Goal: Task Accomplishment & Management: Manage account settings

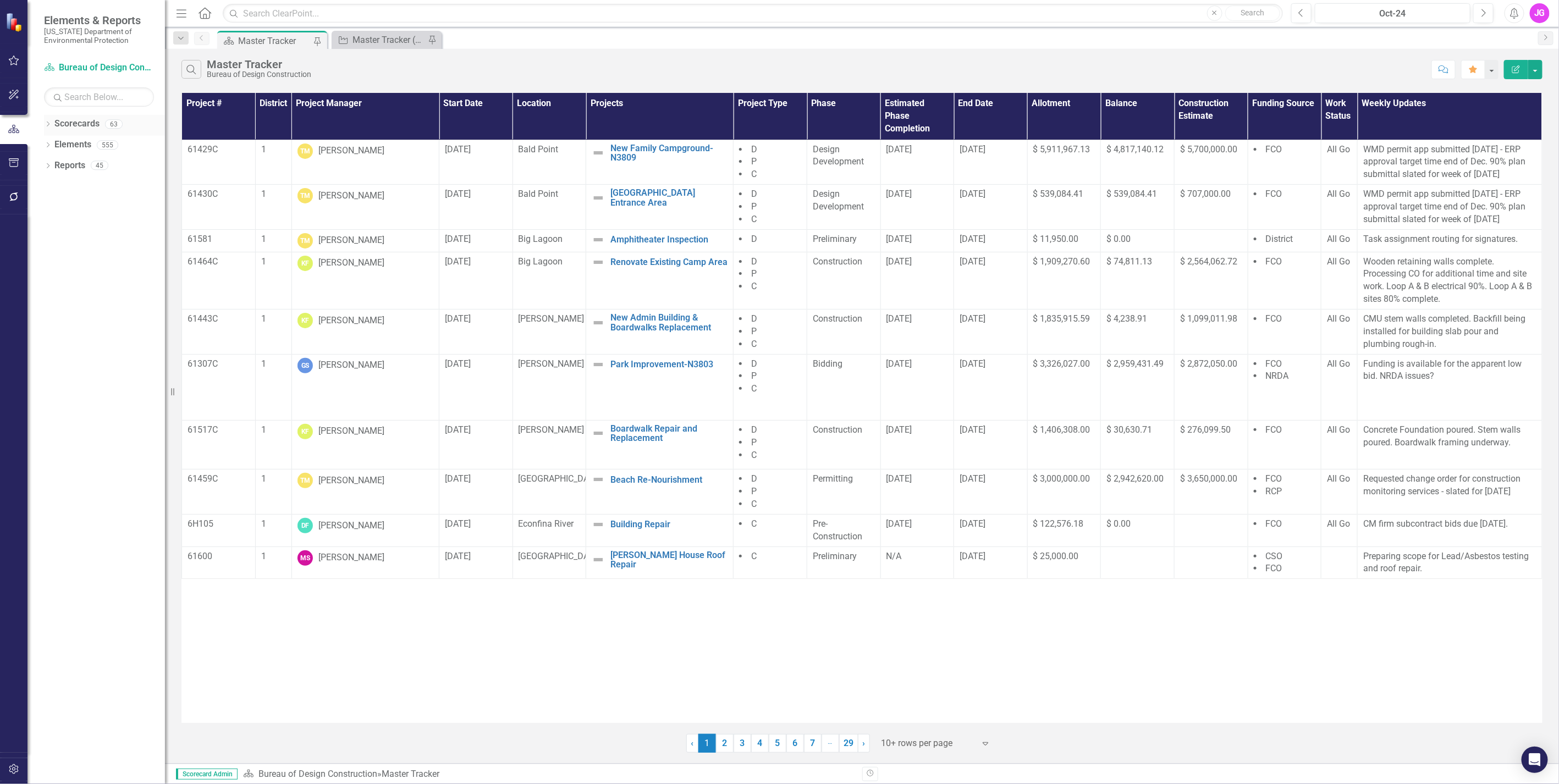
click at [47, 122] on icon "Dropdown" at bounding box center [47, 125] width 7 height 6
click at [53, 143] on icon "Dropdown" at bounding box center [54, 144] width 8 height 7
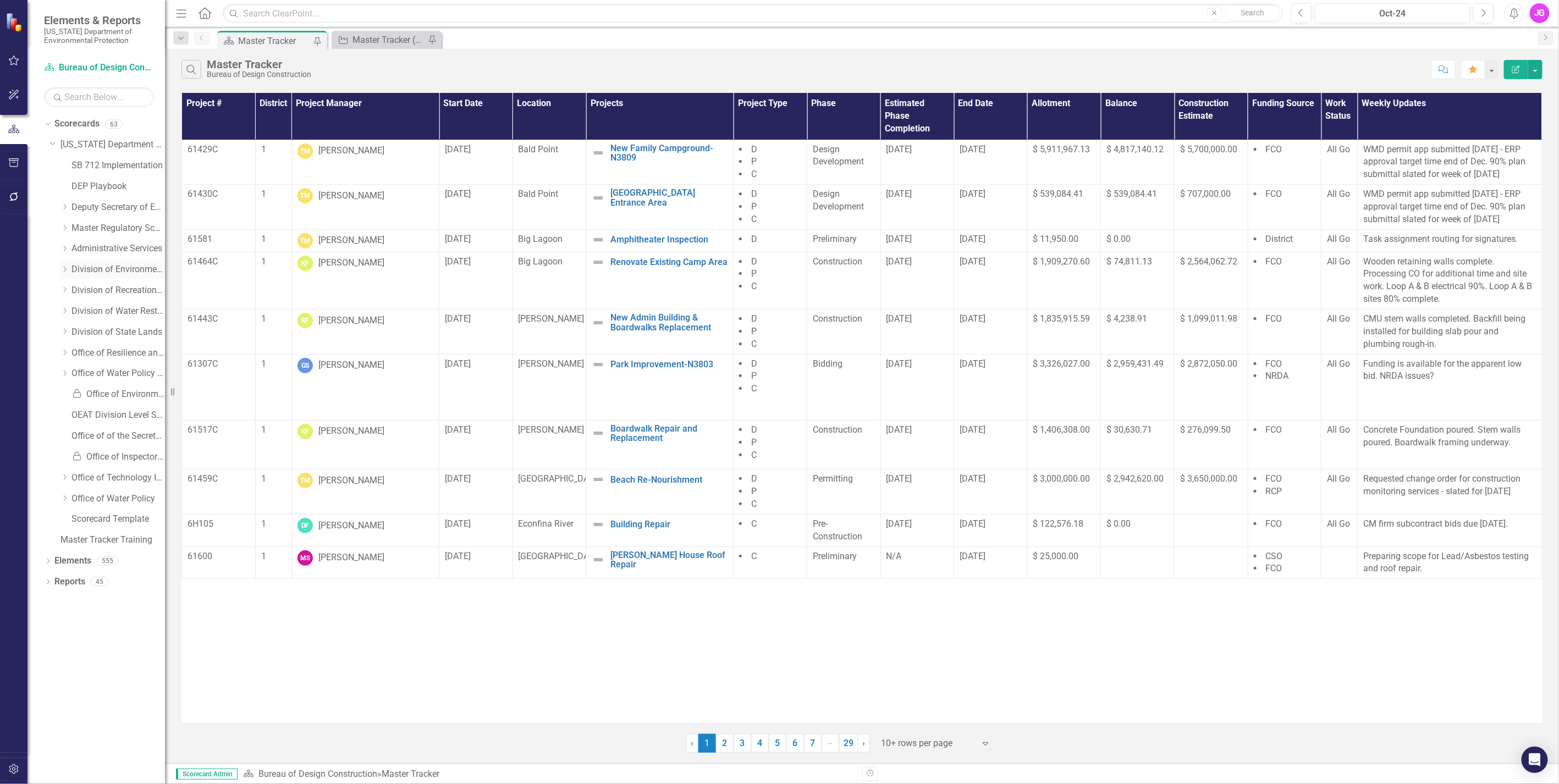
click at [64, 268] on icon "Dropdown" at bounding box center [64, 269] width 8 height 7
click at [63, 312] on icon "Dropdown" at bounding box center [64, 311] width 8 height 7
click at [63, 267] on icon "Dropdown" at bounding box center [64, 268] width 7 height 8
click at [48, 667] on icon "Dropdown" at bounding box center [47, 665] width 7 height 6
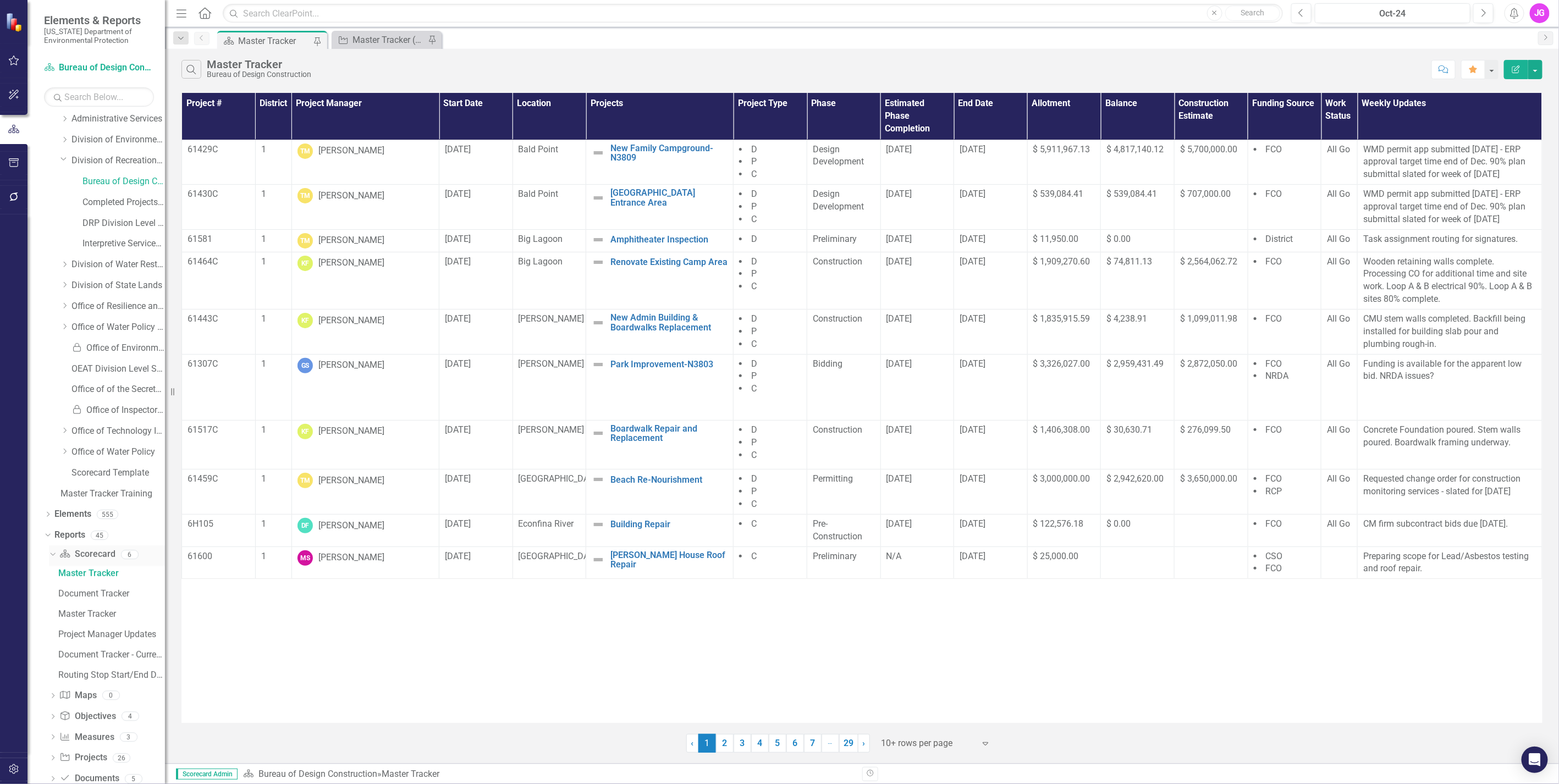
scroll to position [174, 0]
click at [52, 507] on icon "Dropdown" at bounding box center [51, 509] width 6 height 7
click at [53, 631] on icon "Dropdown" at bounding box center [52, 631] width 7 height 6
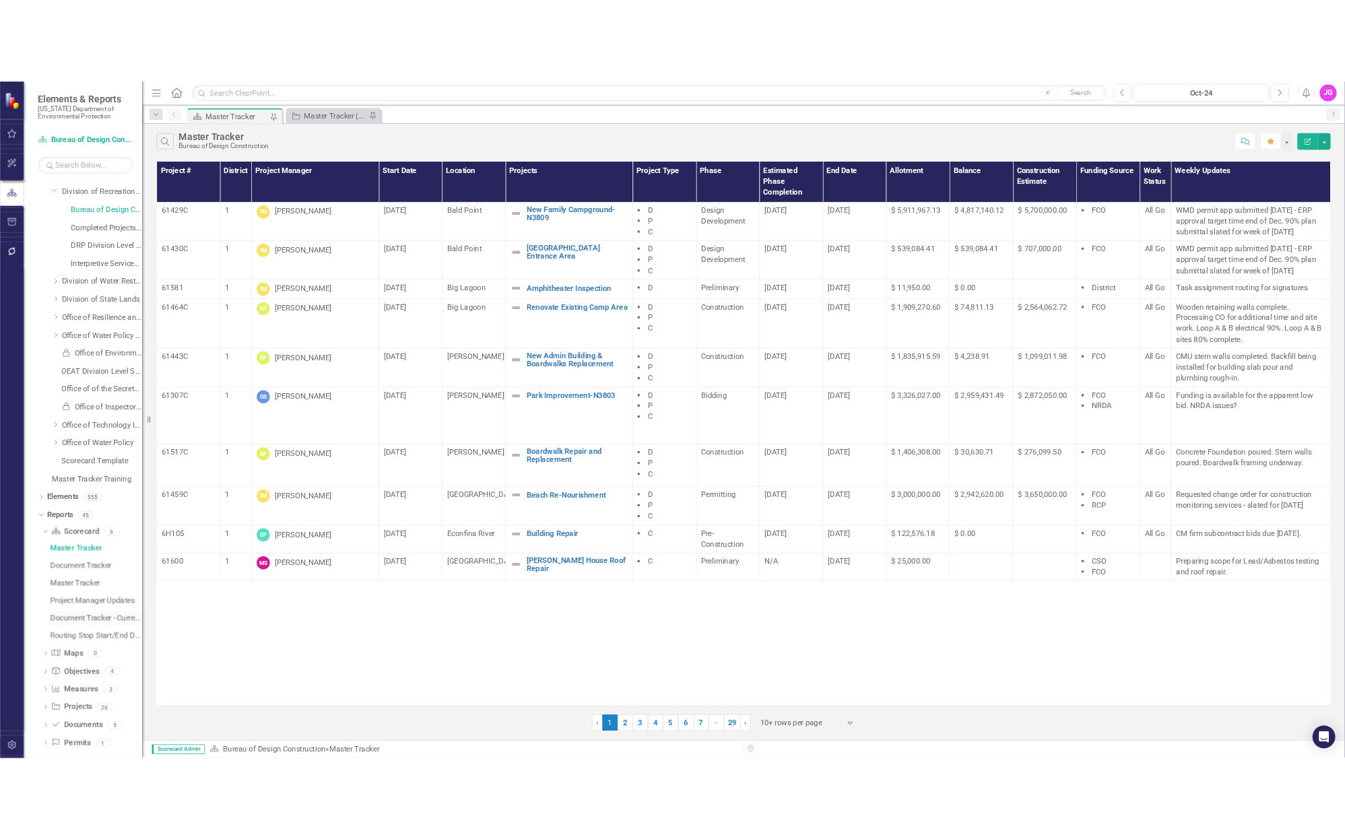
scroll to position [213, 0]
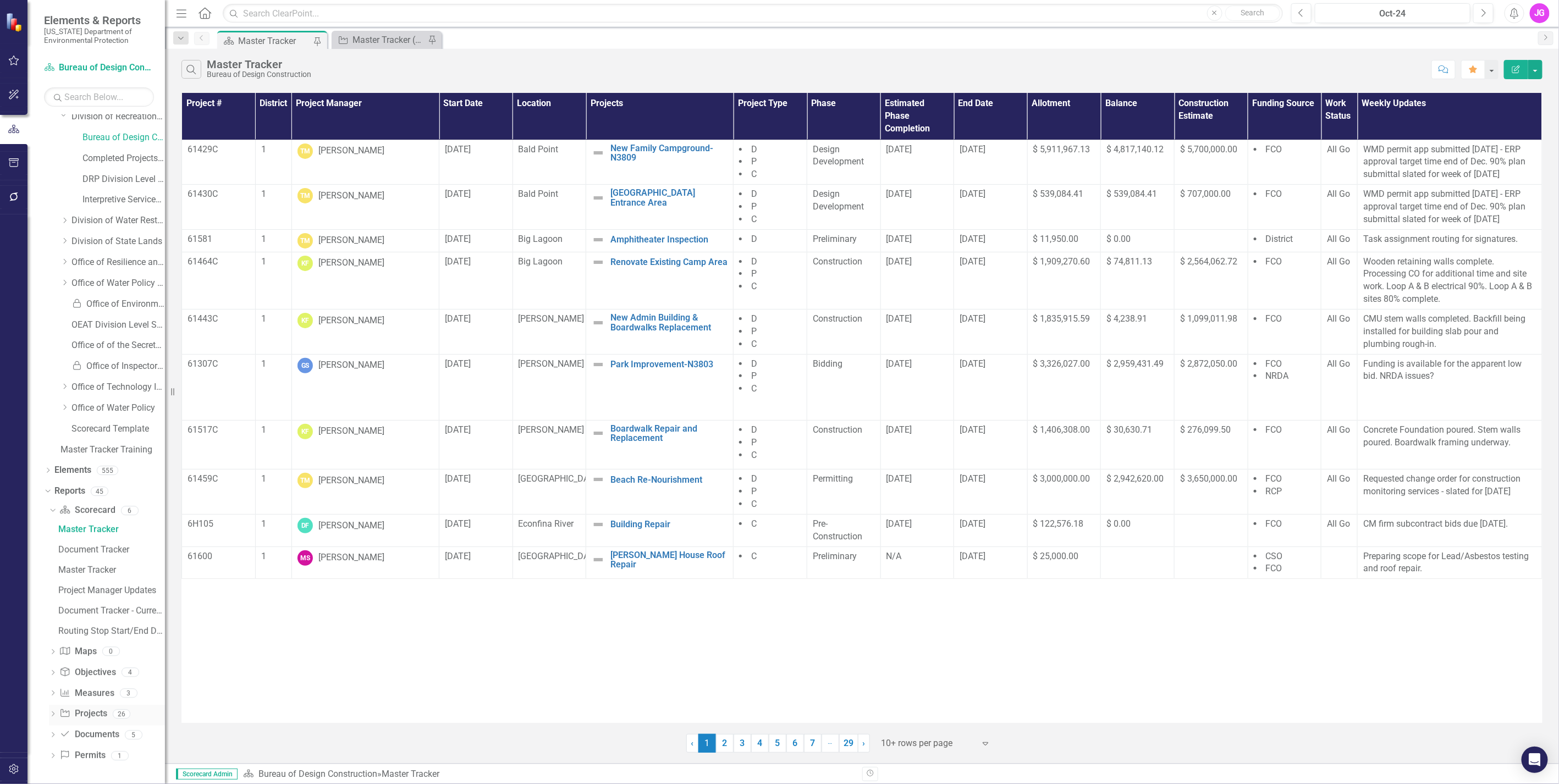
click at [53, 715] on icon "Dropdown" at bounding box center [52, 714] width 7 height 6
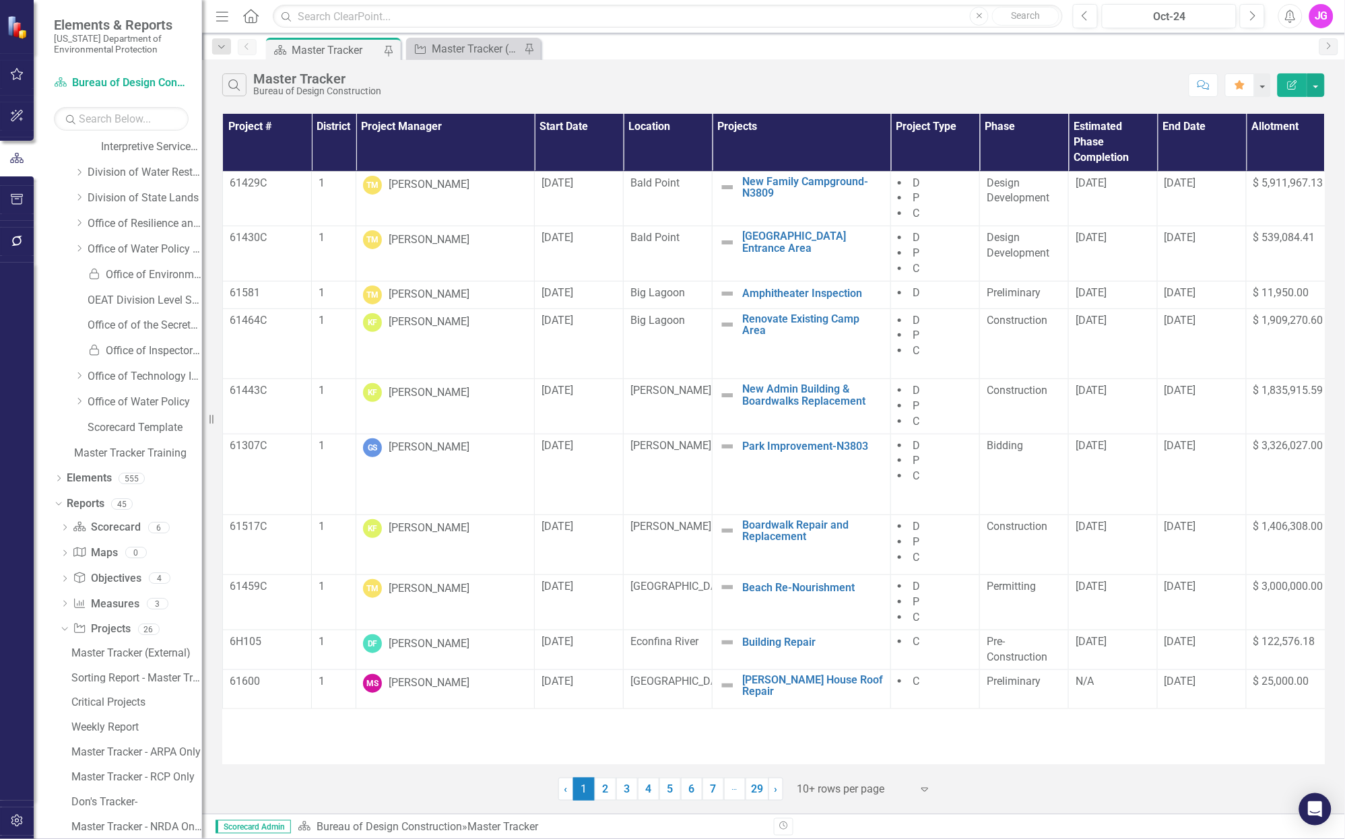
scroll to position [309, 0]
click at [65, 528] on icon "Dropdown" at bounding box center [64, 531] width 9 height 7
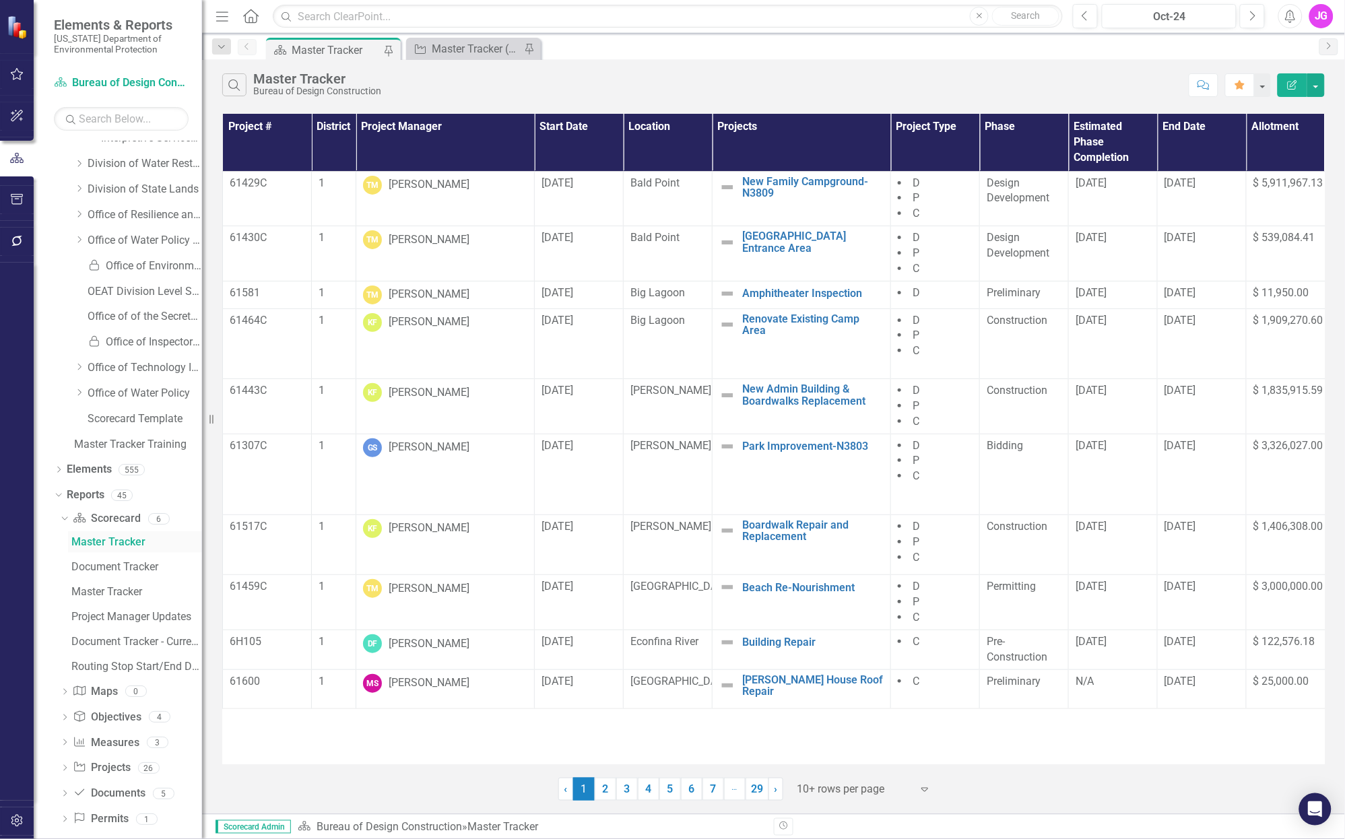
scroll to position [334, 0]
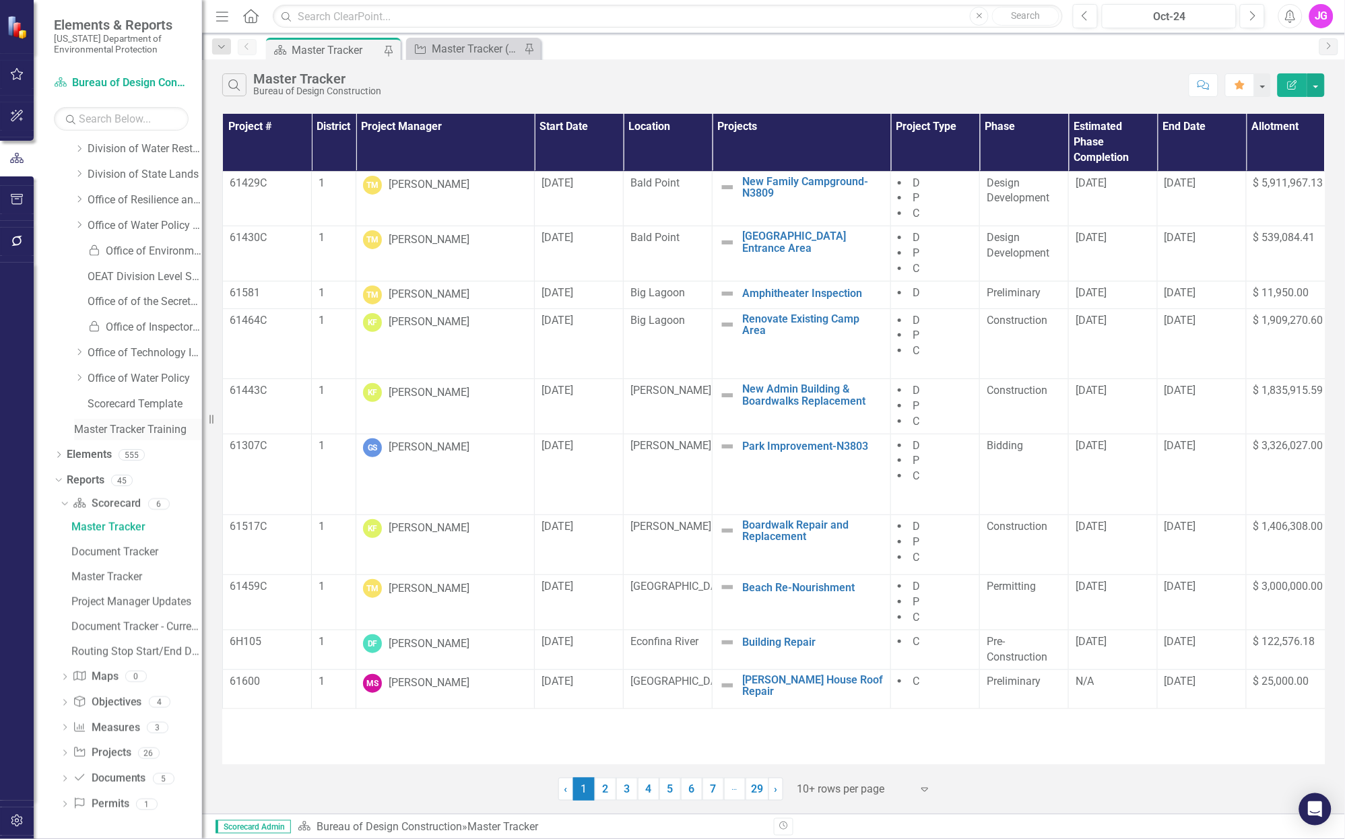
click at [132, 426] on link "Master Tracker Training" at bounding box center [138, 429] width 128 height 15
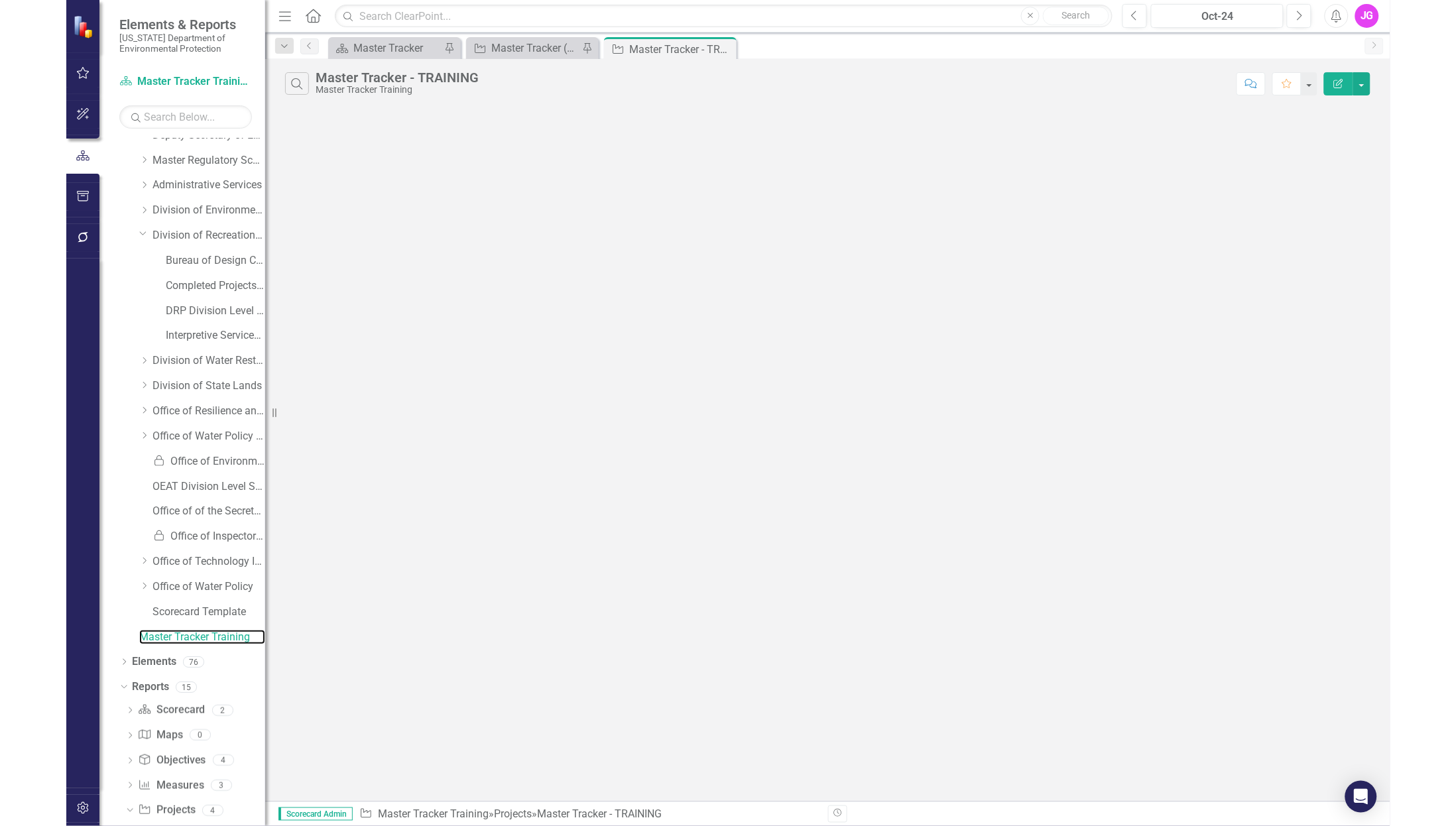
scroll to position [133, 0]
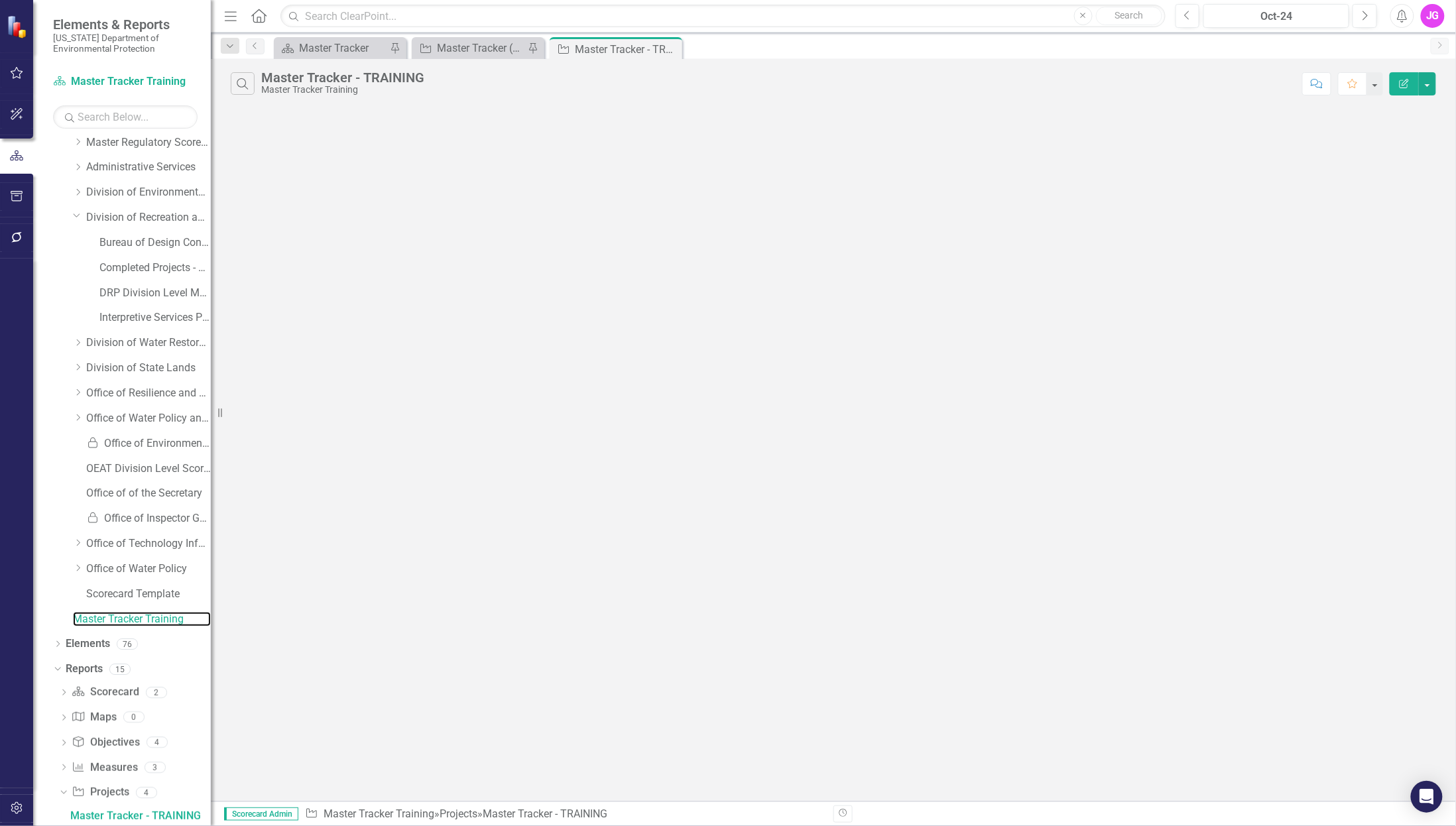
drag, startPoint x: 203, startPoint y: 413, endPoint x: 211, endPoint y: 425, distance: 14.4
click at [211, 425] on div "Resize" at bounding box center [216, 413] width 11 height 826
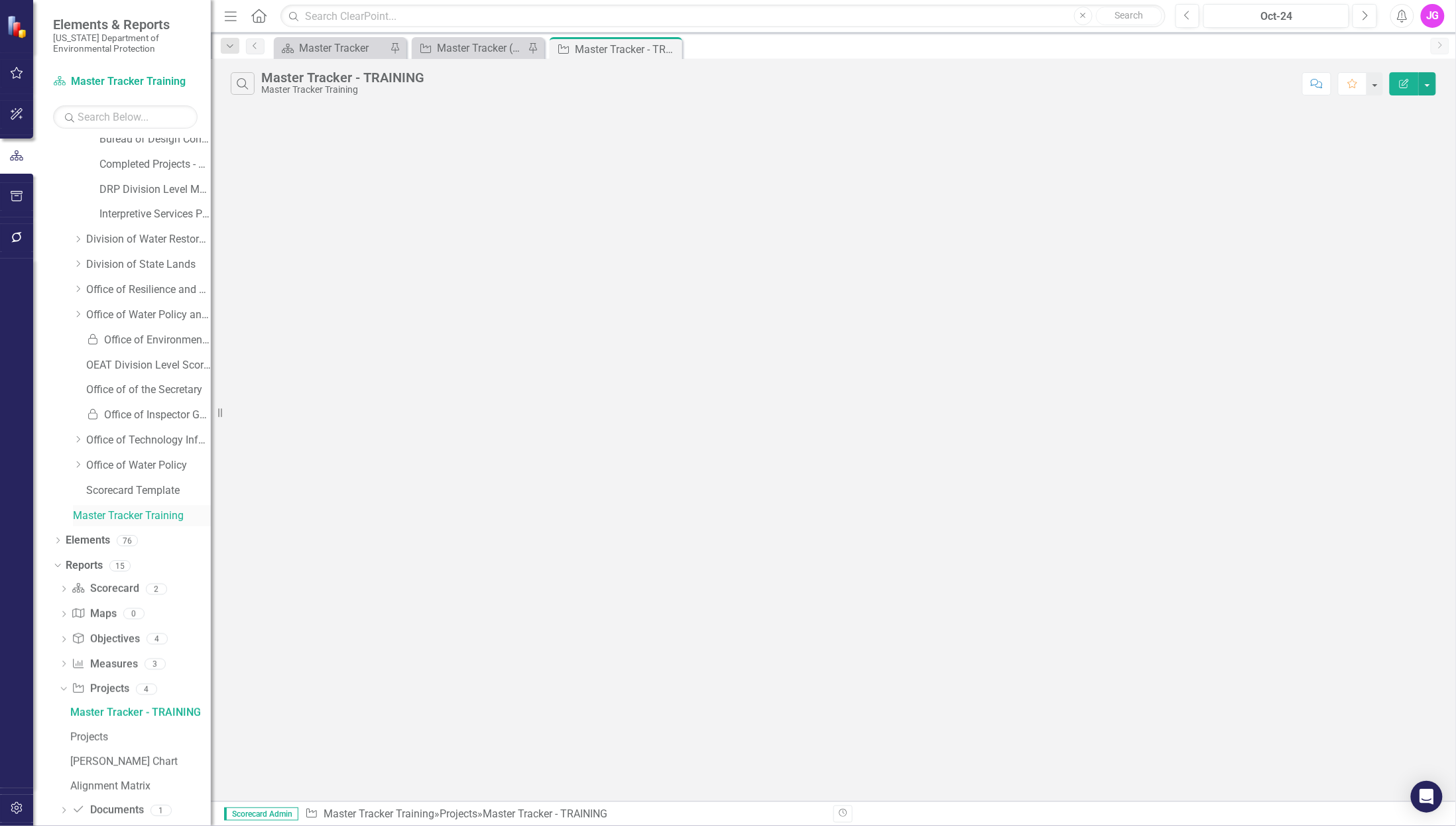
scroll to position [255, 0]
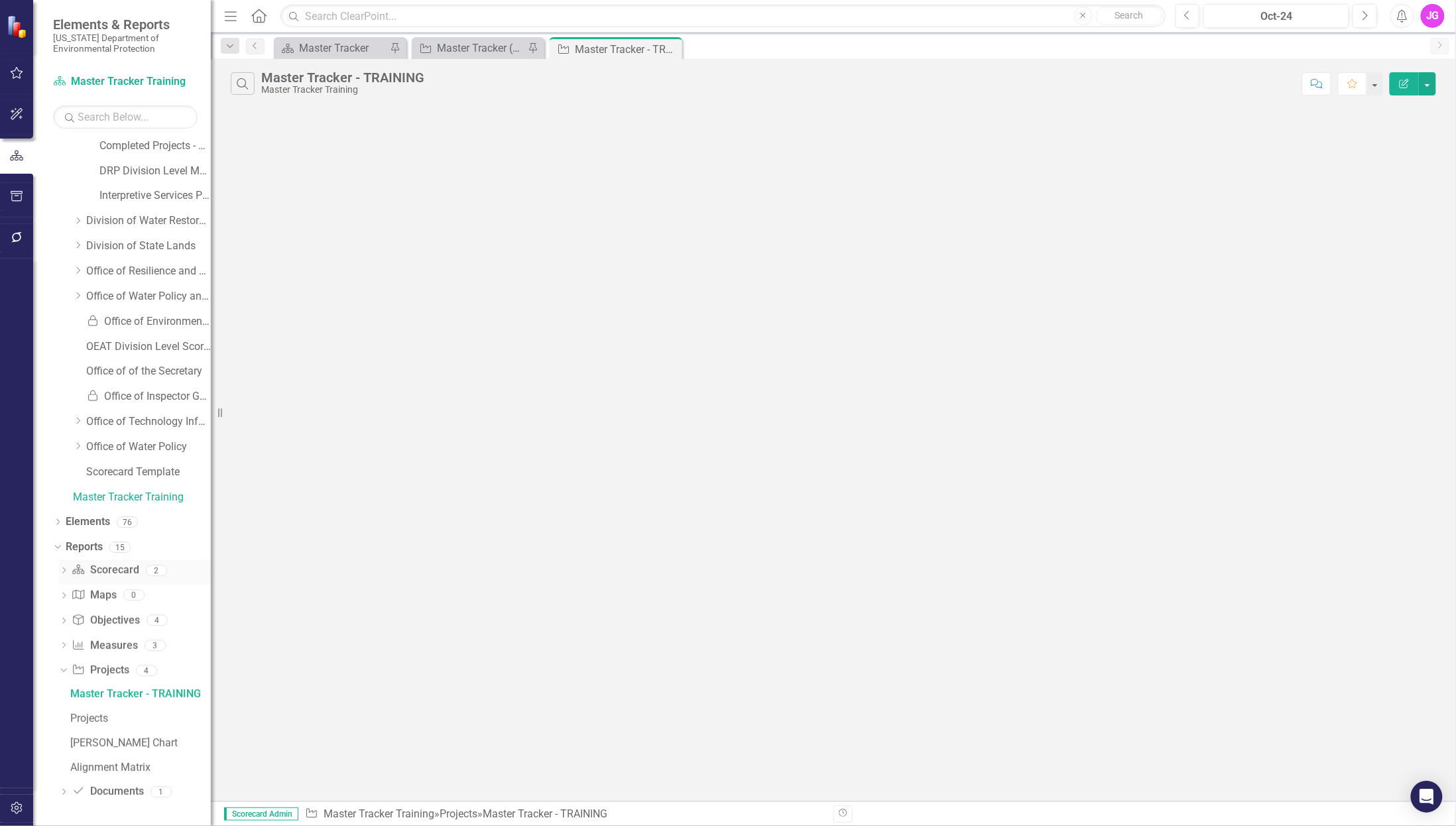
click at [62, 568] on icon "Dropdown" at bounding box center [63, 571] width 9 height 7
drag, startPoint x: 95, startPoint y: 572, endPoint x: 133, endPoint y: 572, distance: 38.0
click at [95, 572] on link "Elements" at bounding box center [88, 571] width 44 height 15
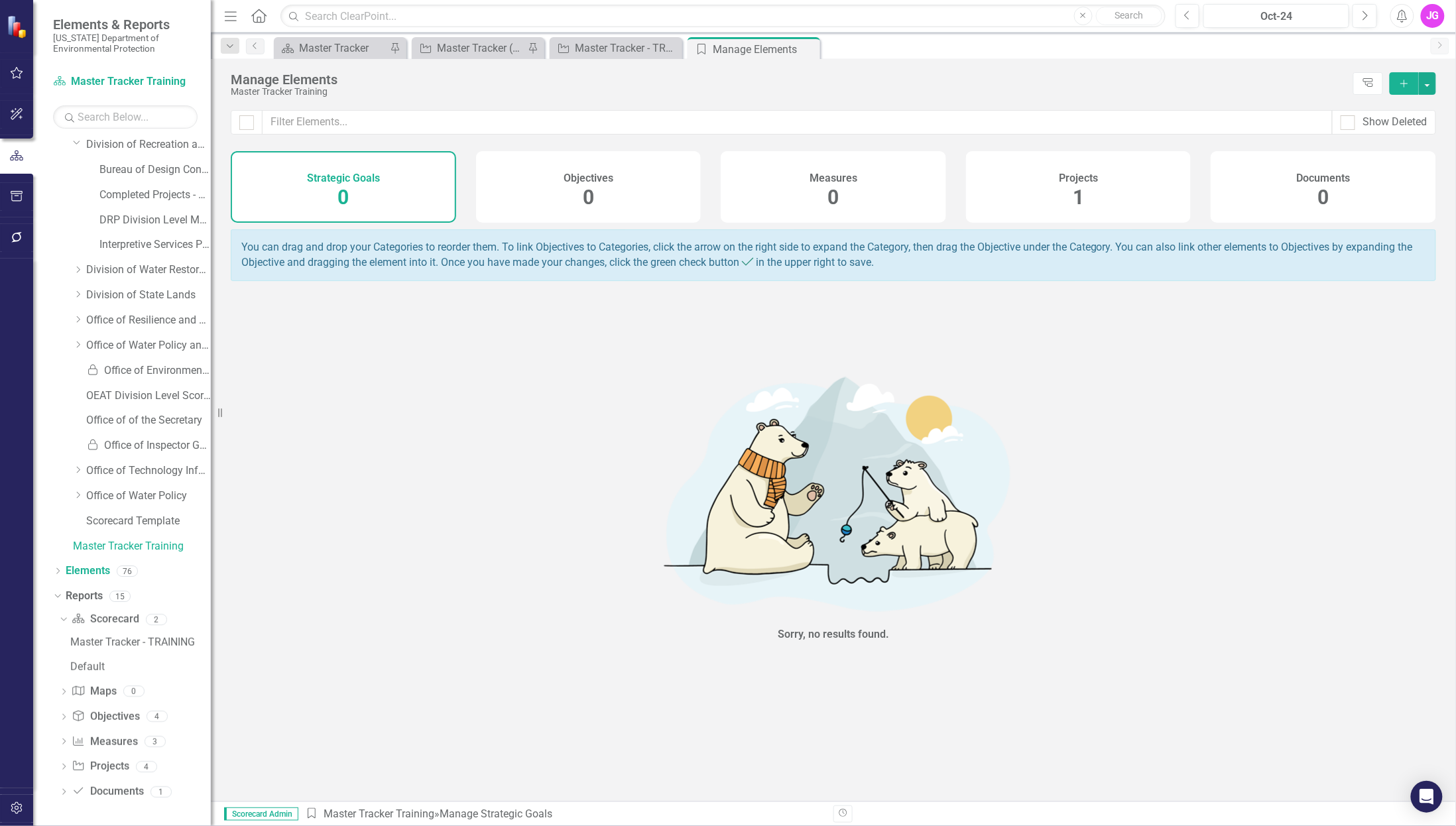
click at [1068, 178] on h4 "Projects" at bounding box center [1079, 178] width 39 height 12
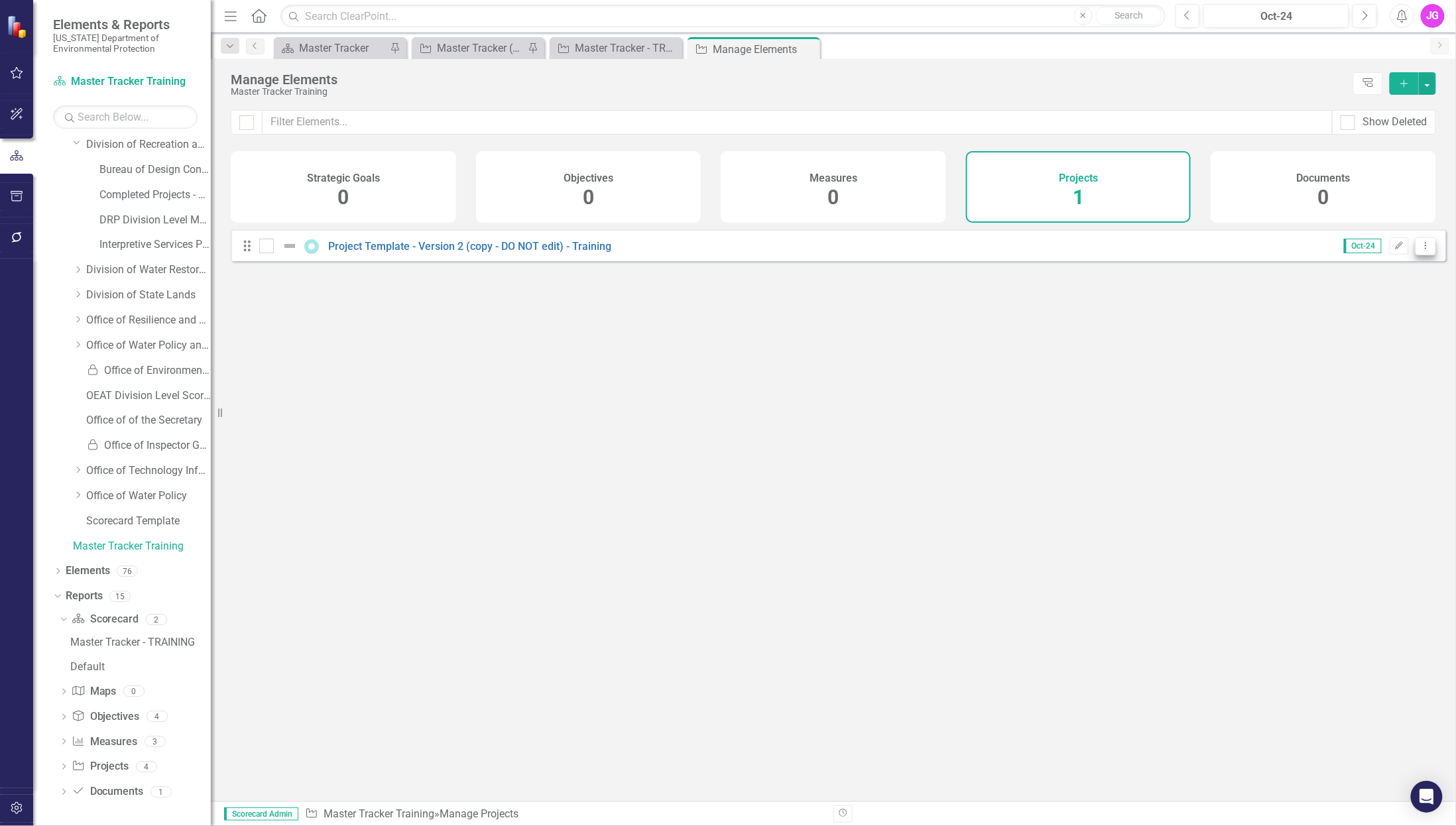
click at [1422, 250] on icon "Dropdown Menu" at bounding box center [1425, 245] width 11 height 9
click at [1359, 328] on link "Copy Duplicate Project" at bounding box center [1371, 326] width 111 height 25
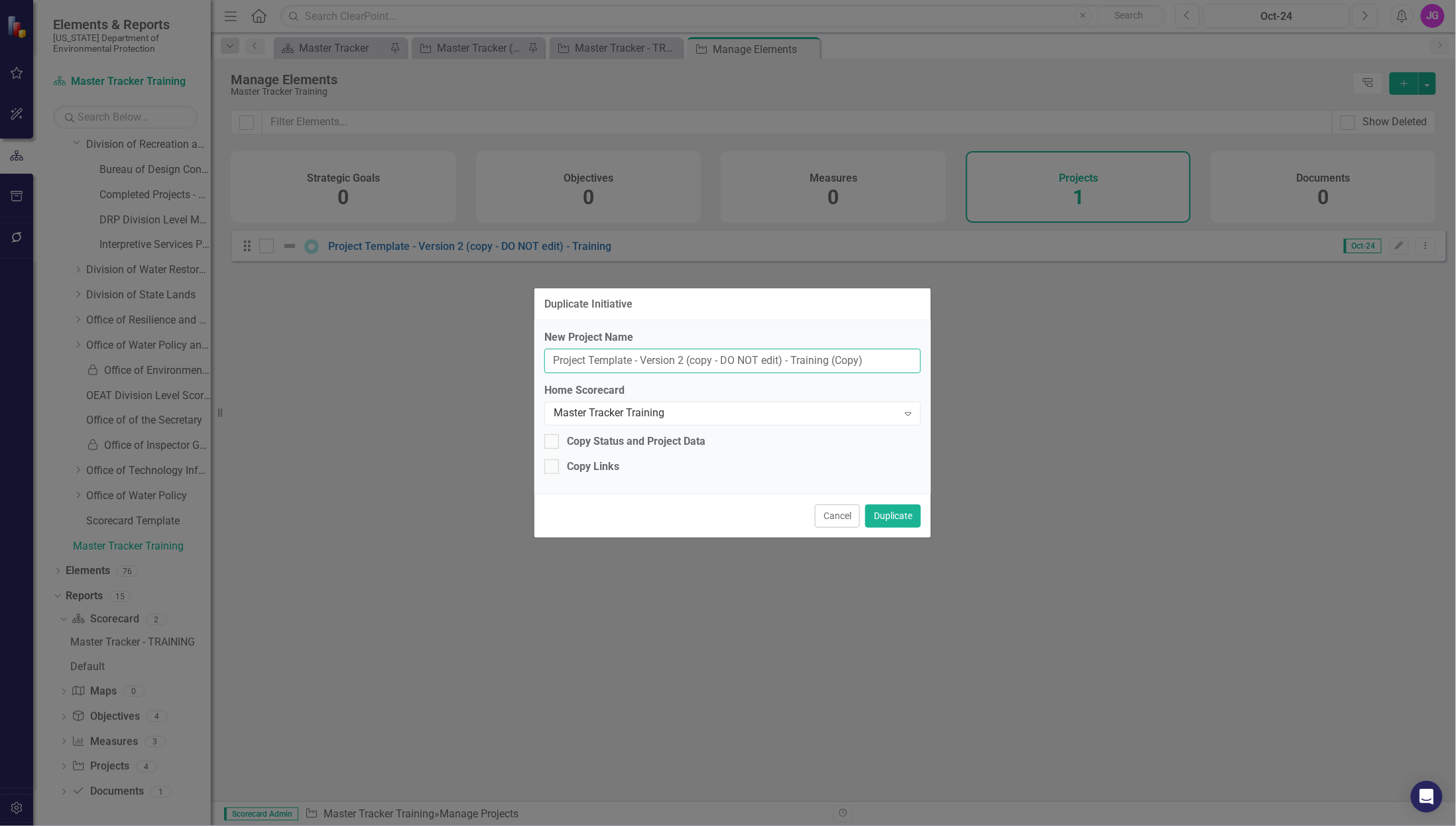
click at [615, 358] on input "Project Template - Version 2 (copy - DO NOT edit) - Training (Copy)" at bounding box center [732, 360] width 377 height 25
click at [839, 515] on button "Cancel" at bounding box center [838, 517] width 45 height 24
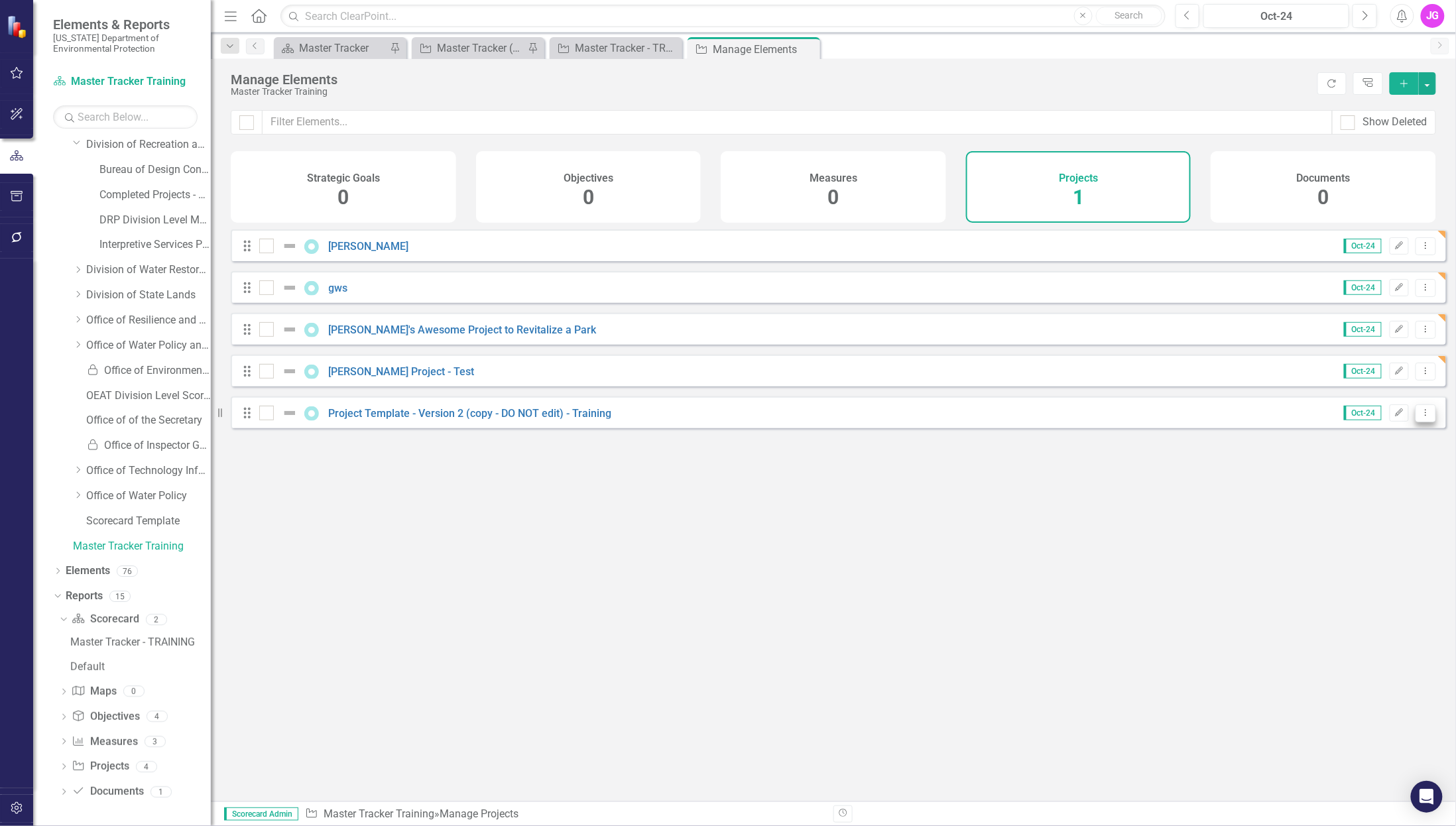
click at [1421, 417] on icon "Dropdown Menu" at bounding box center [1425, 413] width 11 height 9
click at [1361, 498] on link "Copy Duplicate Project" at bounding box center [1371, 493] width 111 height 25
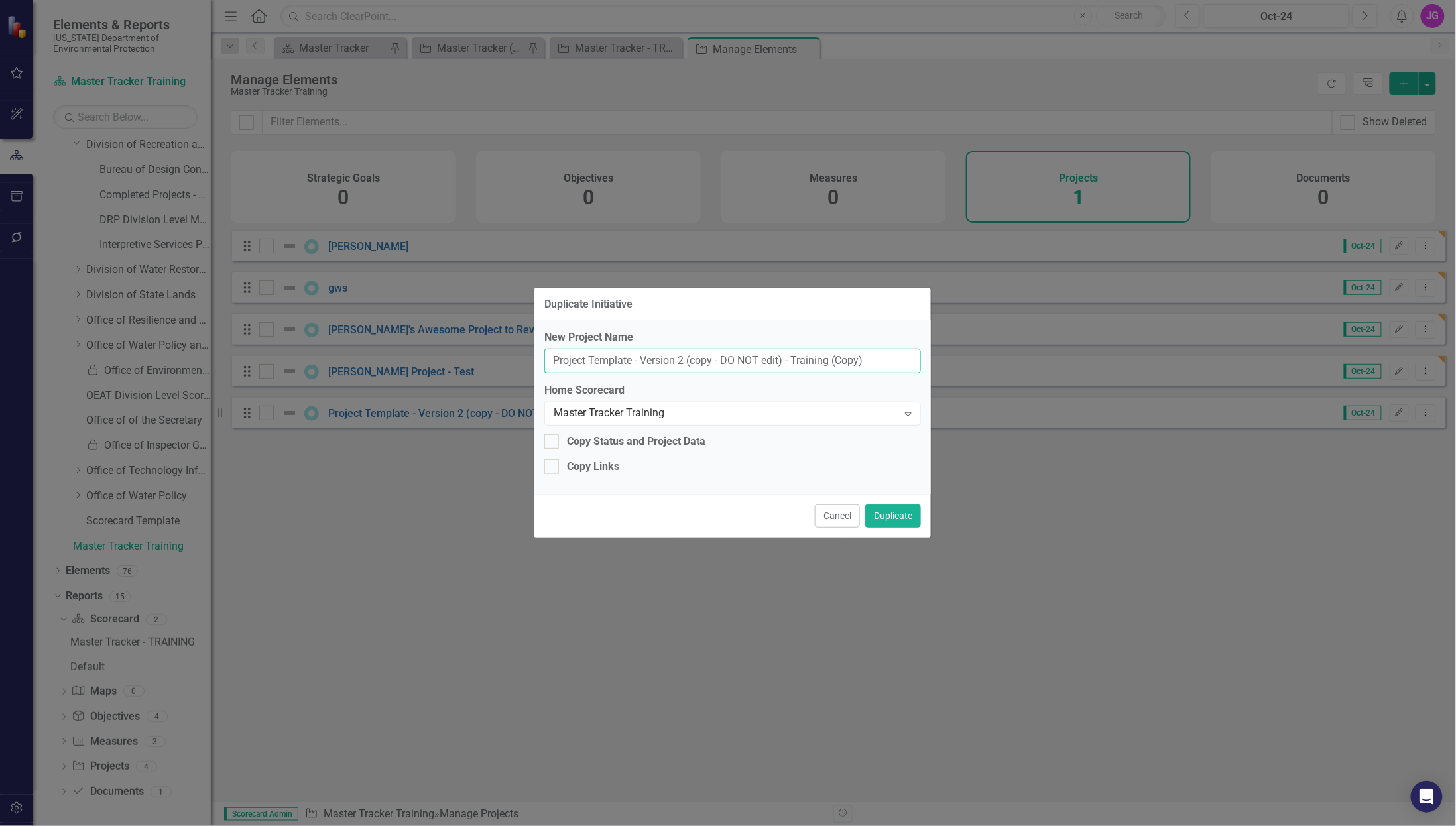
click at [615, 354] on input "Project Template - Version 2 (copy - DO NOT edit) - Training (Copy)" at bounding box center [732, 360] width 377 height 25
type input "[PERSON_NAME]'s Project"
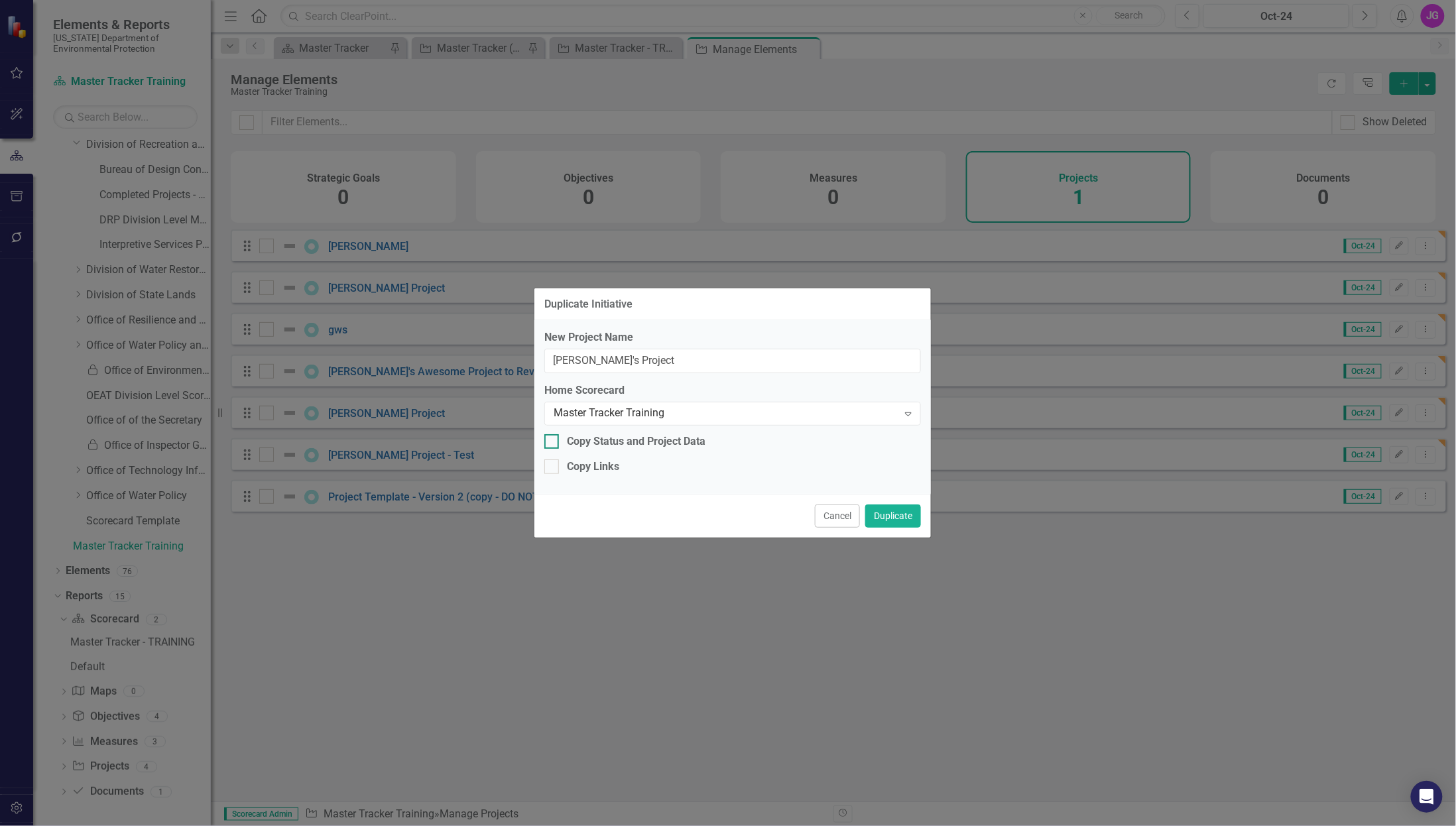
click at [682, 442] on div "Copy Status and Project Data" at bounding box center [636, 441] width 139 height 15
click at [553, 442] on input "Copy Status and Project Data" at bounding box center [548, 438] width 9 height 9
checkbox input "true"
click at [897, 516] on button "Duplicate" at bounding box center [893, 517] width 56 height 24
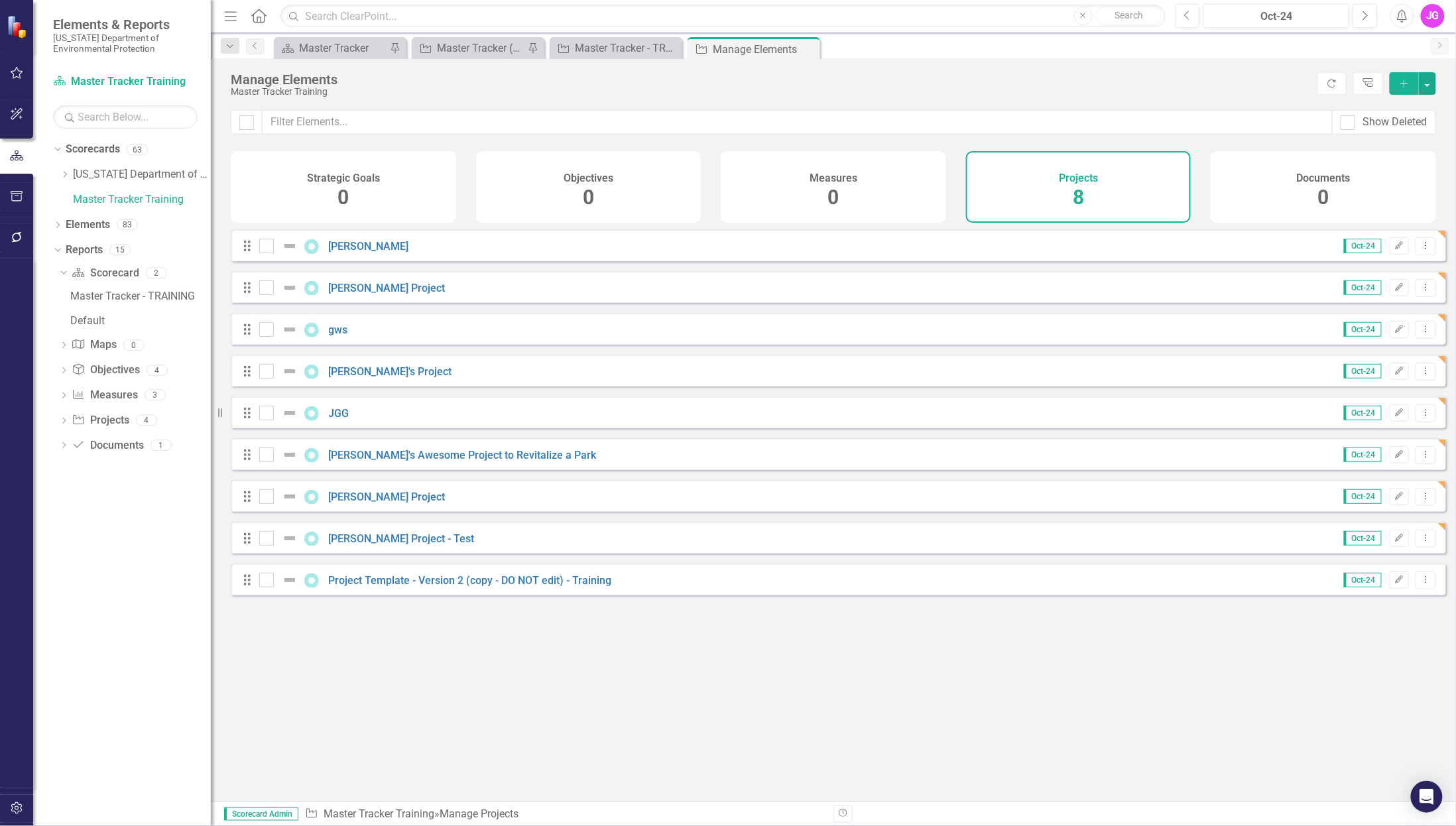
drag, startPoint x: 1307, startPoint y: 43, endPoint x: 1416, endPoint y: 66, distance: 111.4
click at [1307, 43] on div "Scorecard Master Tracker Pin Project Master Tracker (External) Pin Project Mast…" at bounding box center [849, 48] width 1154 height 22
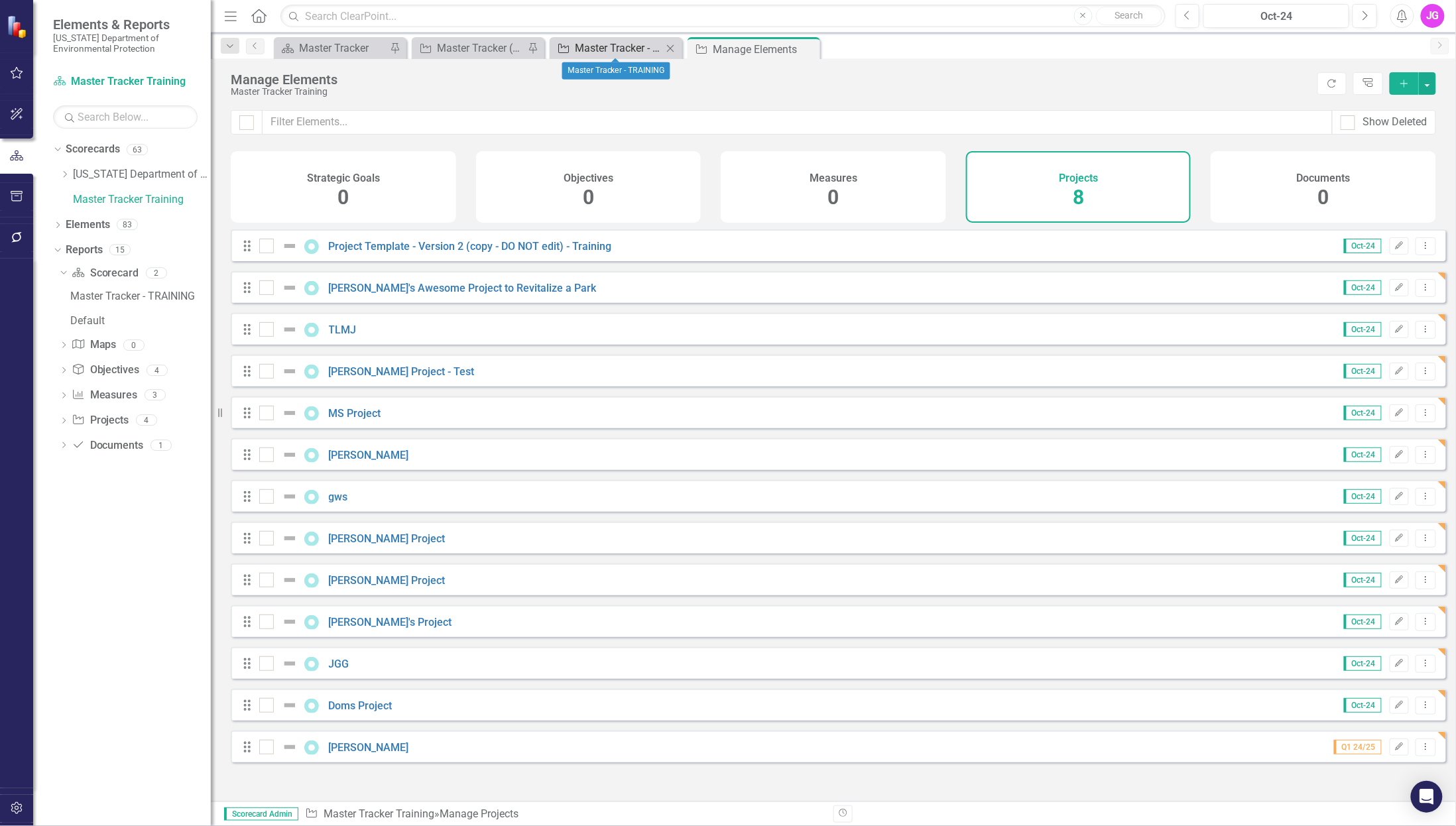
click at [608, 52] on div "Master Tracker - TRAINING" at bounding box center [618, 47] width 88 height 17
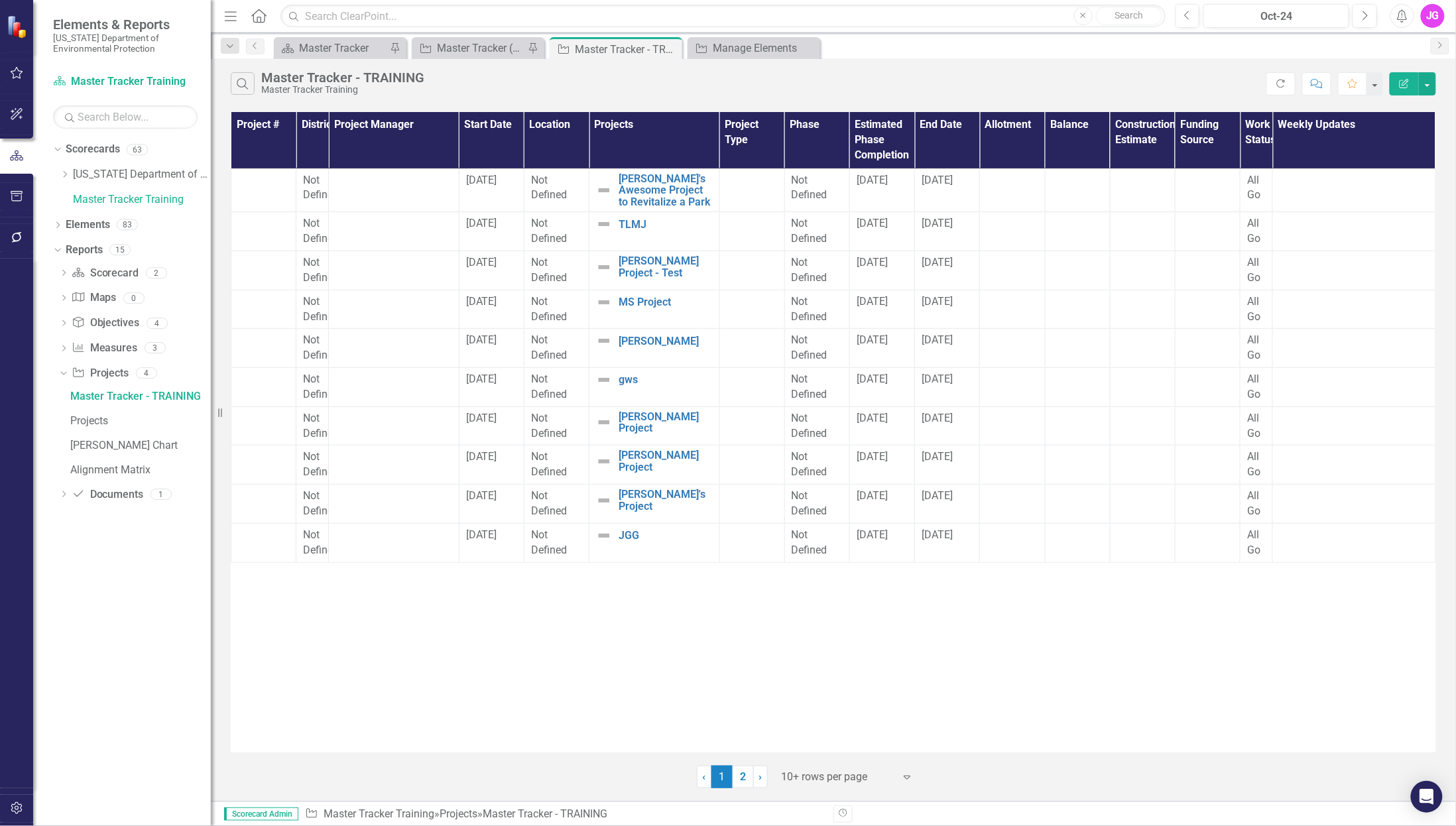
click at [1341, 102] on div "Search Master Tracker - TRAINING Master Tracker Training Refresh Comment Favori…" at bounding box center [833, 430] width 1245 height 743
click at [754, 47] on div "Manage Elements" at bounding box center [756, 47] width 88 height 17
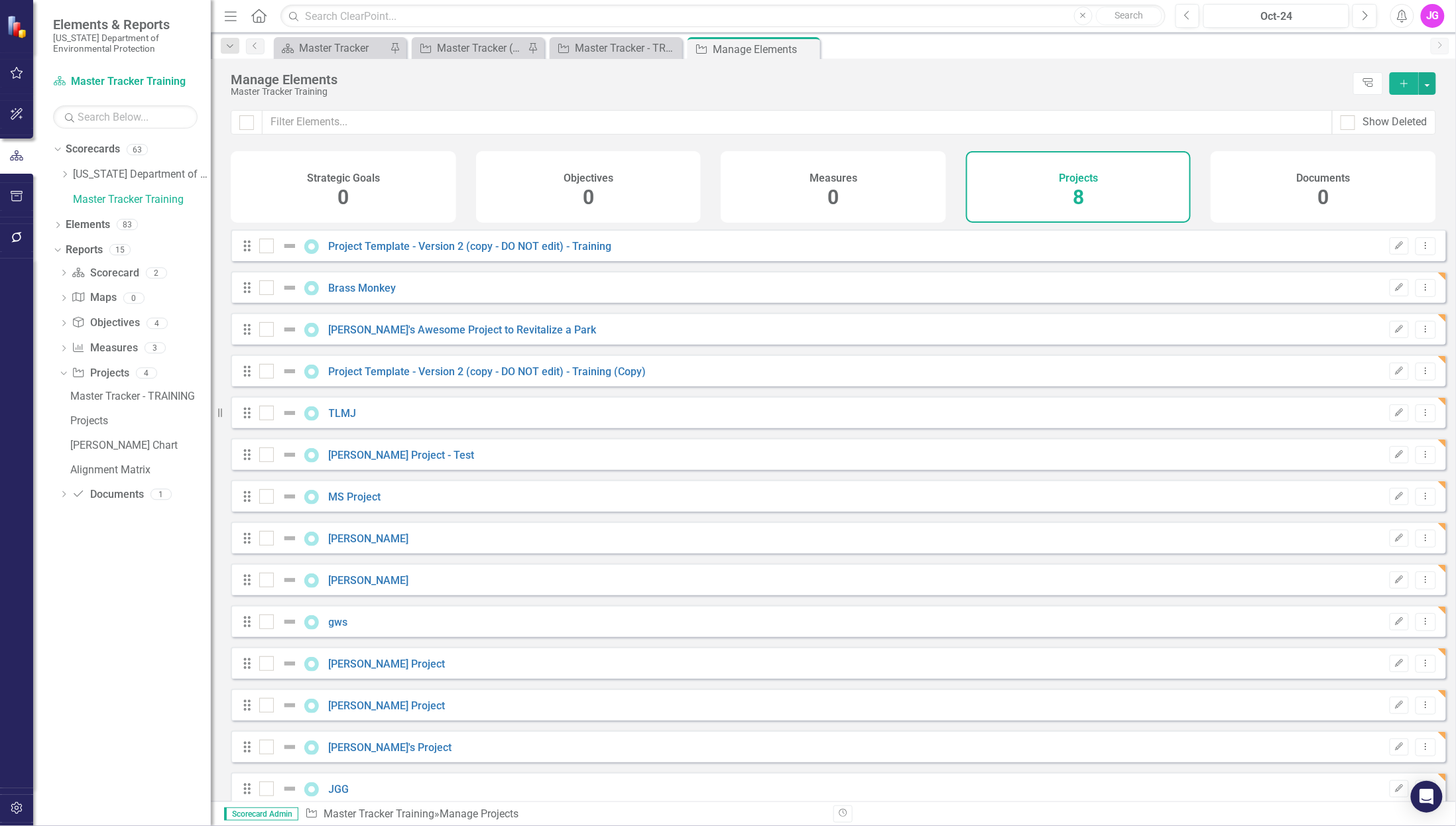
checkbox input "false"
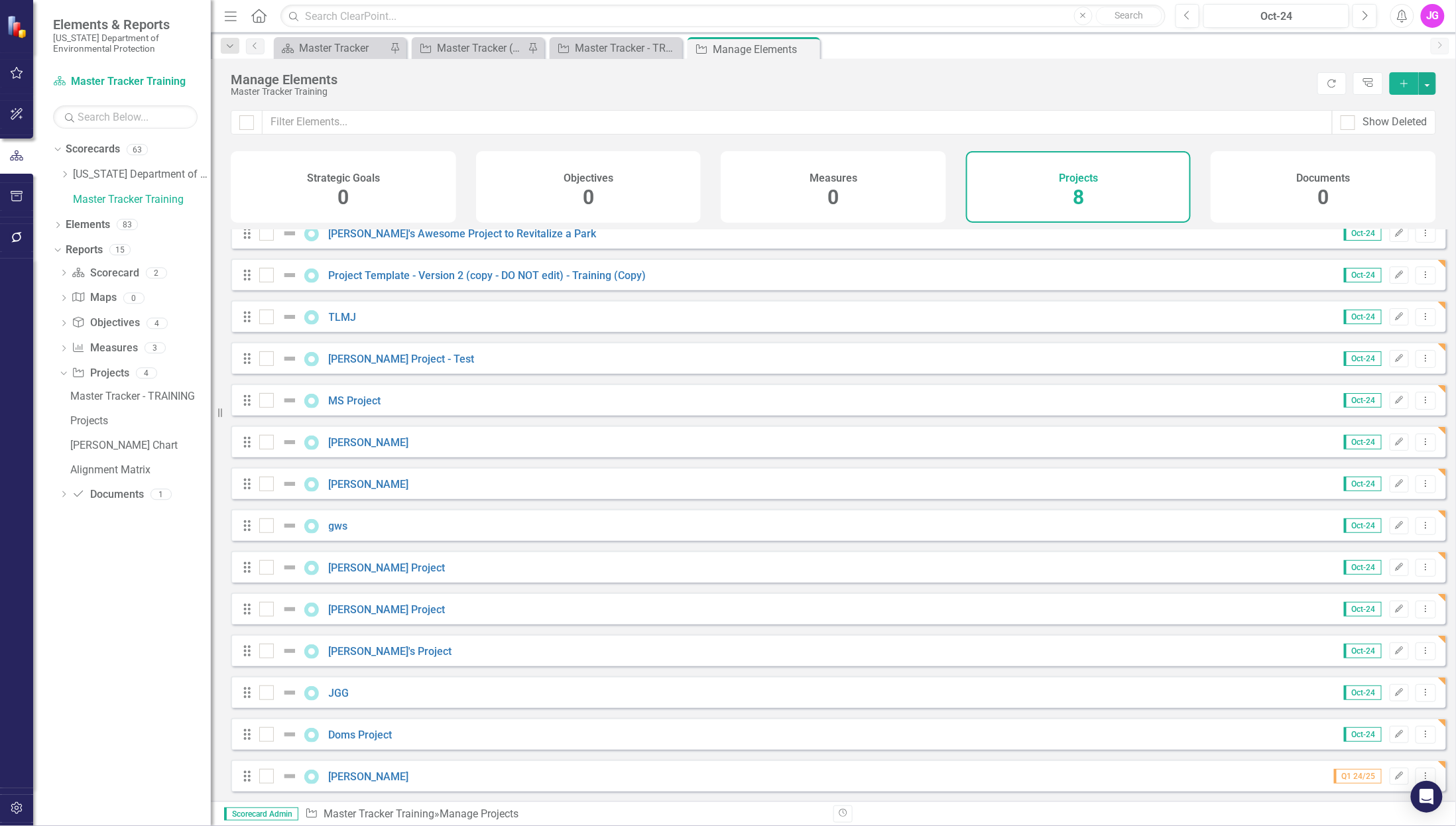
scroll to position [104, 0]
click at [380, 646] on link "[PERSON_NAME]'s Project" at bounding box center [390, 652] width 123 height 13
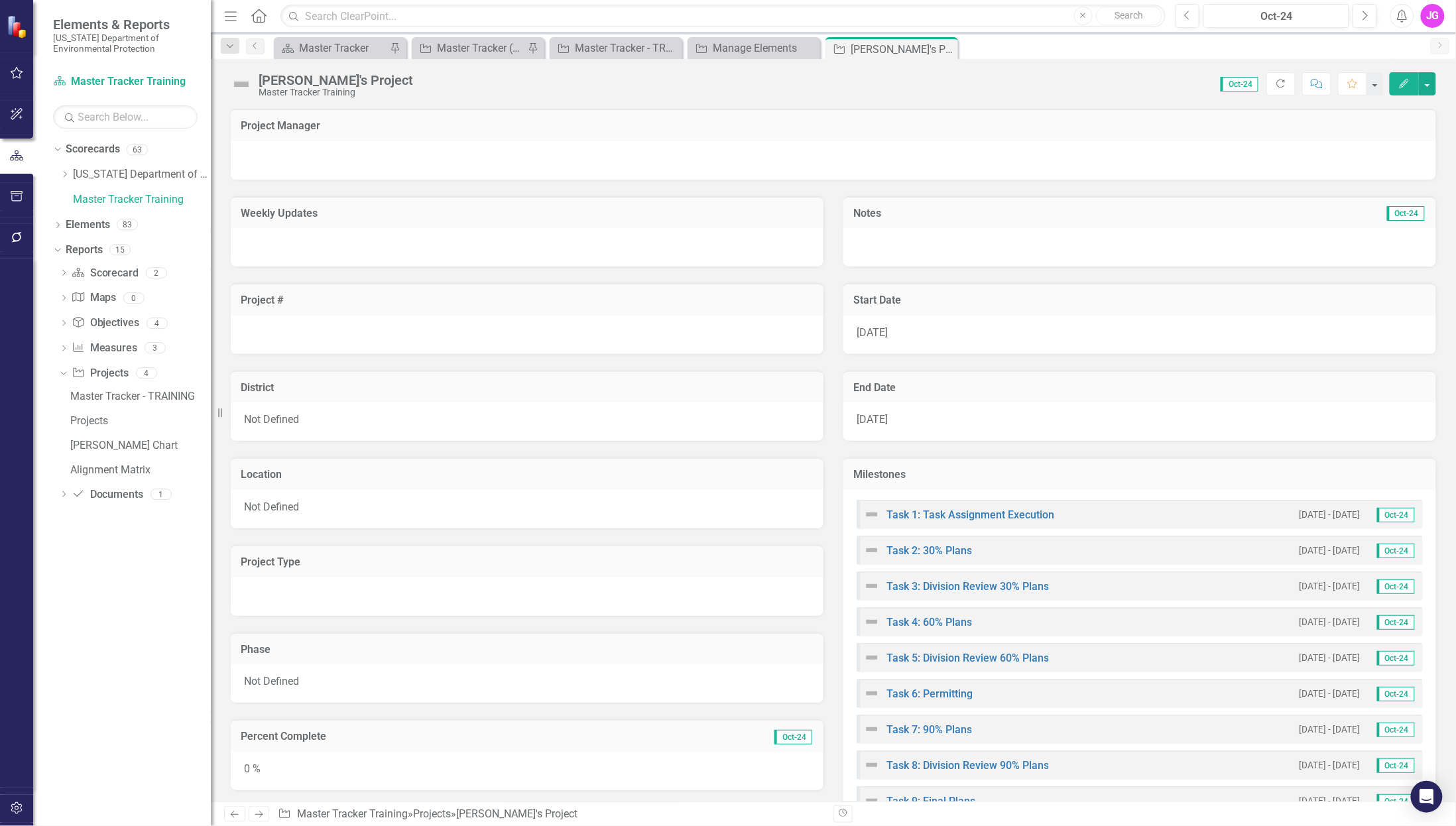
click at [898, 159] on div at bounding box center [833, 159] width 1206 height 38
click at [764, 155] on div at bounding box center [833, 159] width 1206 height 38
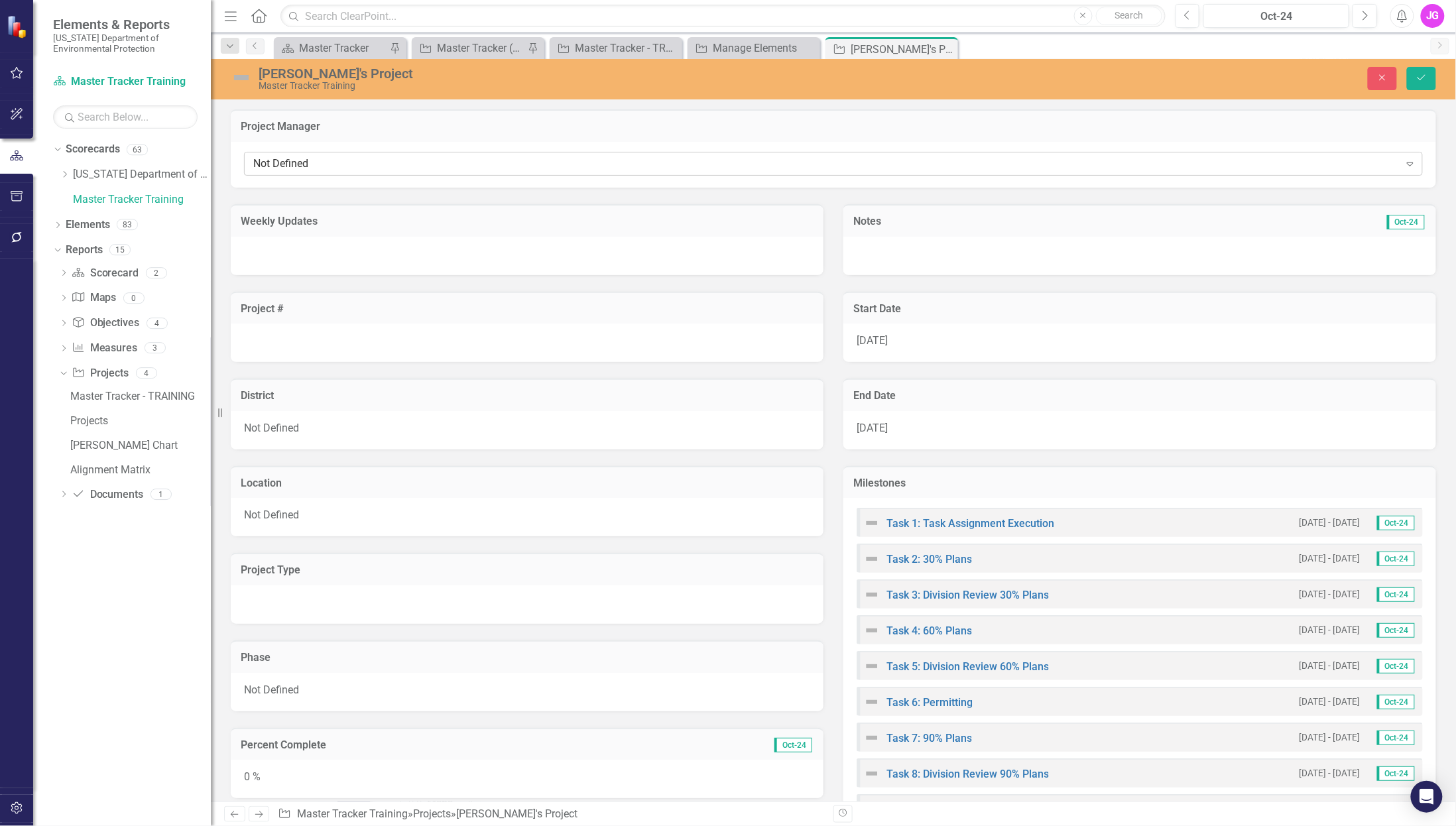
click at [831, 174] on div "Not Defined Expand" at bounding box center [834, 163] width 1179 height 24
click at [292, 163] on div "Not Defined" at bounding box center [826, 163] width 1147 height 15
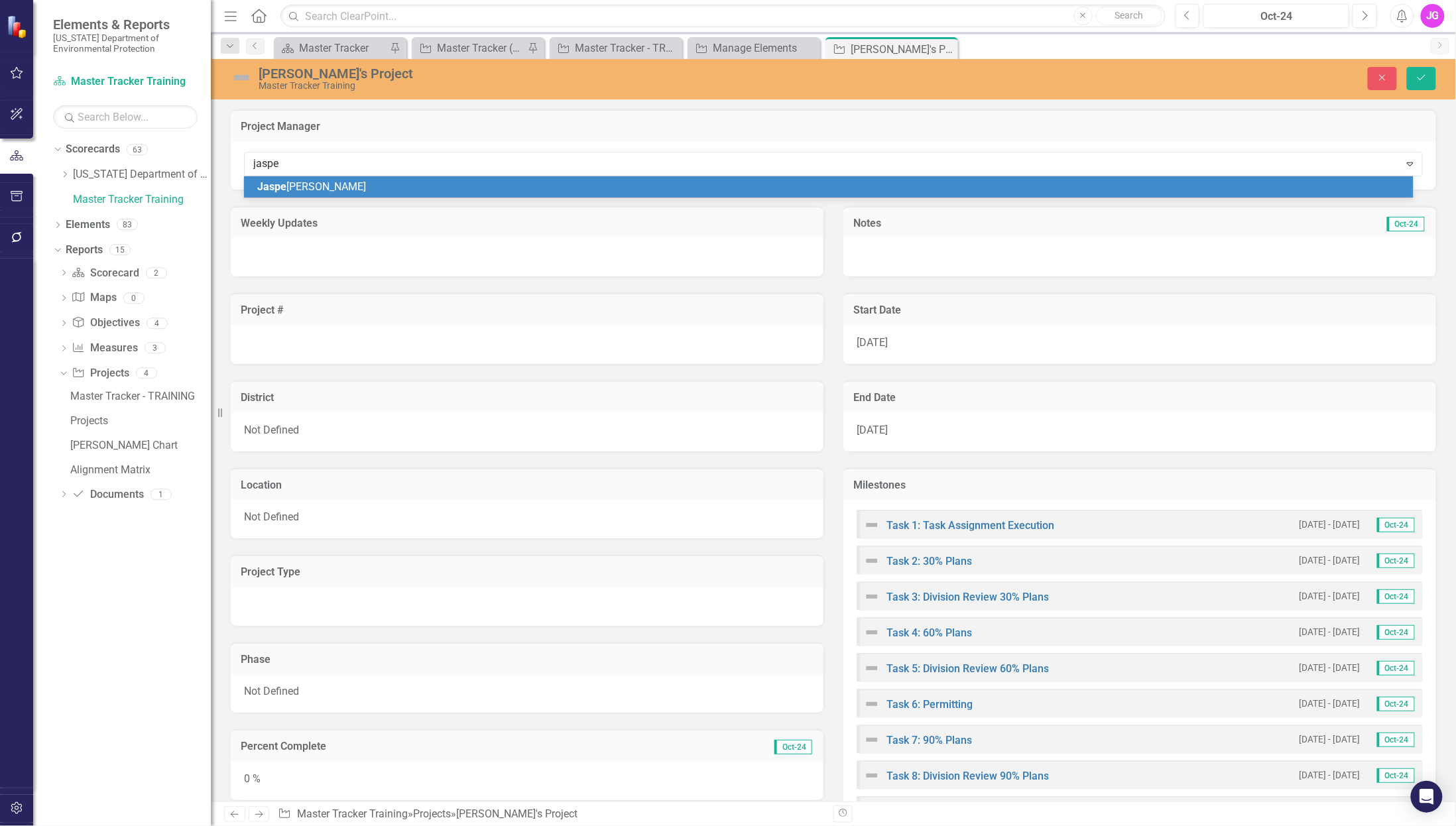
type input "jasper"
click at [323, 188] on span "Jasper Gebhardt" at bounding box center [313, 186] width 113 height 13
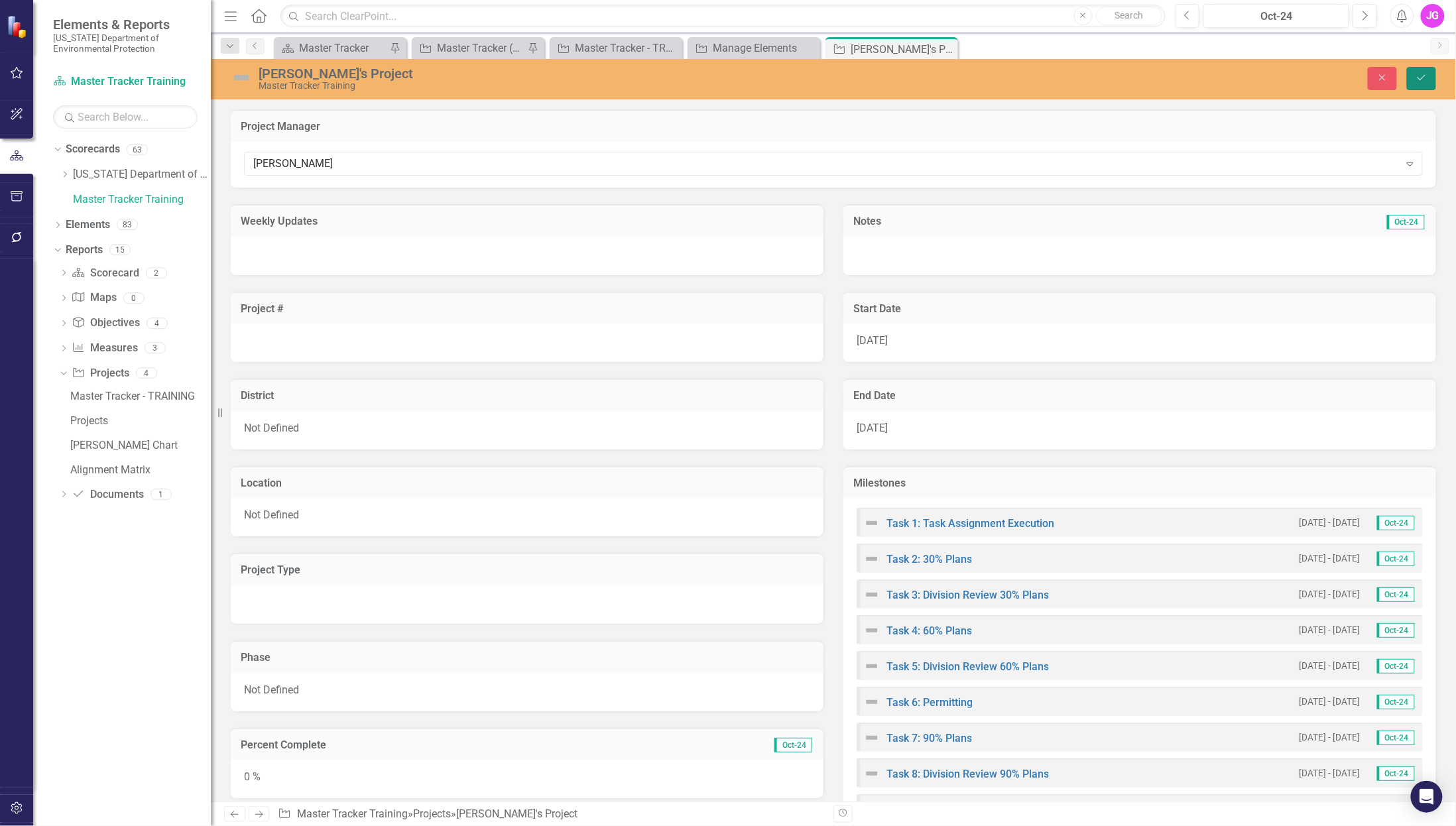
click at [1433, 75] on button "Save" at bounding box center [1423, 79] width 30 height 24
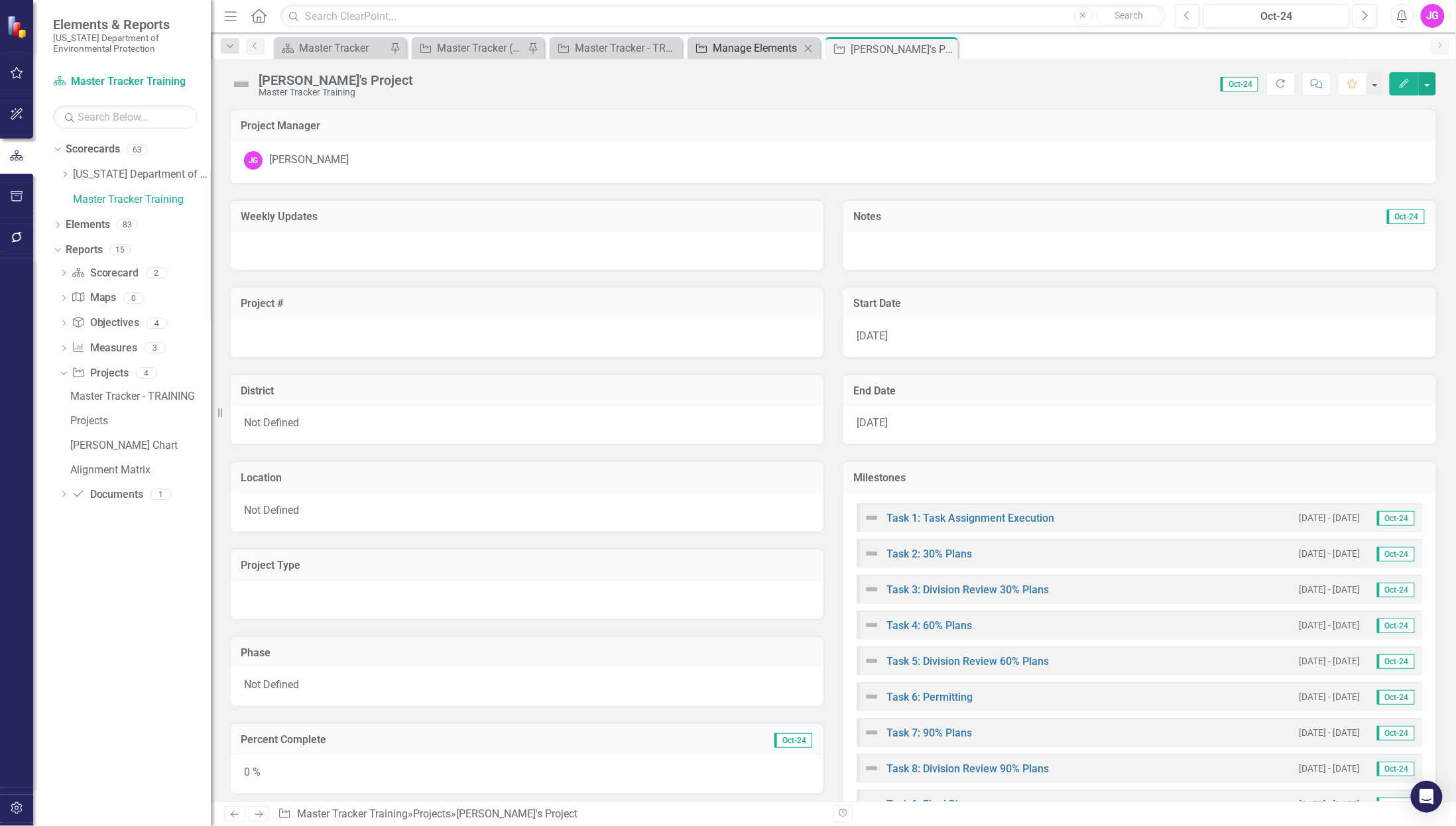
drag, startPoint x: 757, startPoint y: 47, endPoint x: 799, endPoint y: 135, distance: 97.5
click at [757, 47] on div "Manage Elements" at bounding box center [765, 47] width 104 height 17
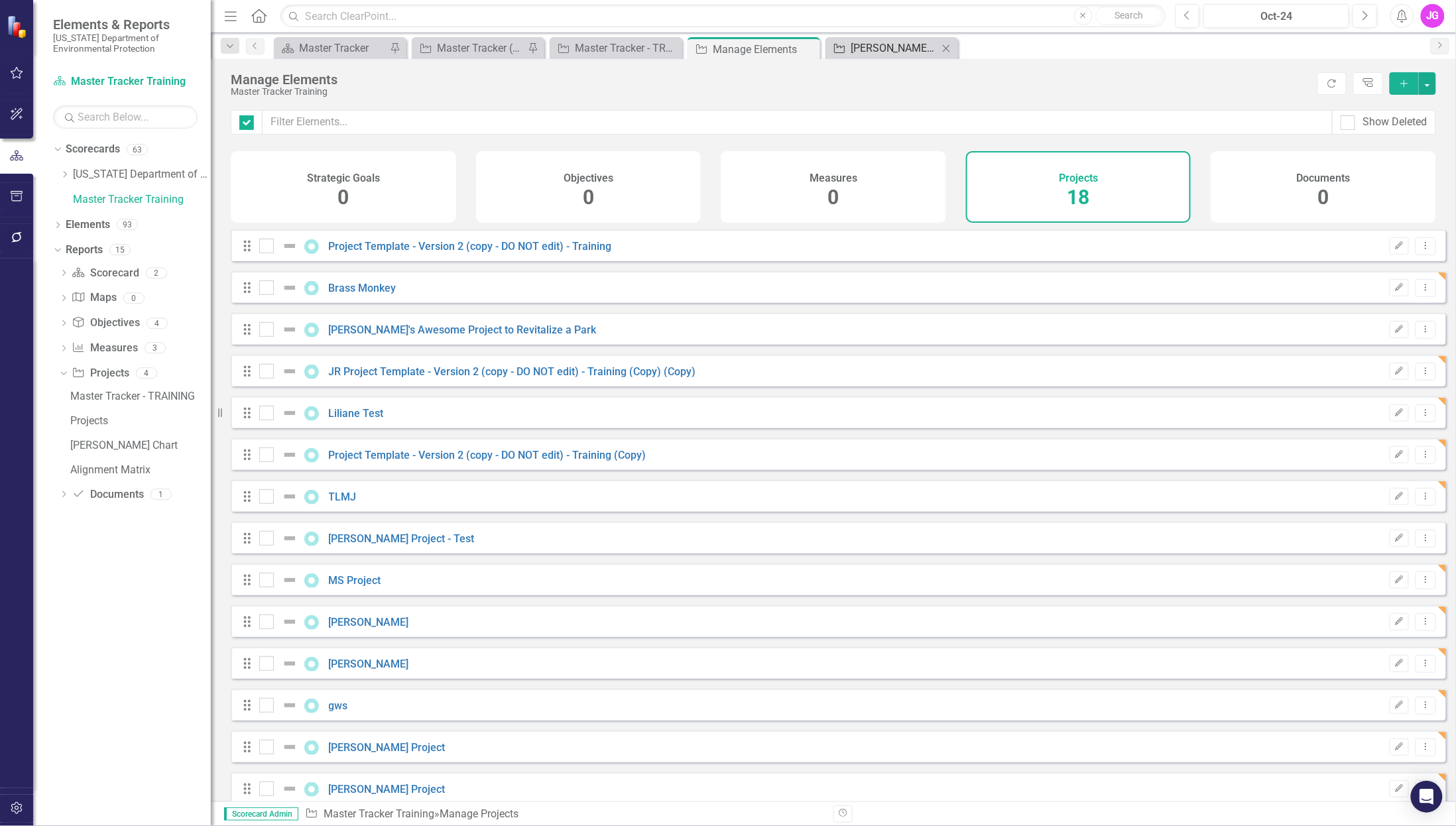
checkbox input "false"
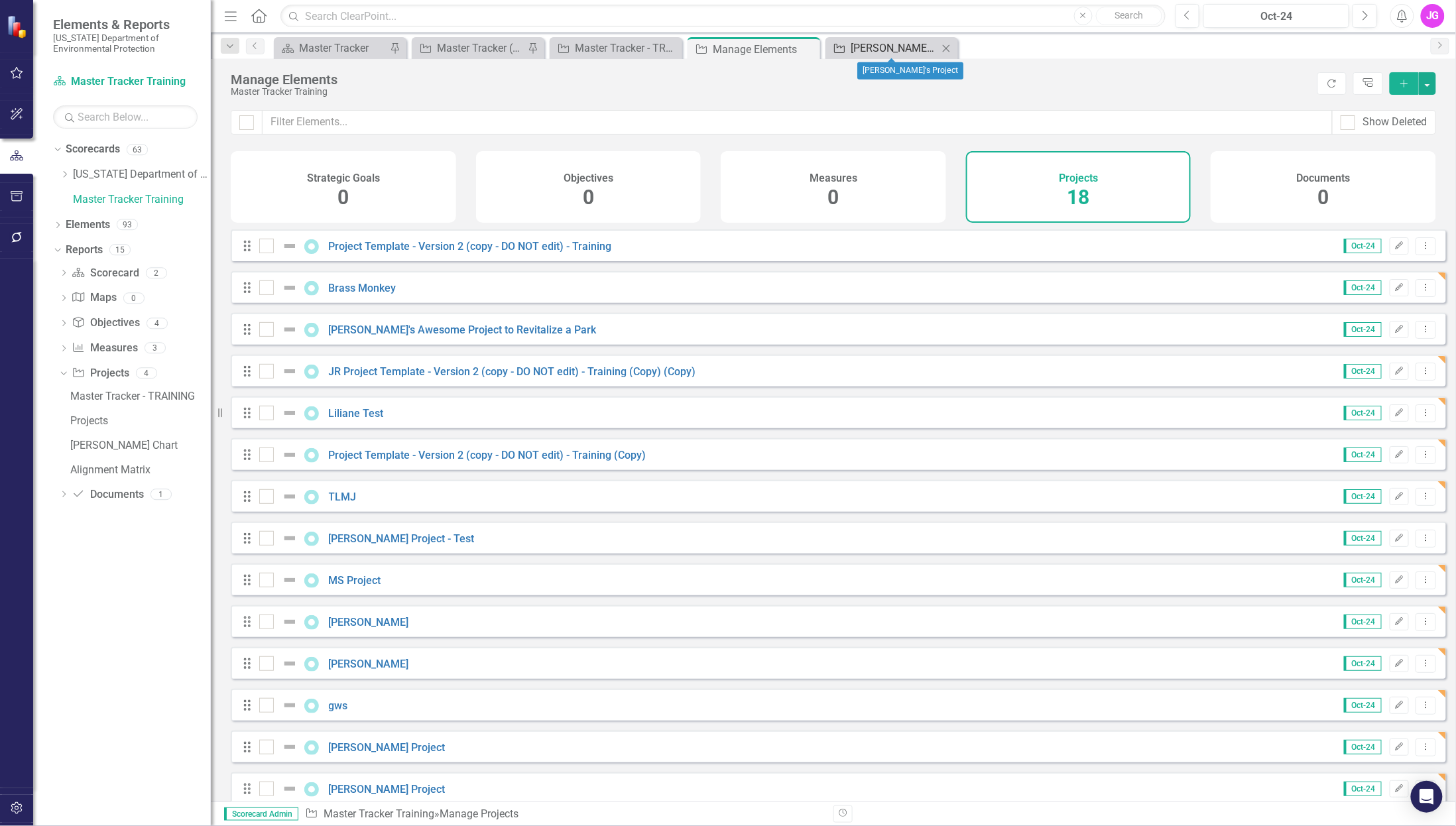
click at [904, 46] on div "[PERSON_NAME]'s Project" at bounding box center [894, 47] width 88 height 17
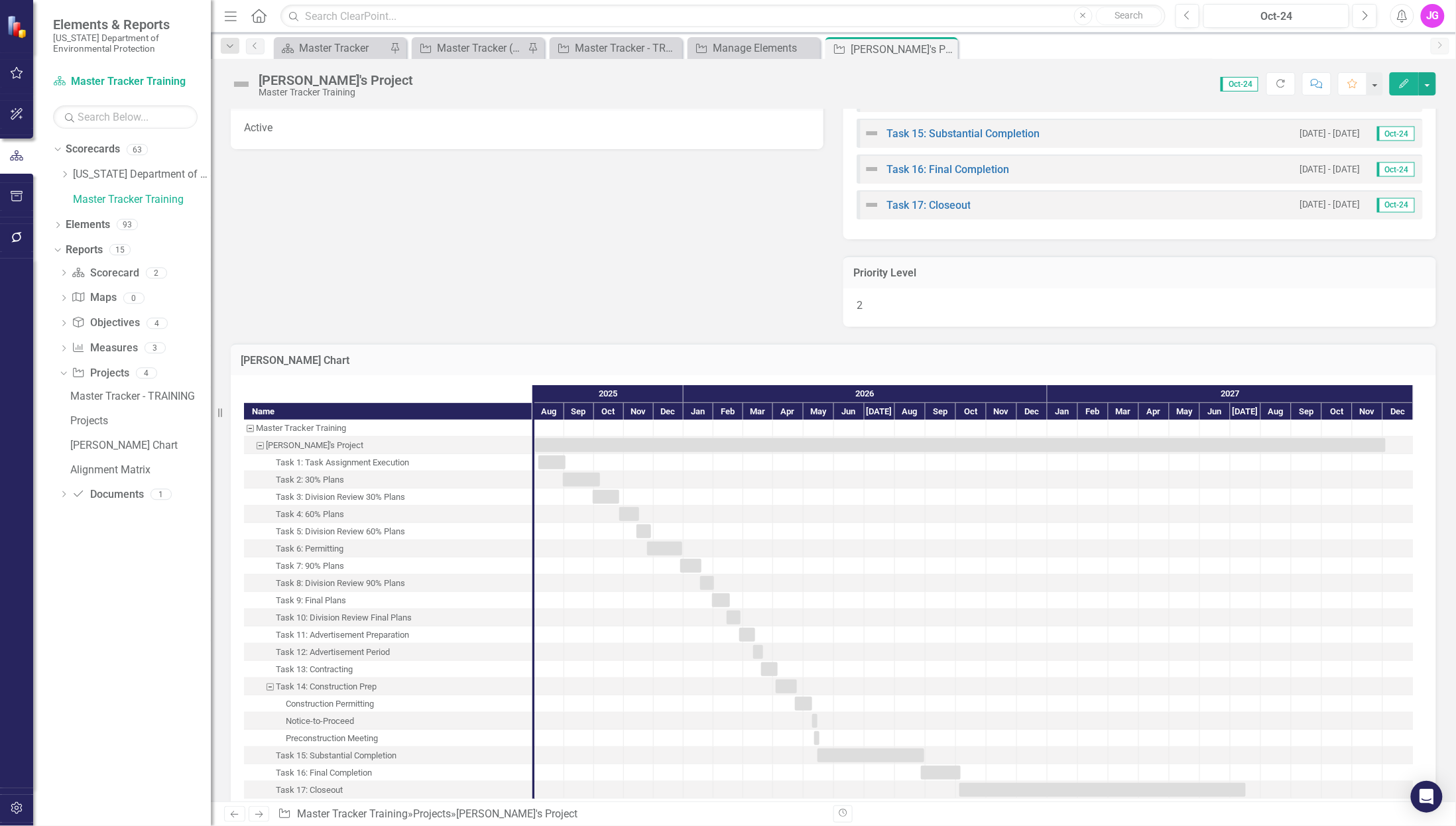
scroll to position [1013, 0]
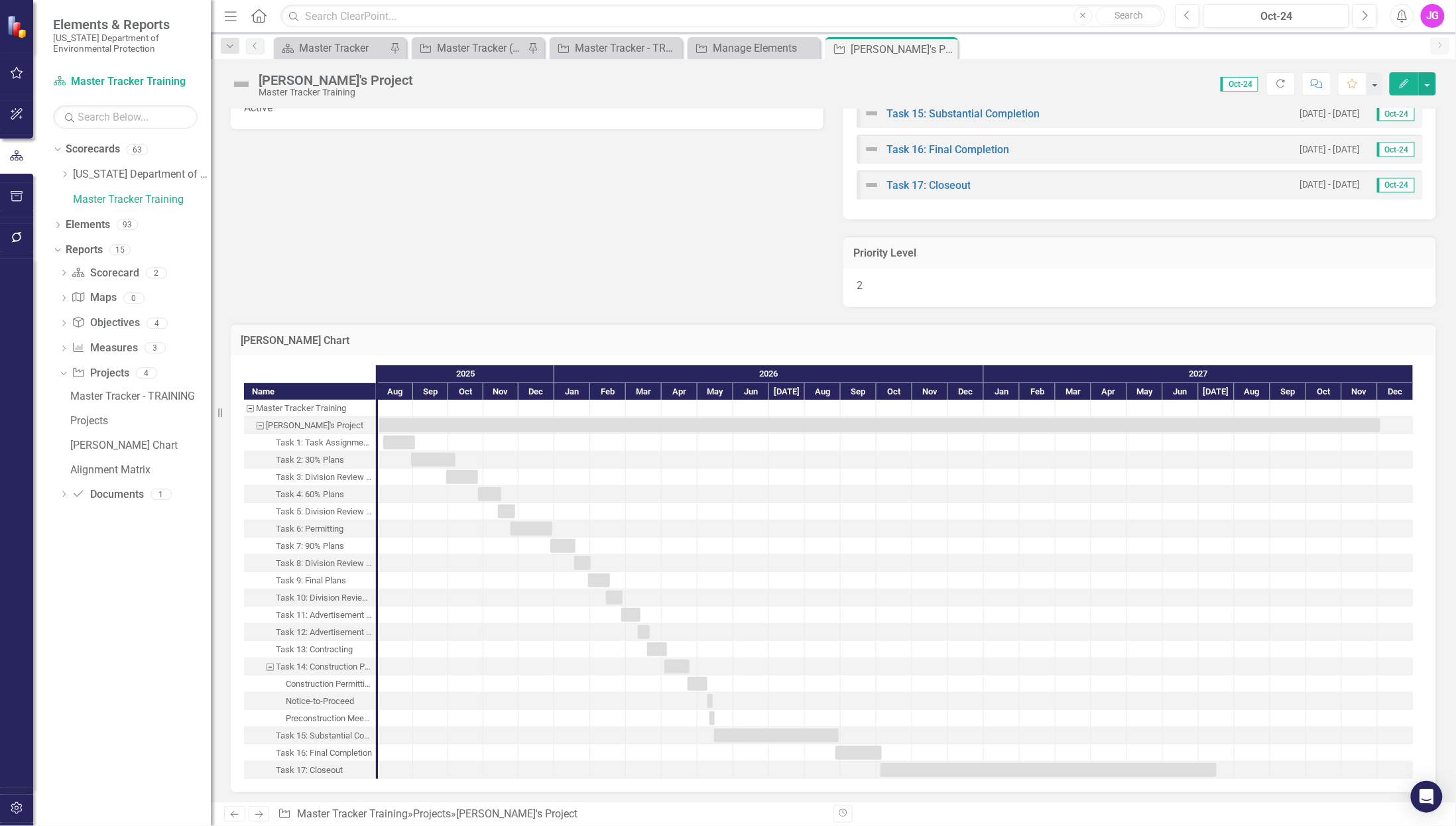
click at [871, 648] on div at bounding box center [858, 649] width 35 height 17
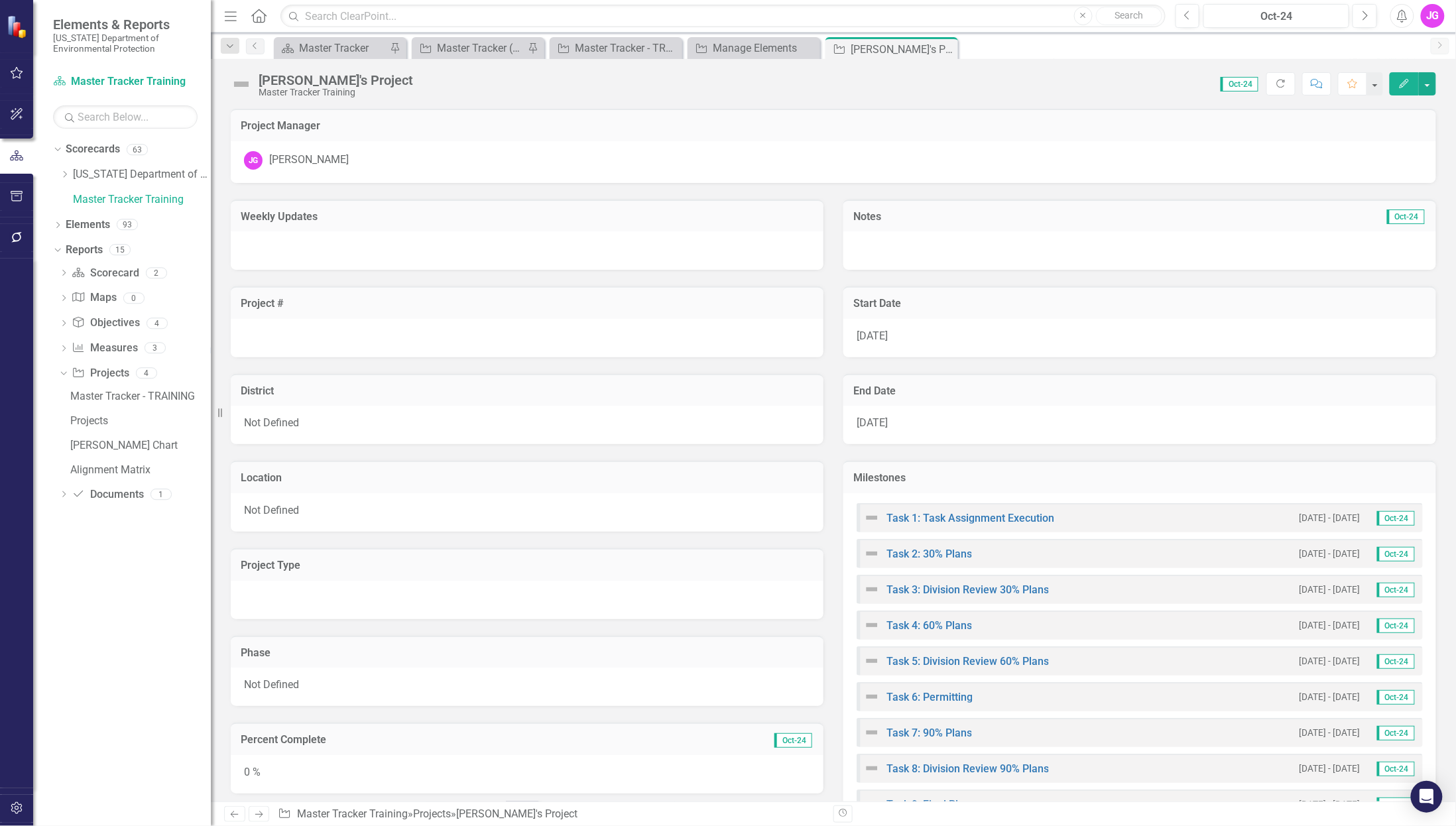
click at [1039, 96] on div "Jasper's Project Master Tracker Training Score: N/A Oct-24 Completed Refresh Co…" at bounding box center [833, 79] width 1245 height 39
click at [604, 43] on div "Master Tracker - TRAINING" at bounding box center [618, 47] width 88 height 17
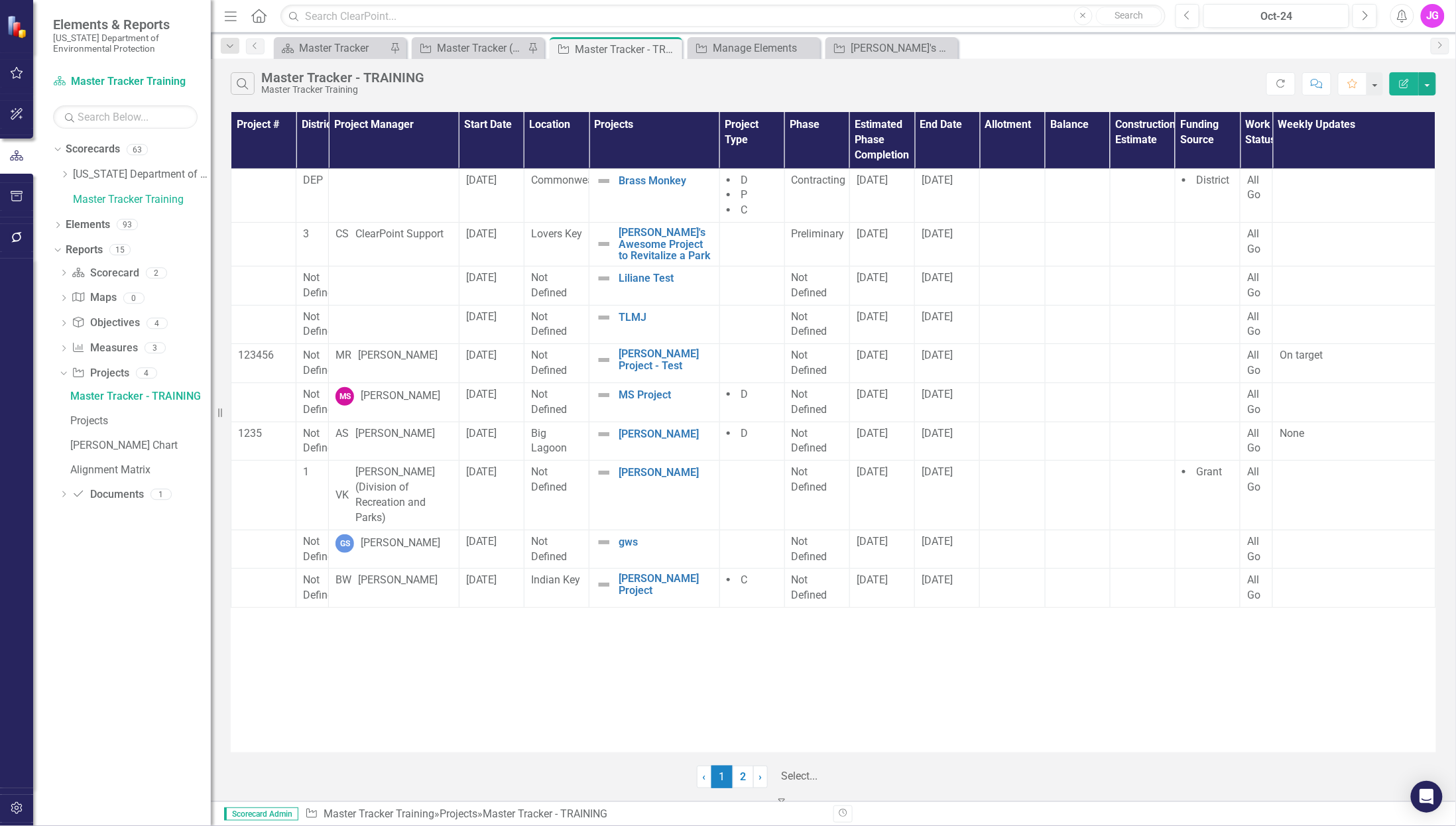
click at [846, 774] on div at bounding box center [848, 777] width 133 height 18
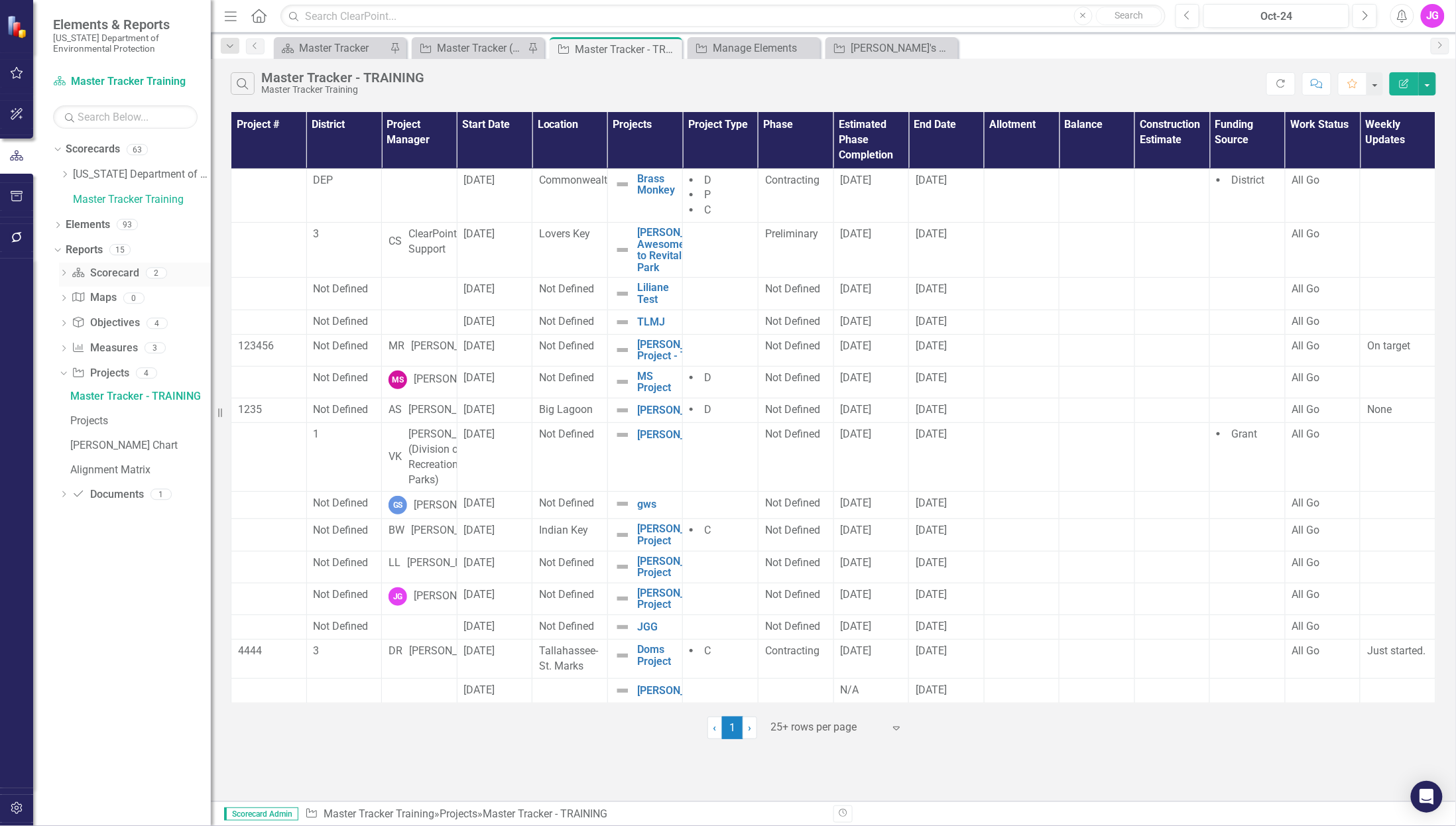
click at [64, 272] on icon at bounding box center [63, 273] width 3 height 6
click at [65, 174] on icon "Dropdown" at bounding box center [65, 174] width 10 height 8
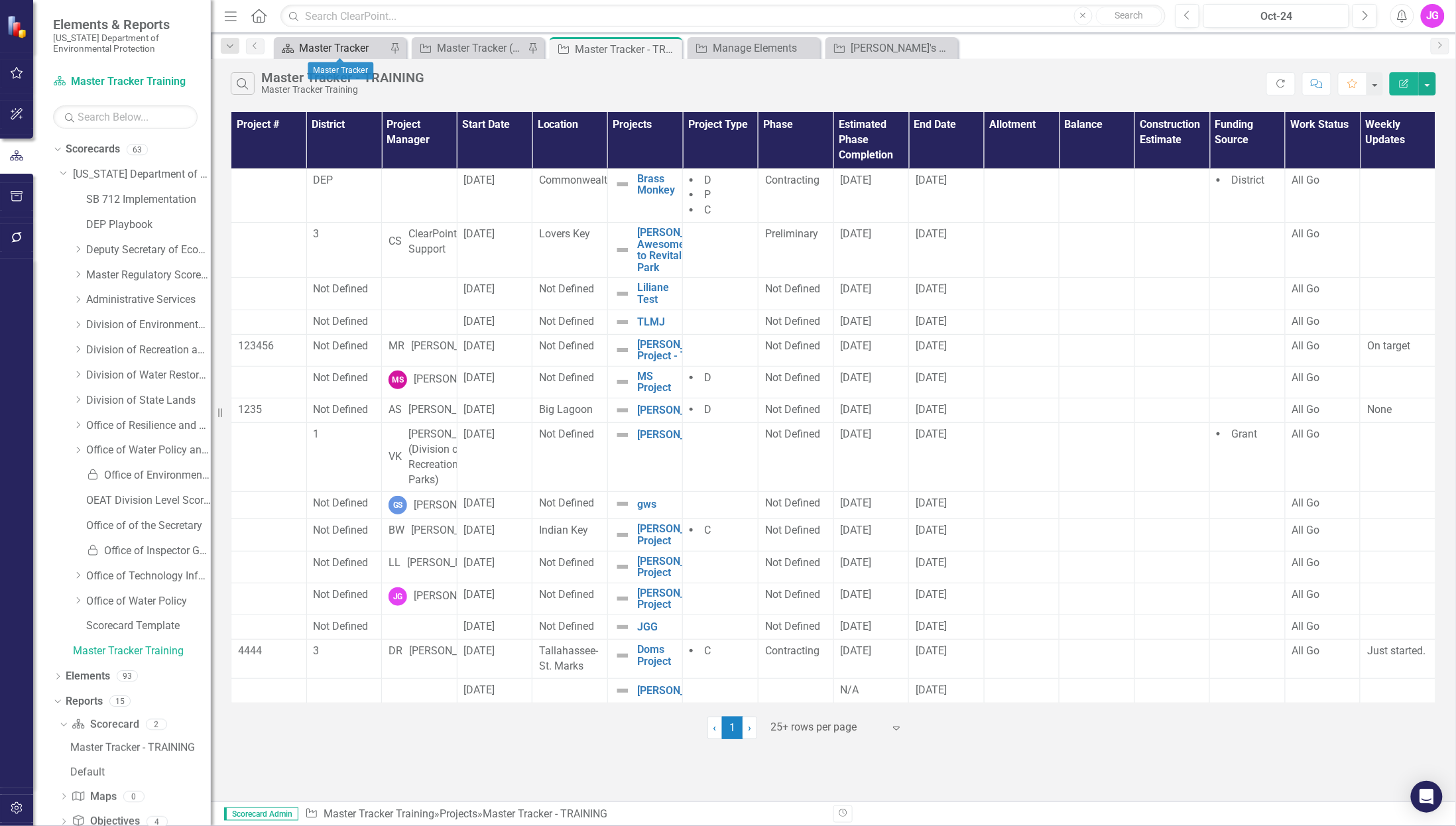
click at [354, 52] on div "Master Tracker" at bounding box center [343, 47] width 88 height 17
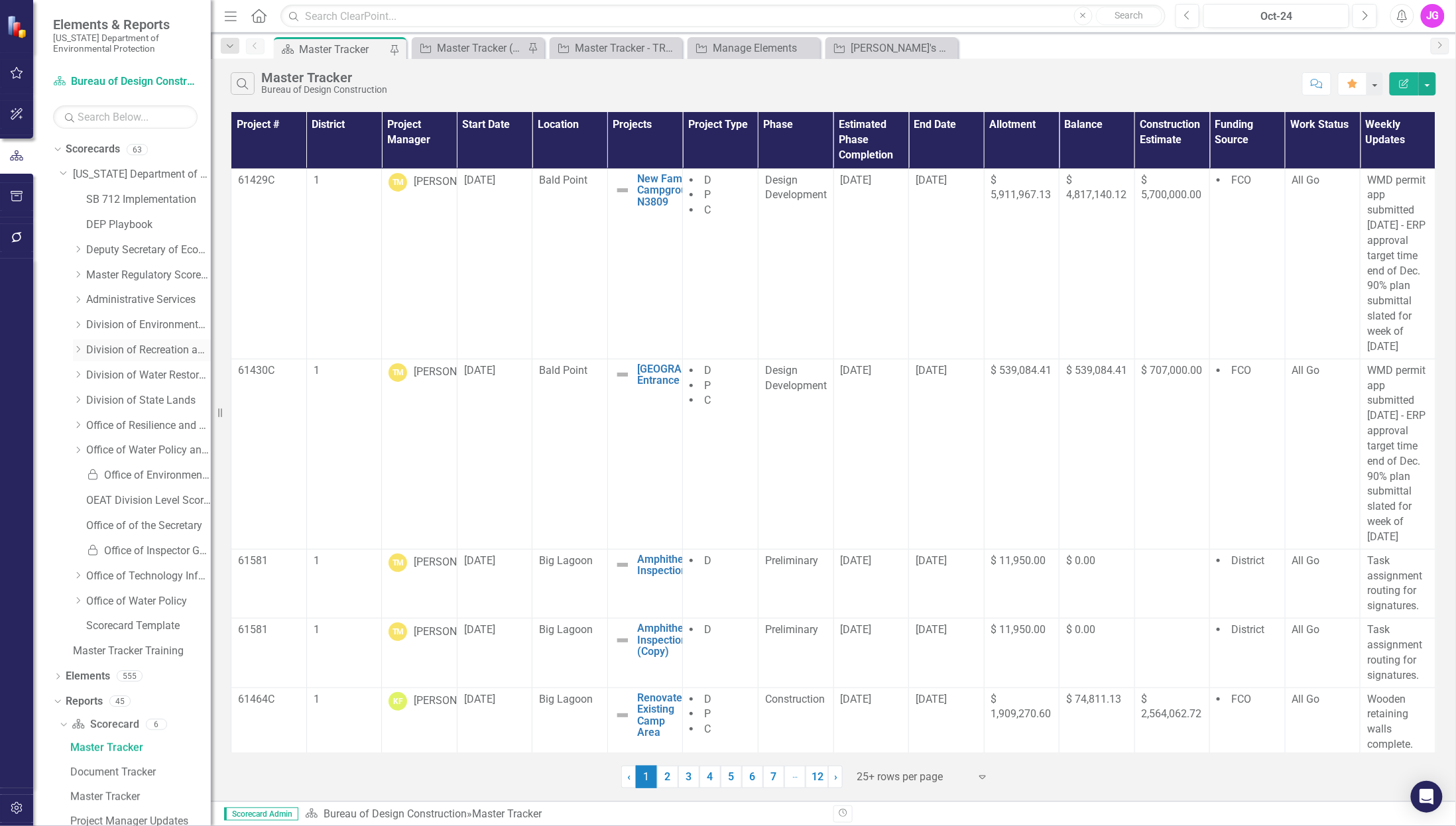
click at [78, 349] on icon "Dropdown" at bounding box center [78, 349] width 10 height 8
click at [142, 379] on link "Bureau of Design Construction" at bounding box center [155, 375] width 111 height 15
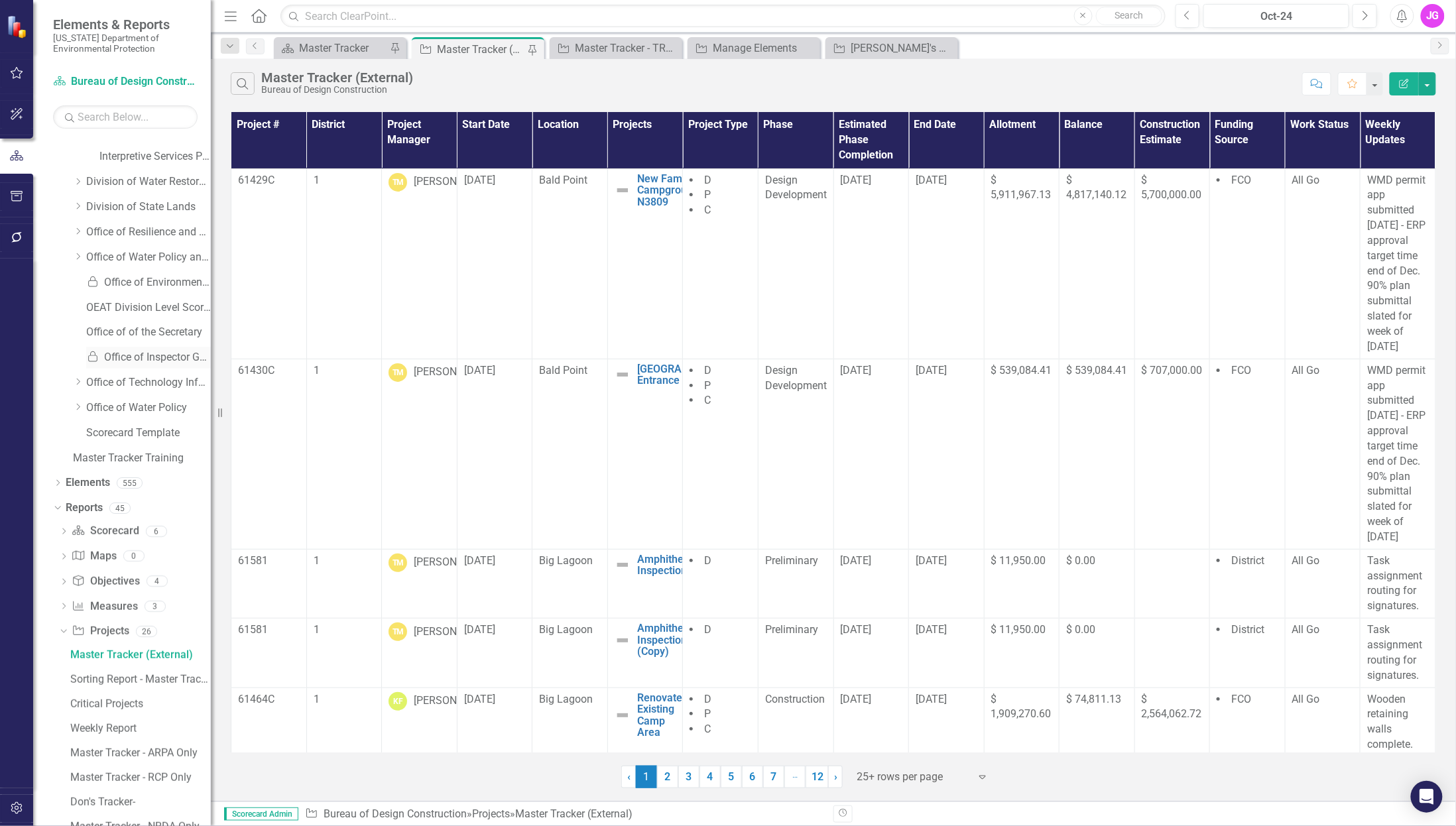
scroll to position [353, 0]
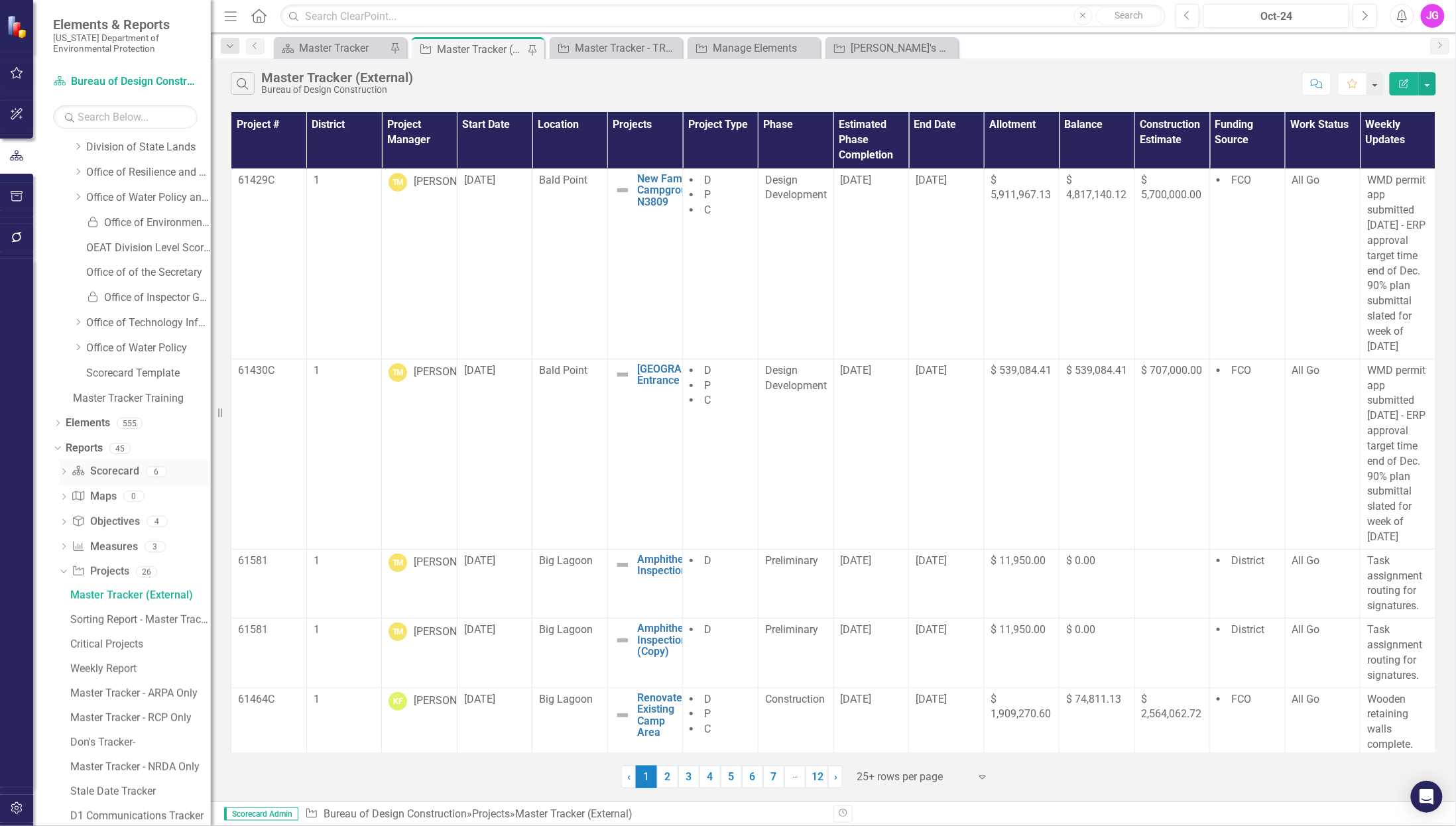
click at [64, 475] on icon "Dropdown" at bounding box center [63, 473] width 9 height 7
click at [128, 515] on div "Master Tracker" at bounding box center [140, 519] width 141 height 12
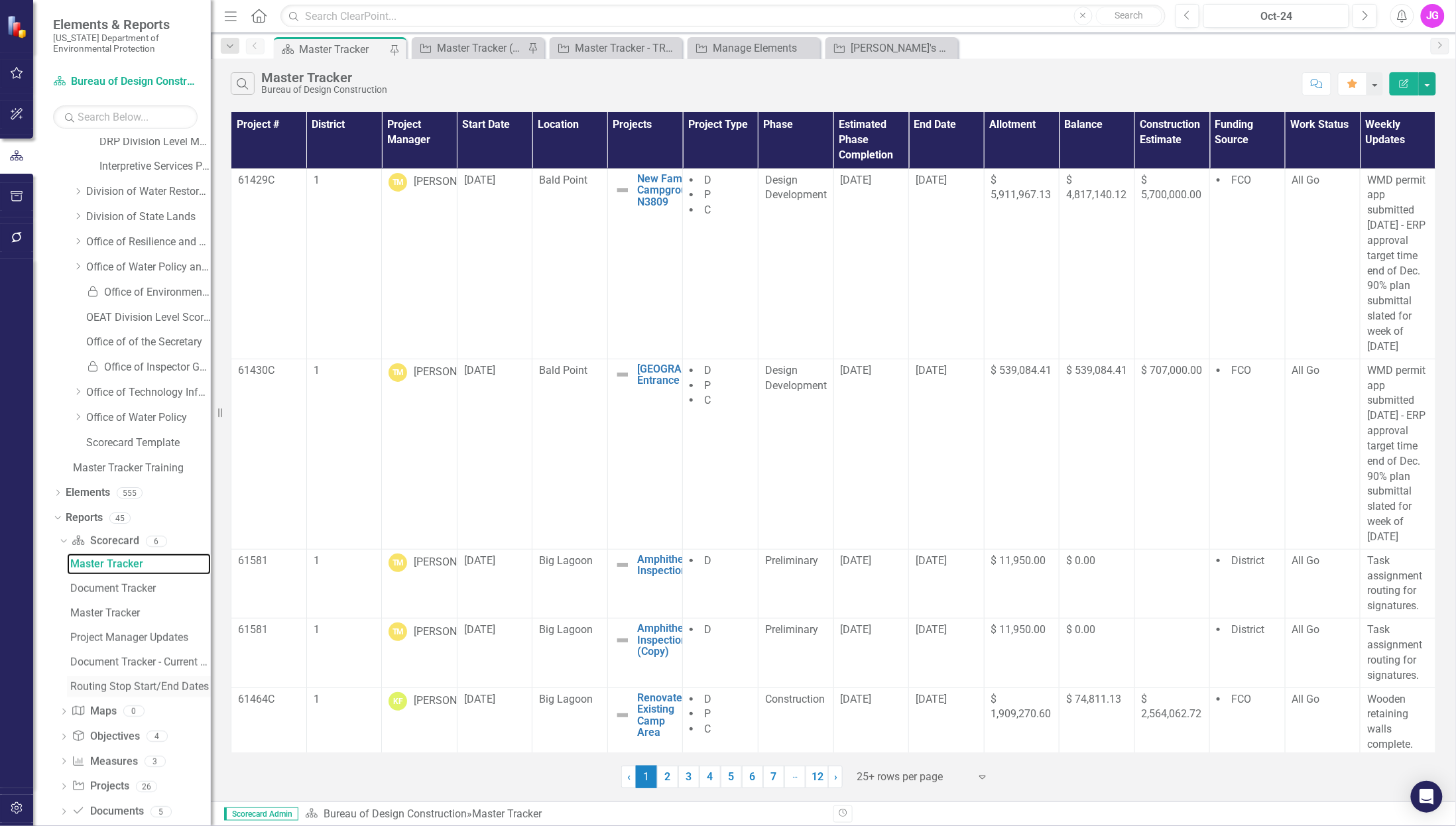
scroll to position [327, 0]
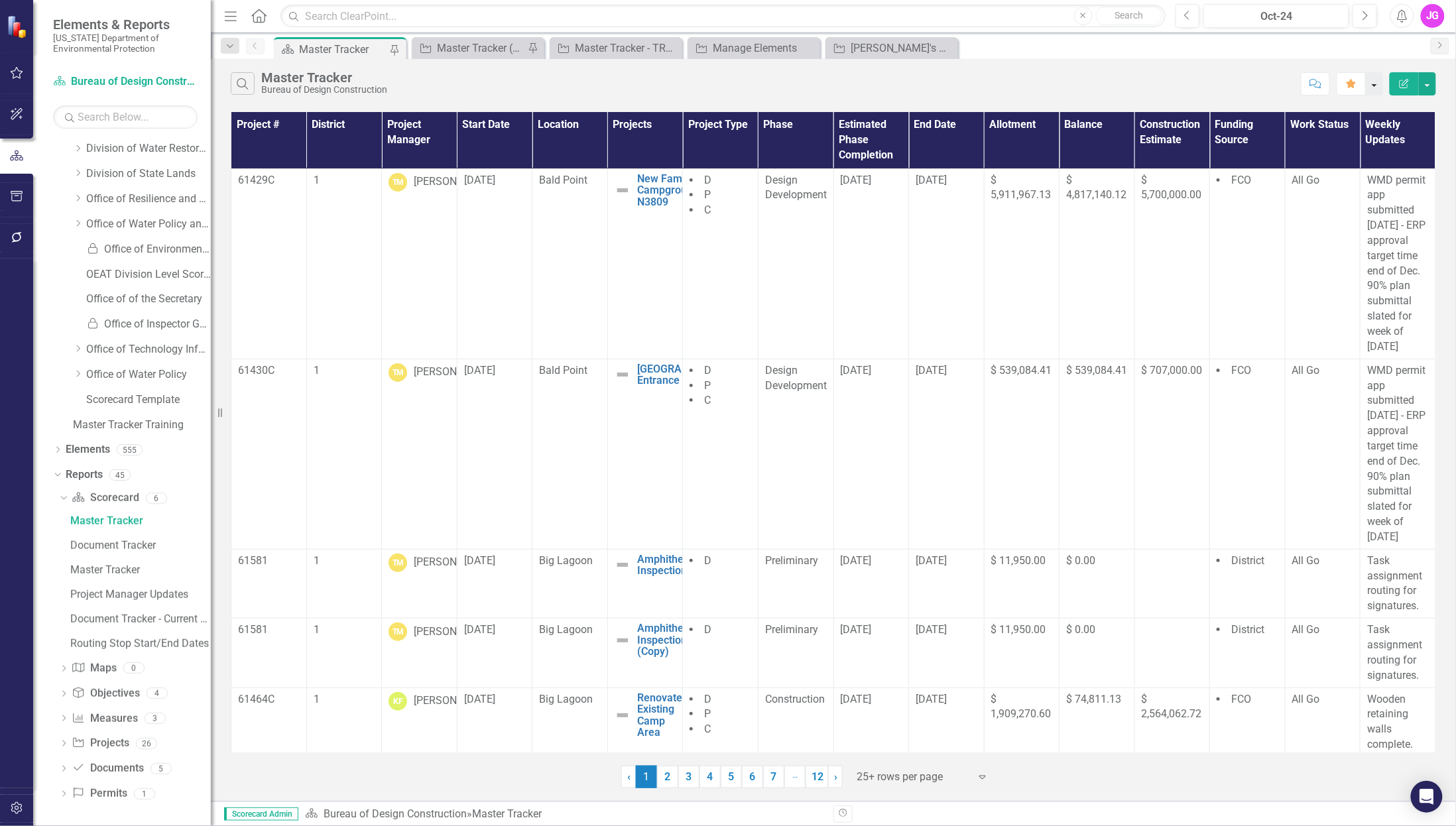
click at [1375, 83] on button "button" at bounding box center [1375, 84] width 18 height 24
click at [1194, 83] on div "Search Master Tracker Bureau of Design Construction" at bounding box center [763, 83] width 1065 height 23
click at [1442, 44] on icon "Next" at bounding box center [1440, 45] width 11 height 8
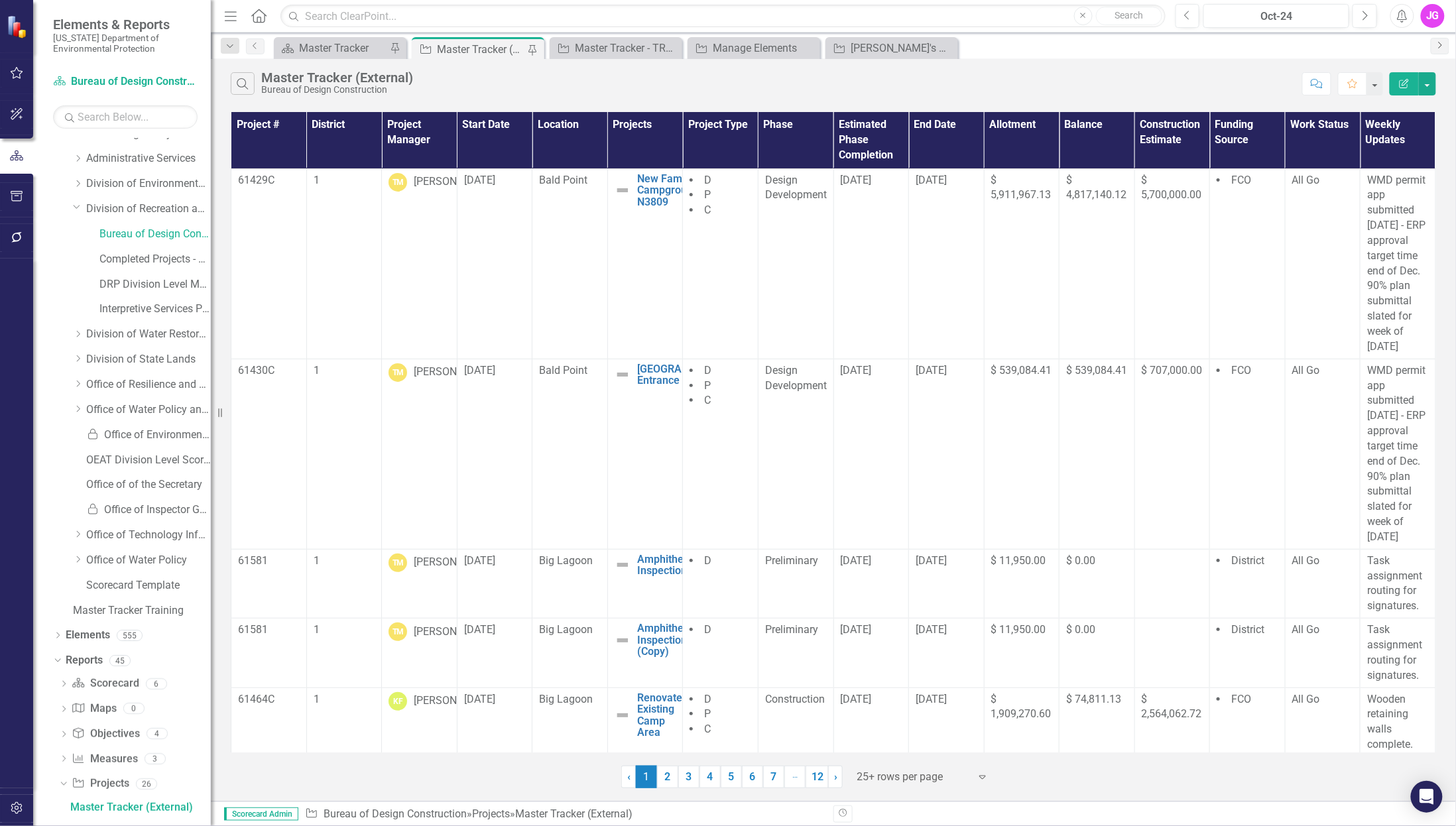
scroll to position [133, 0]
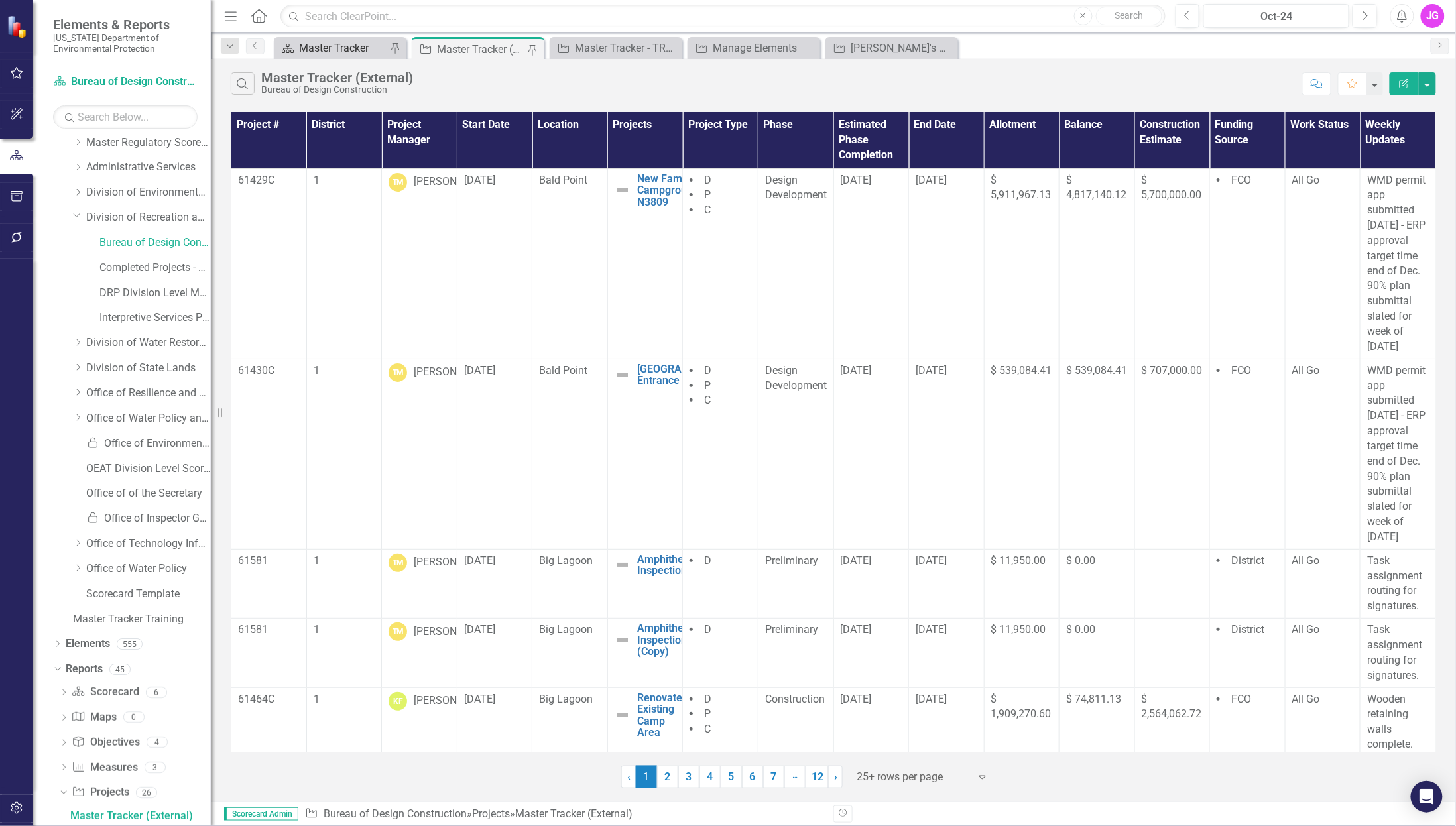
click at [341, 46] on div "Master Tracker" at bounding box center [343, 47] width 88 height 17
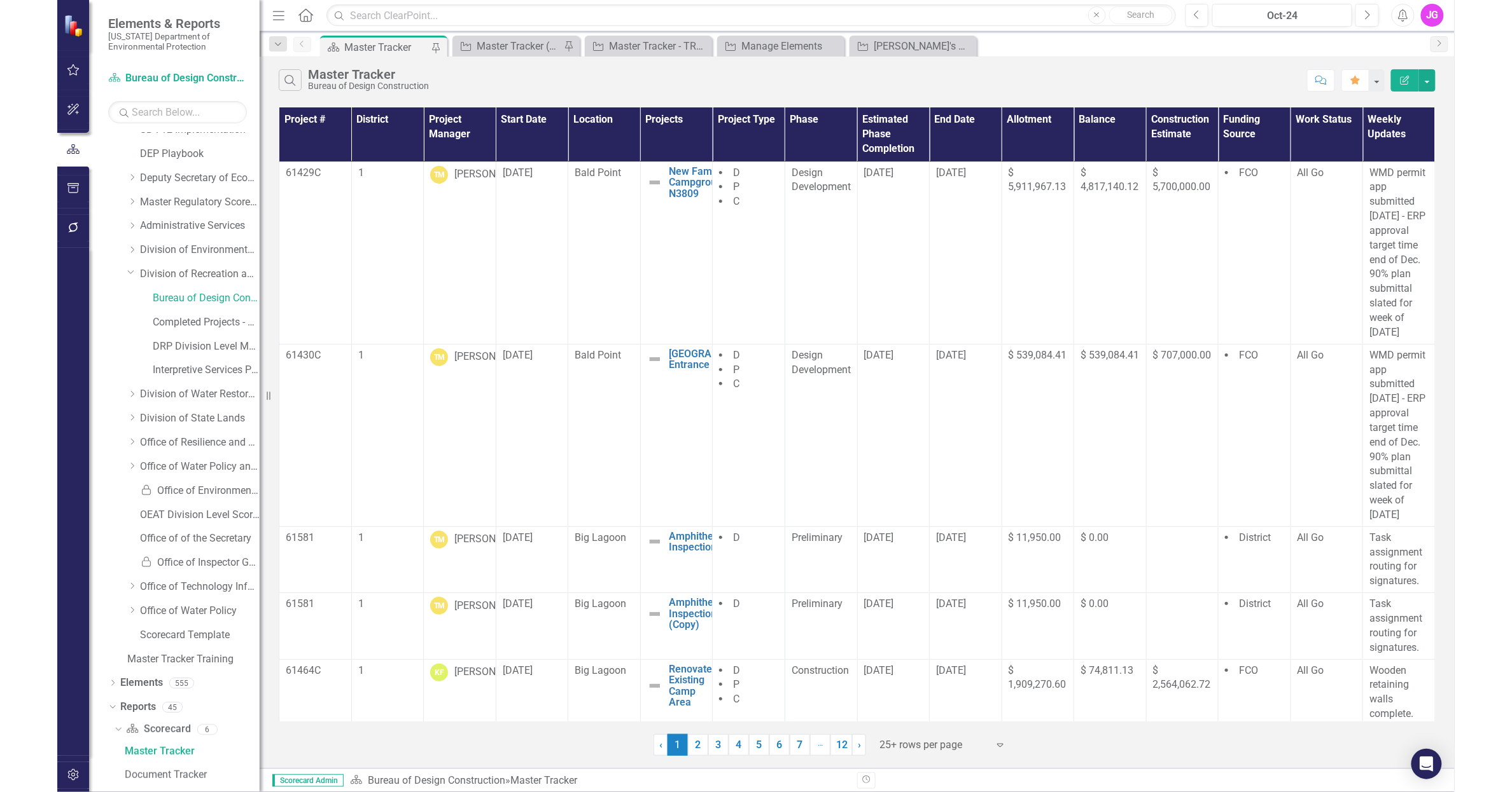
scroll to position [30, 0]
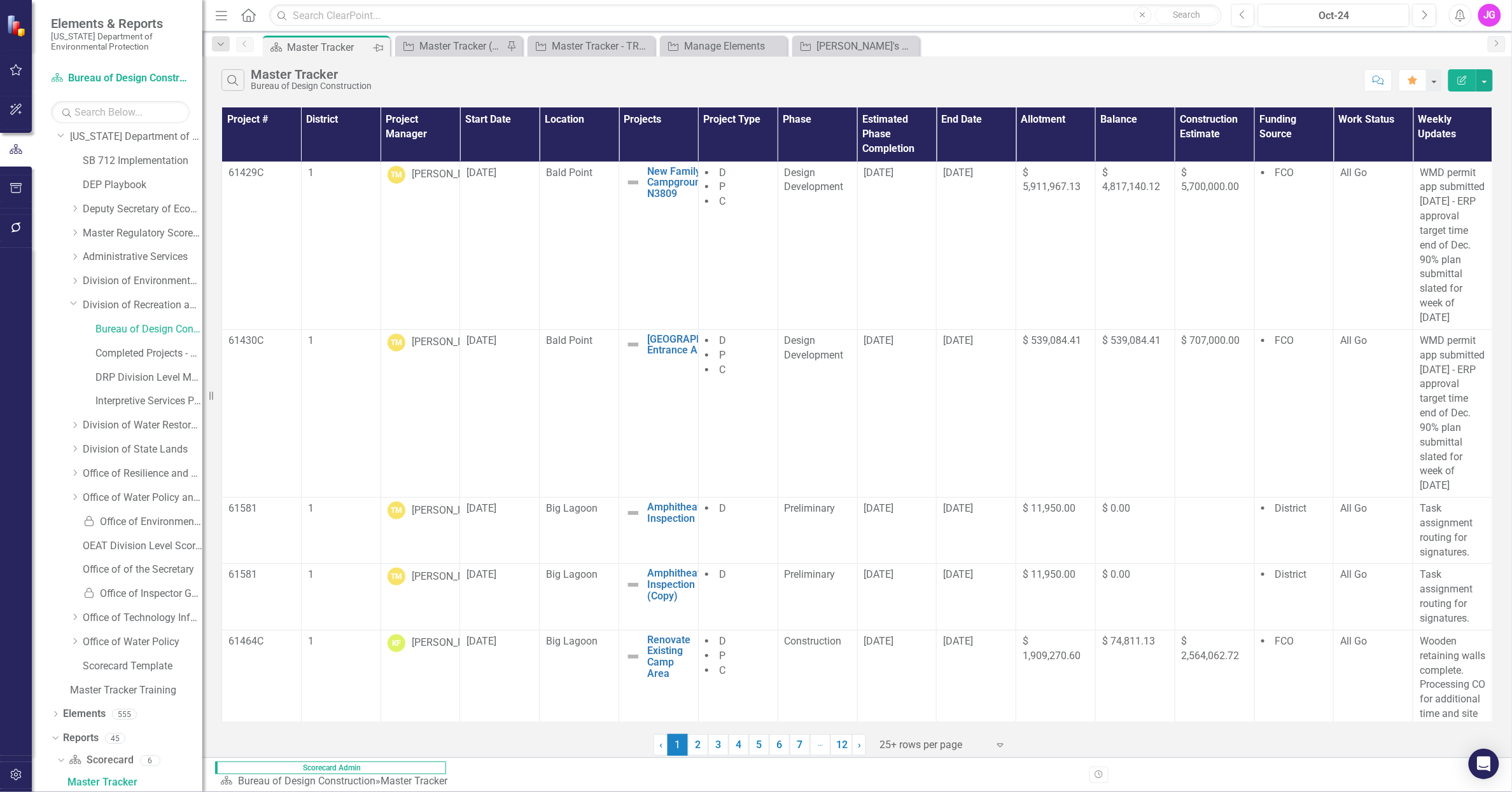
click at [380, 48] on icon "Pin" at bounding box center [378, 47] width 10 height 12
click at [720, 47] on div "Manage Elements" at bounding box center [725, 45] width 84 height 16
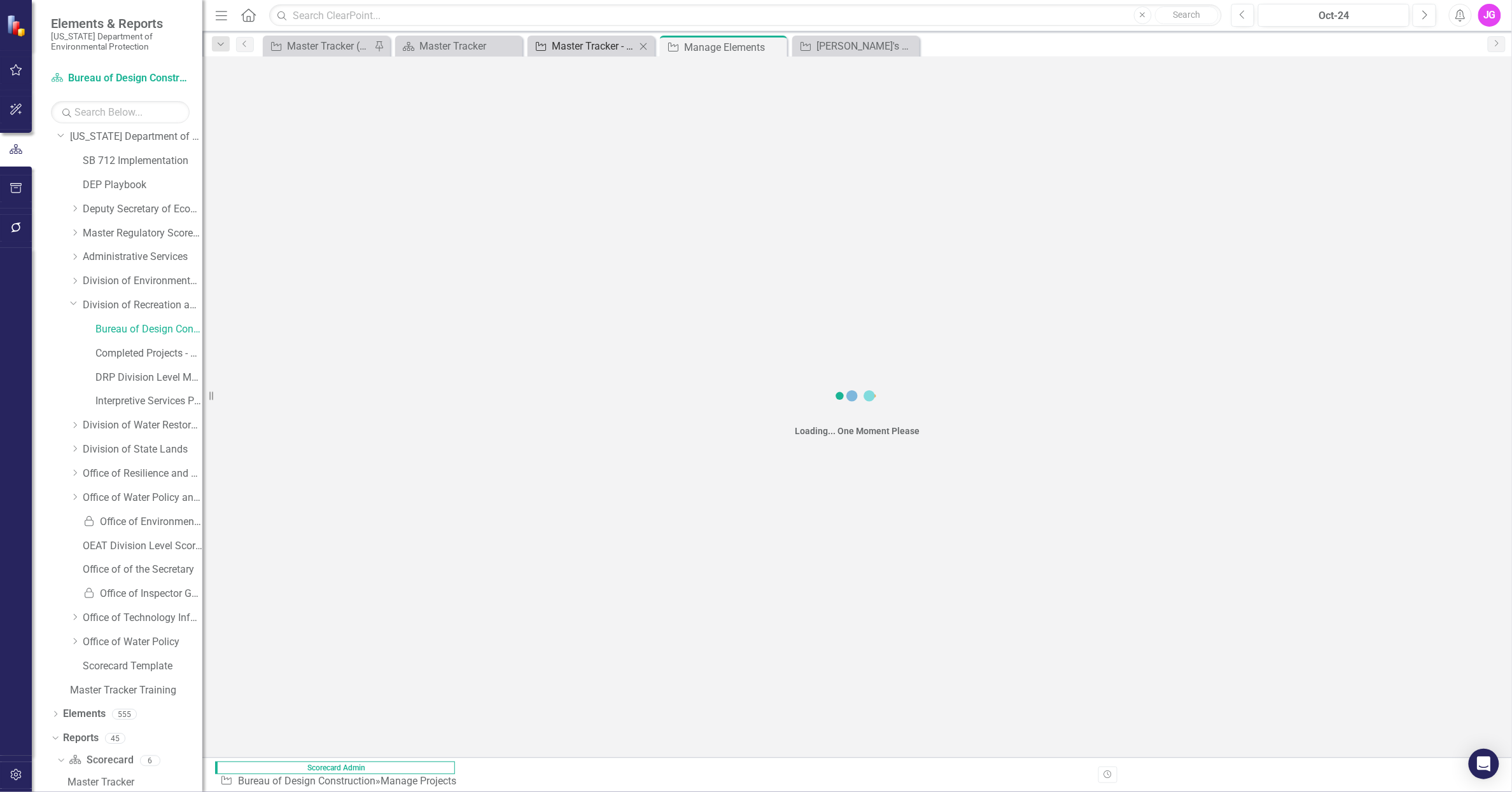
click at [593, 48] on div "Master Tracker - TRAINING" at bounding box center [593, 45] width 84 height 16
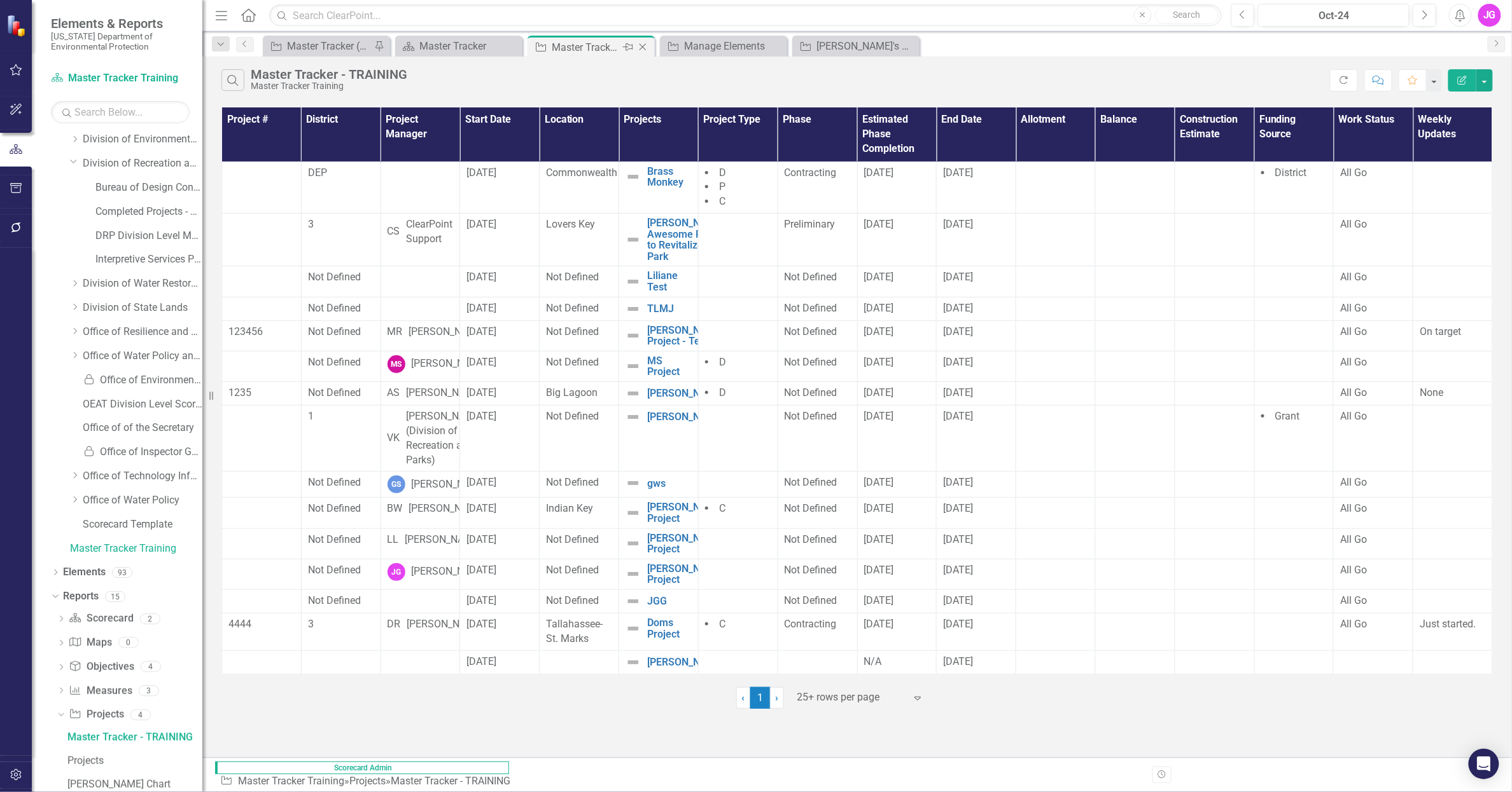
scroll to position [127, 0]
click at [319, 40] on div "Master Tracker (External)" at bounding box center [329, 45] width 84 height 16
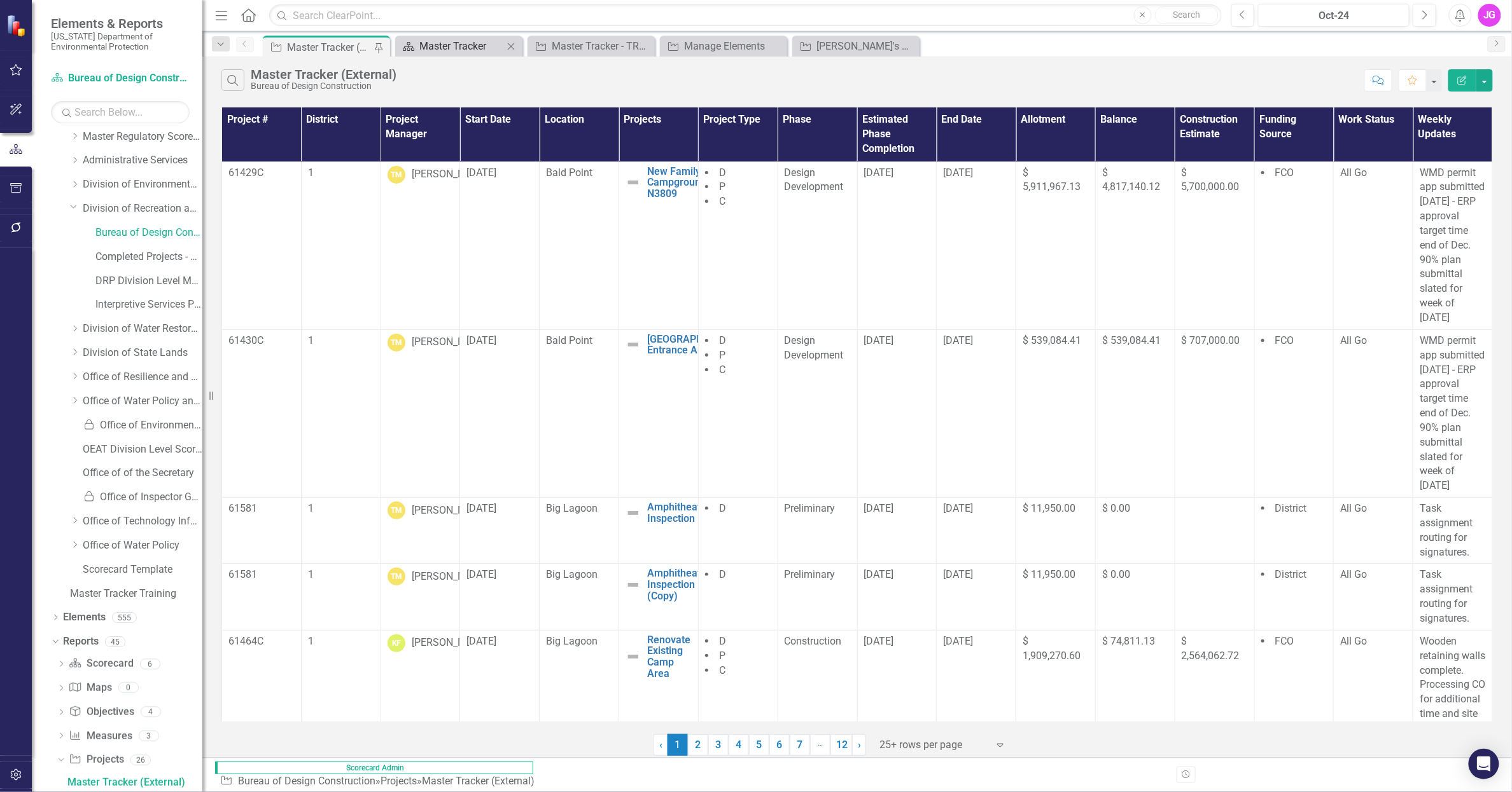
click at [467, 43] on div "Master Tracker" at bounding box center [461, 45] width 84 height 16
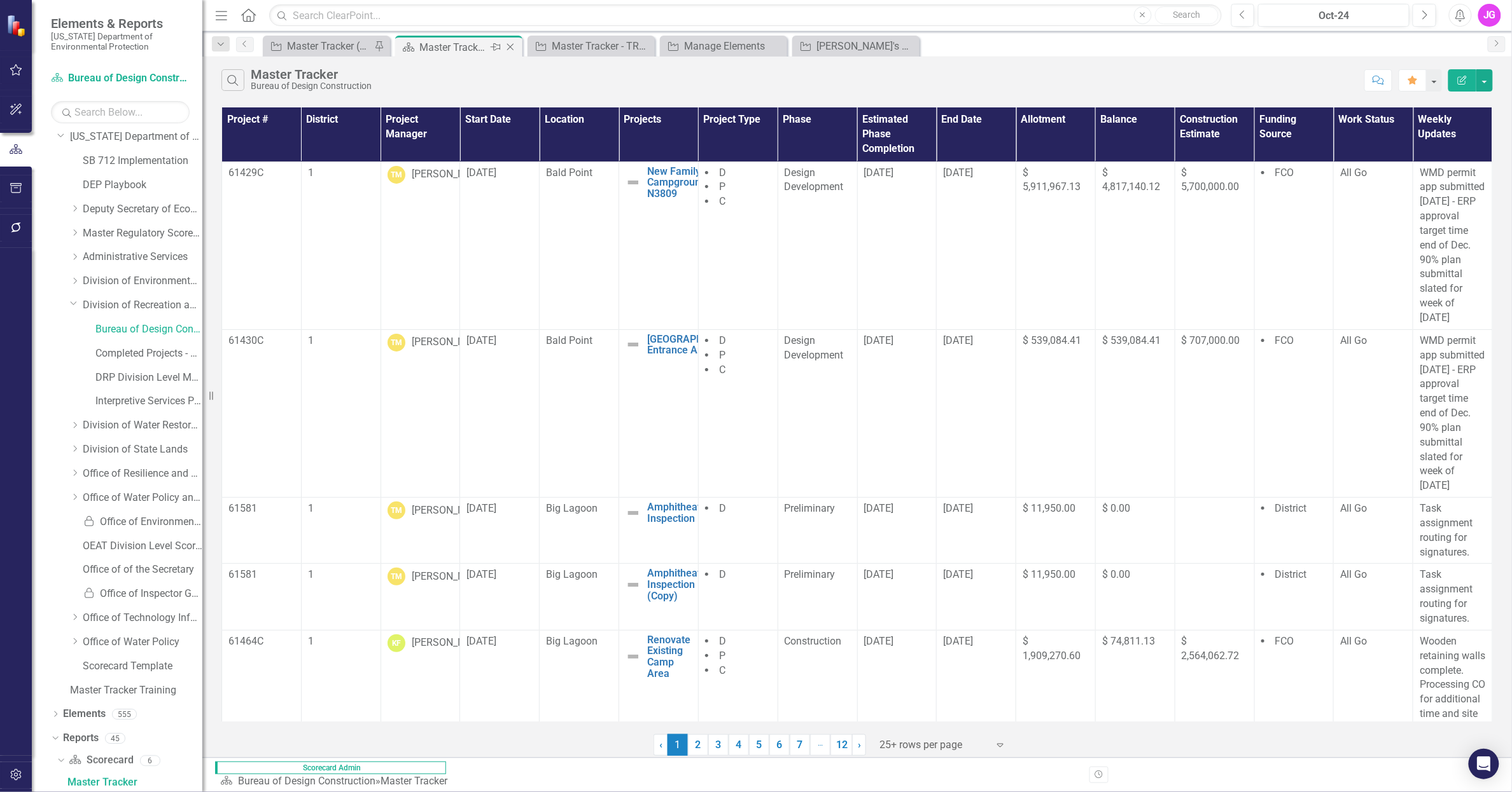
click at [499, 47] on icon "Pin" at bounding box center [495, 46] width 10 height 12
click at [332, 50] on div "Master Tracker (External)" at bounding box center [329, 45] width 84 height 16
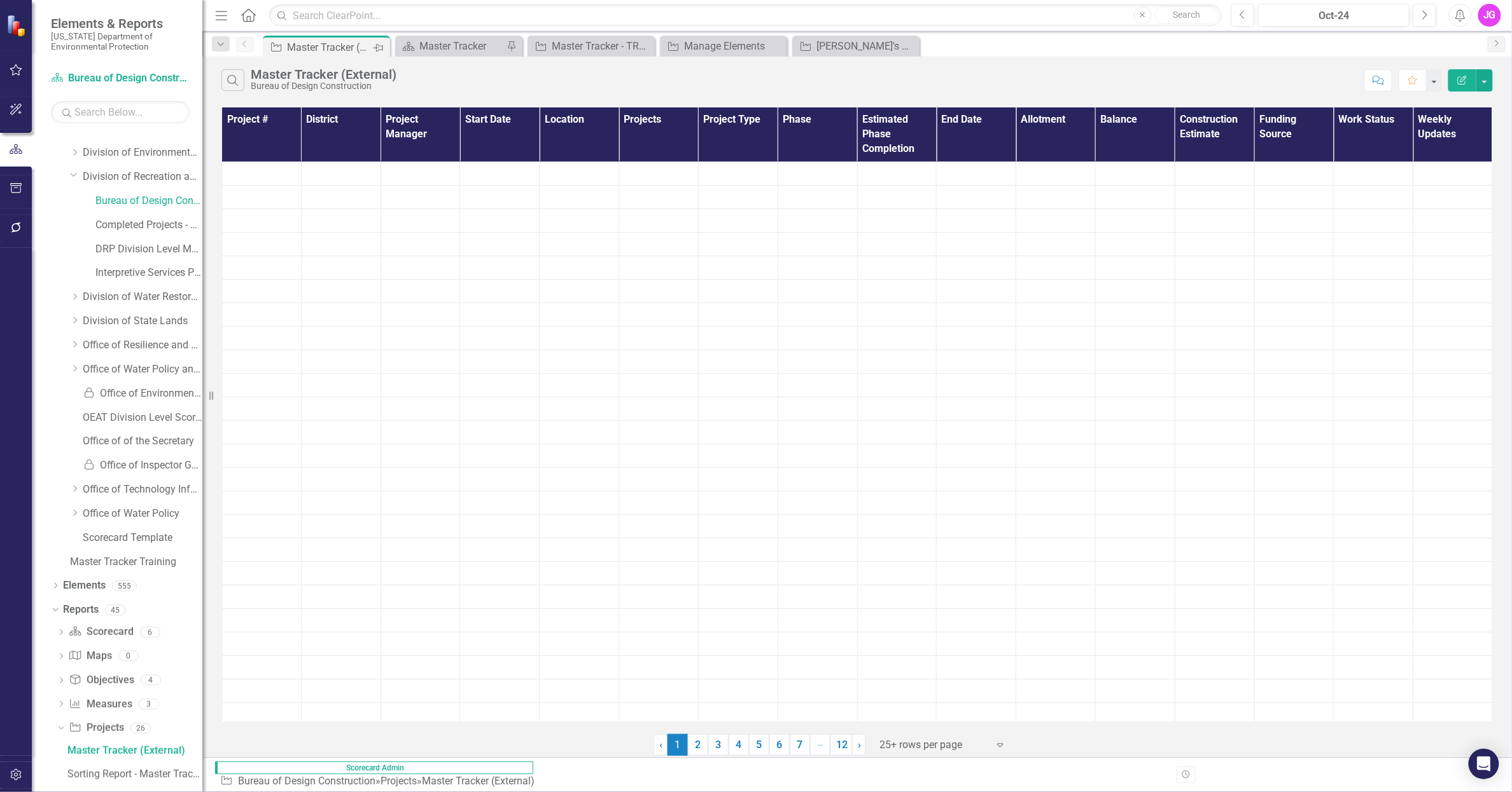
scroll to position [127, 0]
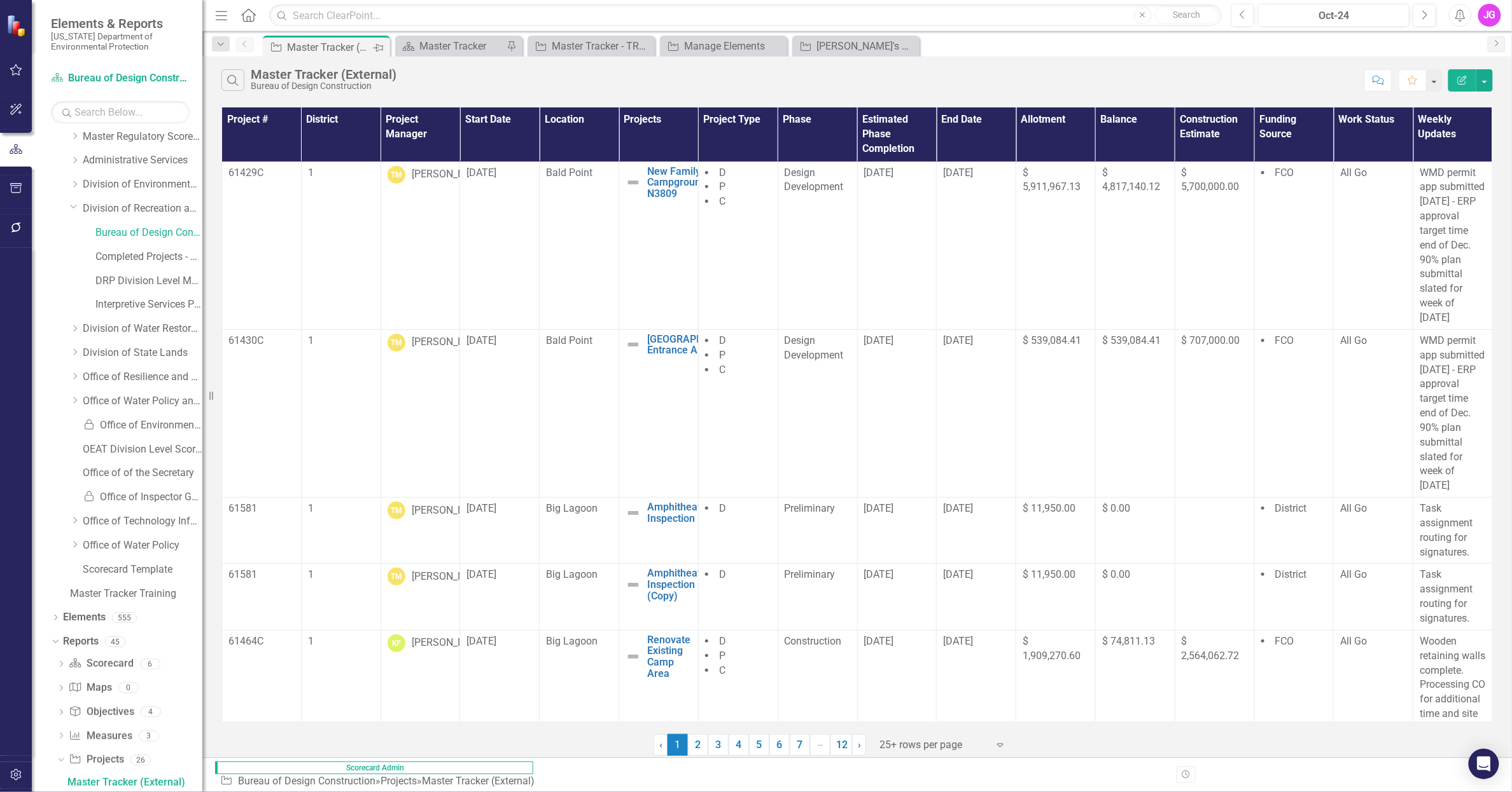
click at [378, 49] on icon "Pin" at bounding box center [378, 47] width 10 height 12
click at [336, 47] on div "Master Tracker" at bounding box center [329, 45] width 84 height 16
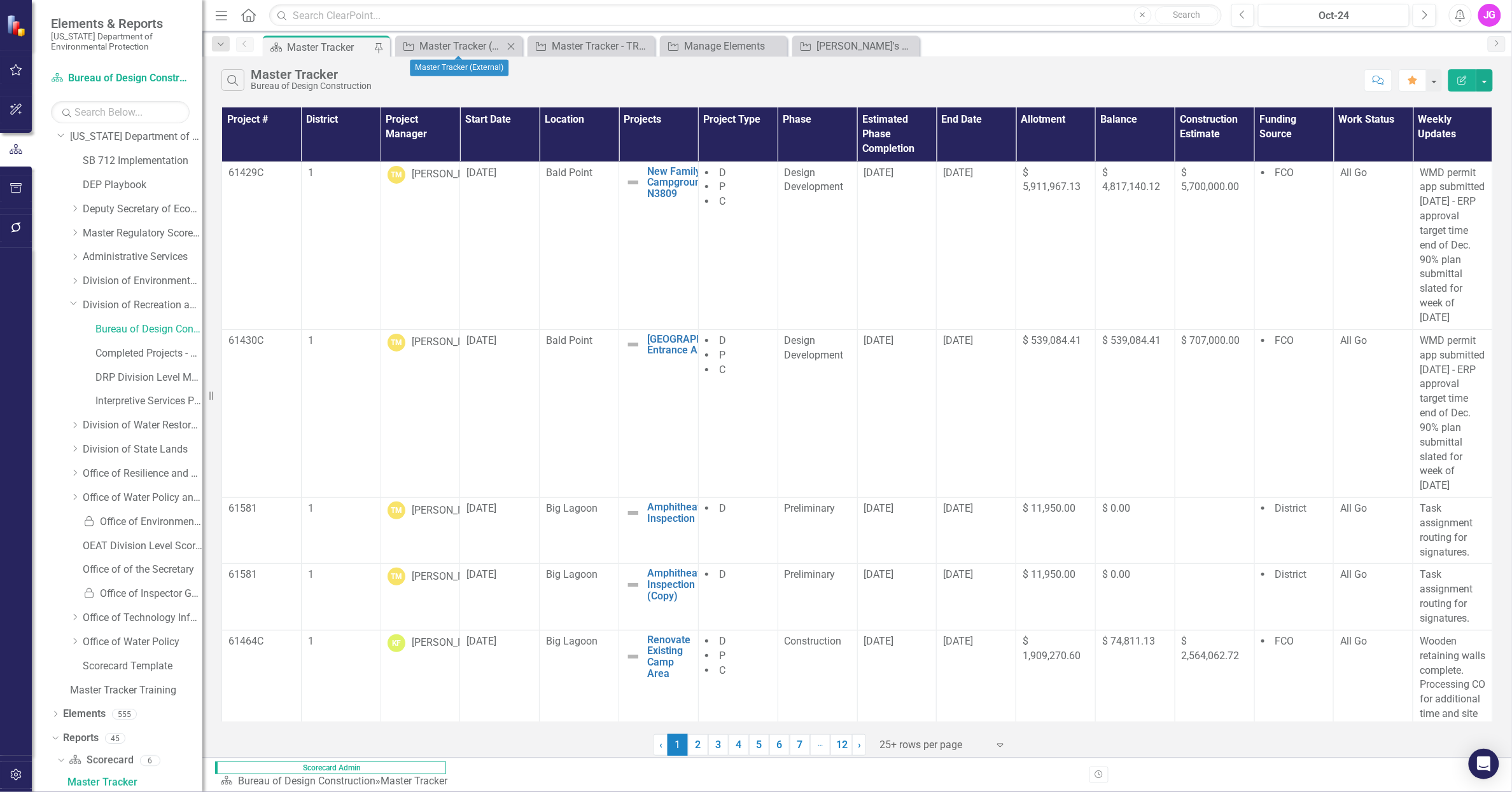
click at [511, 47] on icon "Close" at bounding box center [510, 46] width 12 height 10
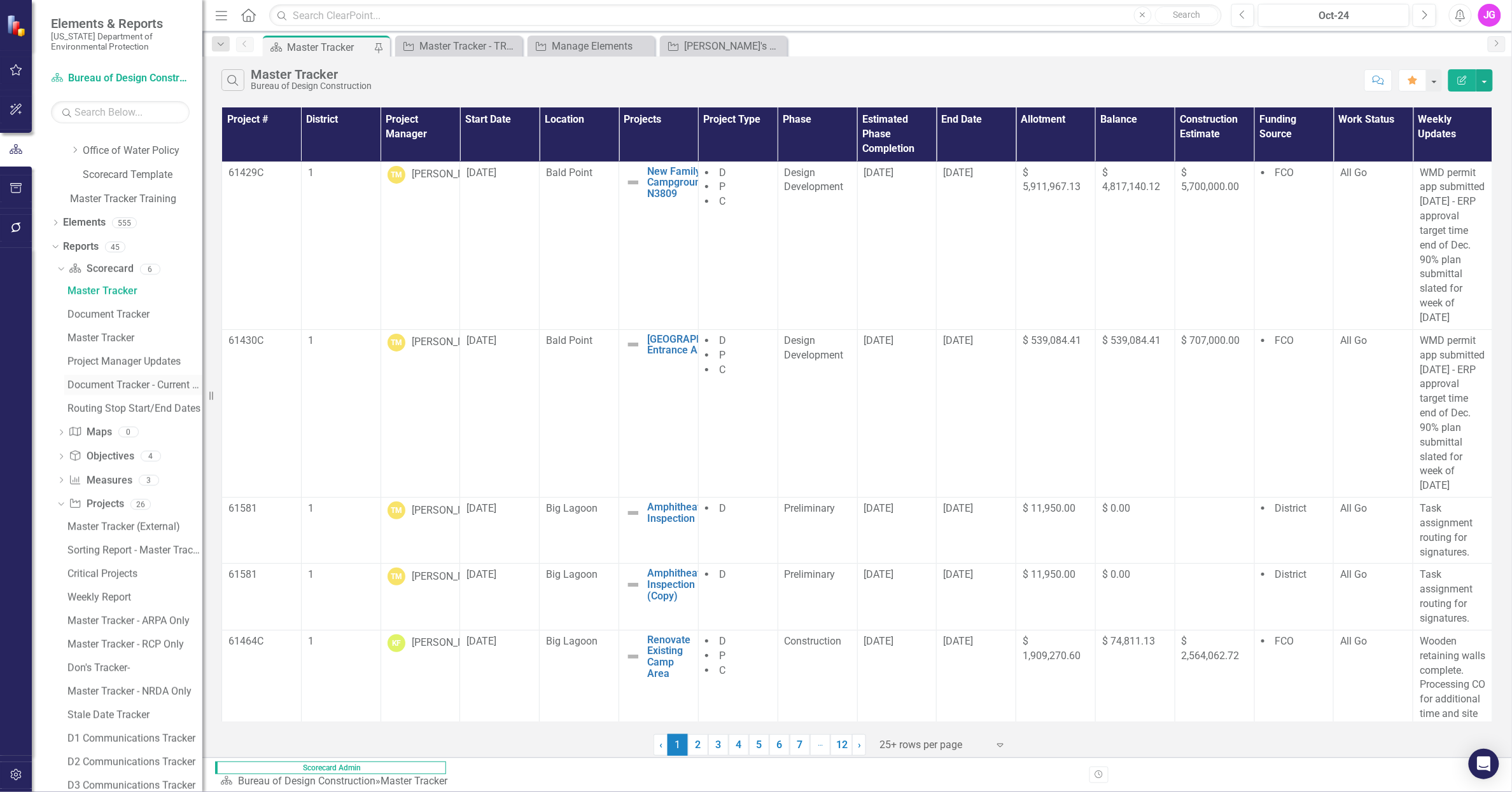
scroll to position [525, 0]
click at [126, 311] on div "Document Tracker" at bounding box center [134, 312] width 135 height 11
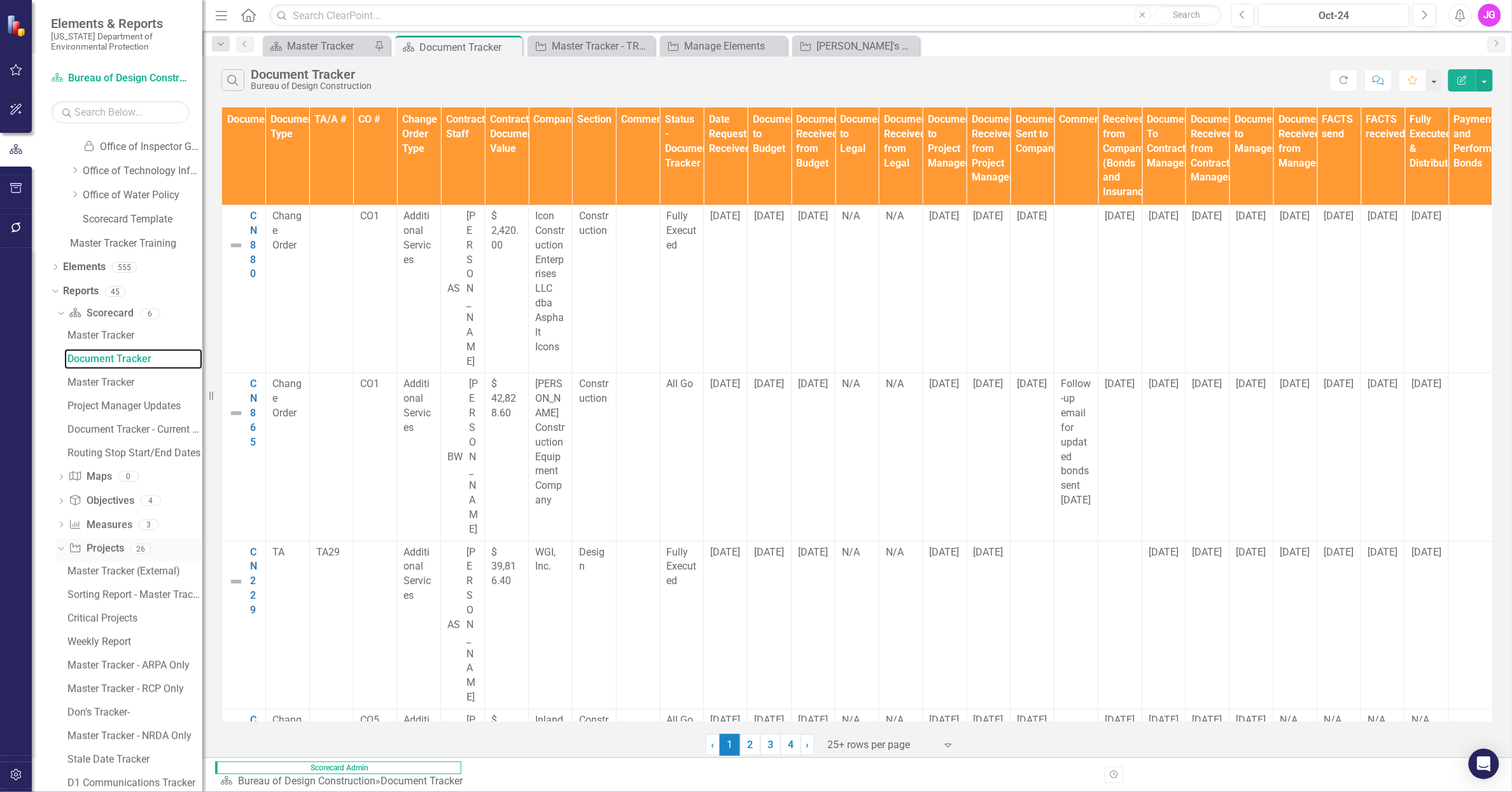
scroll to position [479, 0]
click at [125, 424] on div "Document Tracker - Current User" at bounding box center [134, 430] width 135 height 11
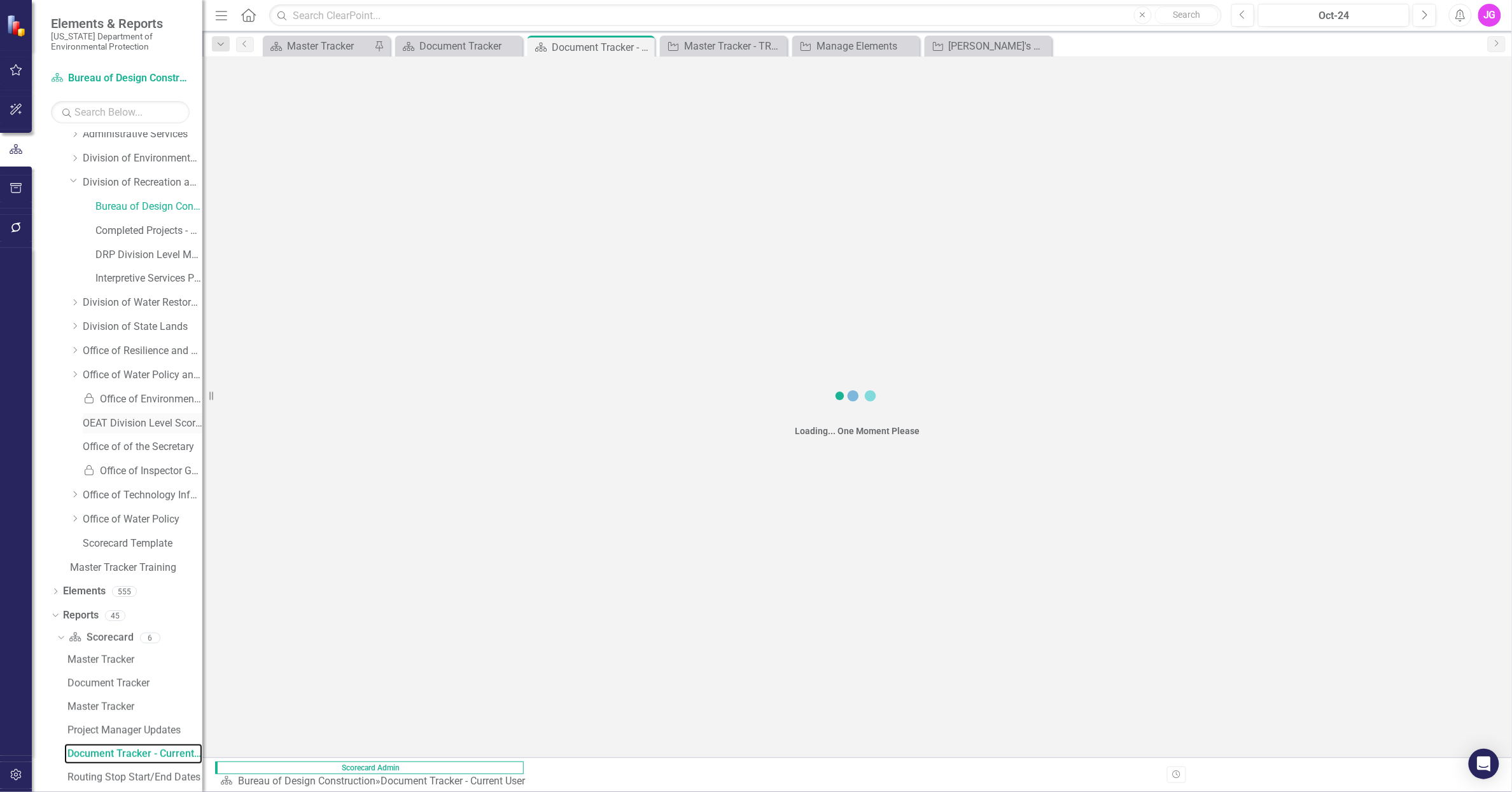
scroll to position [125, 0]
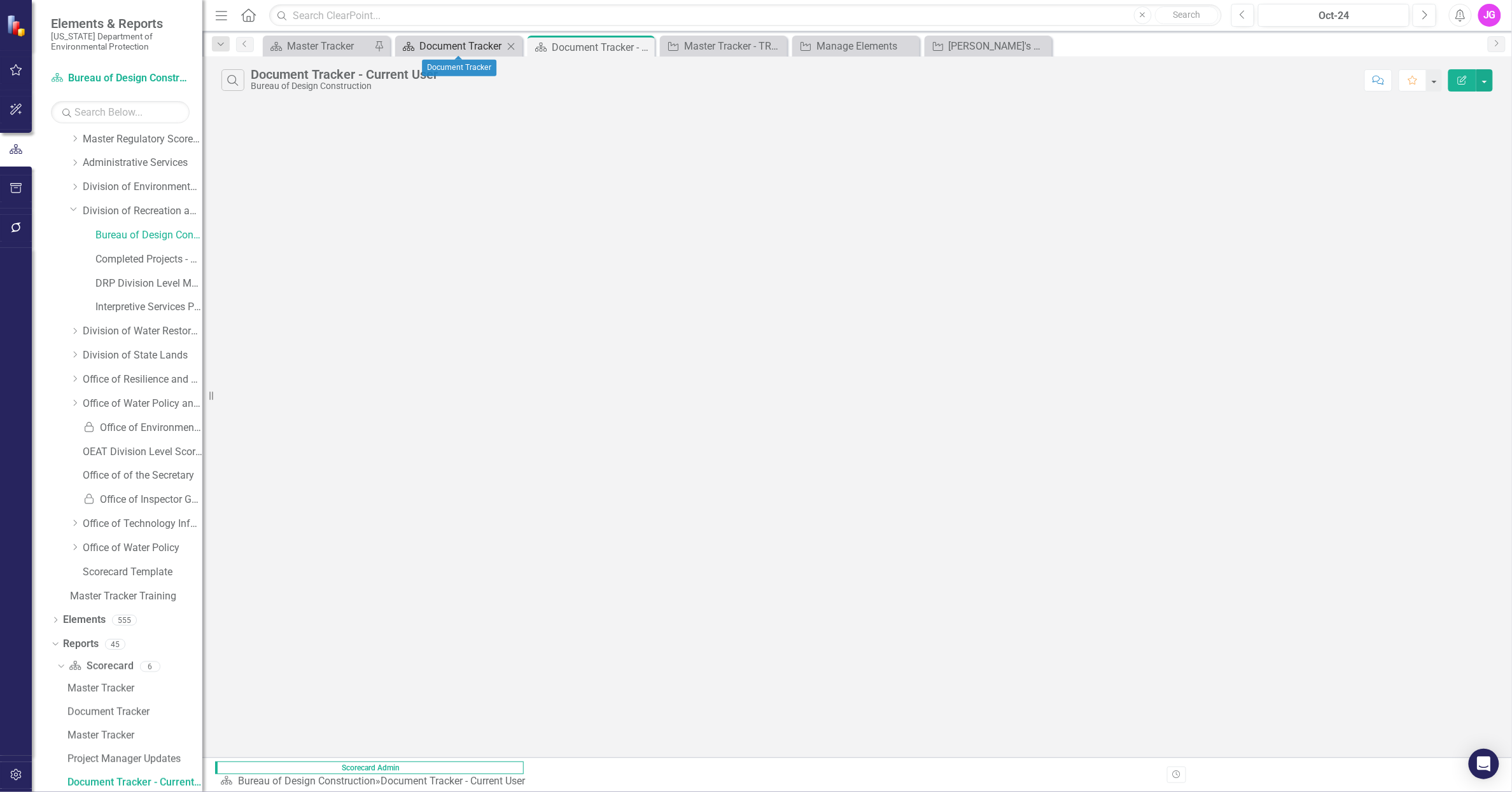
click at [463, 39] on div "Document Tracker" at bounding box center [461, 45] width 84 height 16
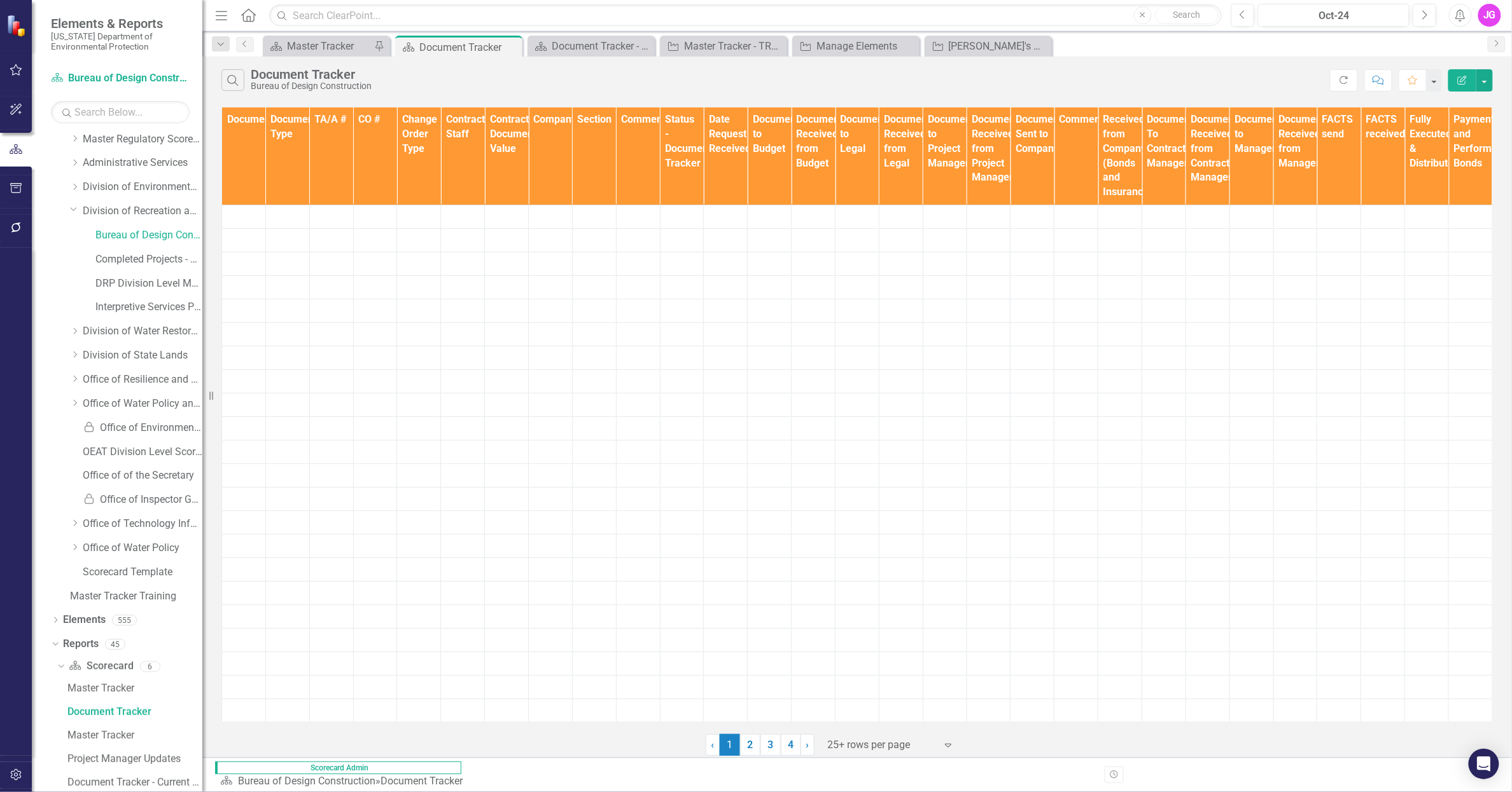
scroll to position [54, 0]
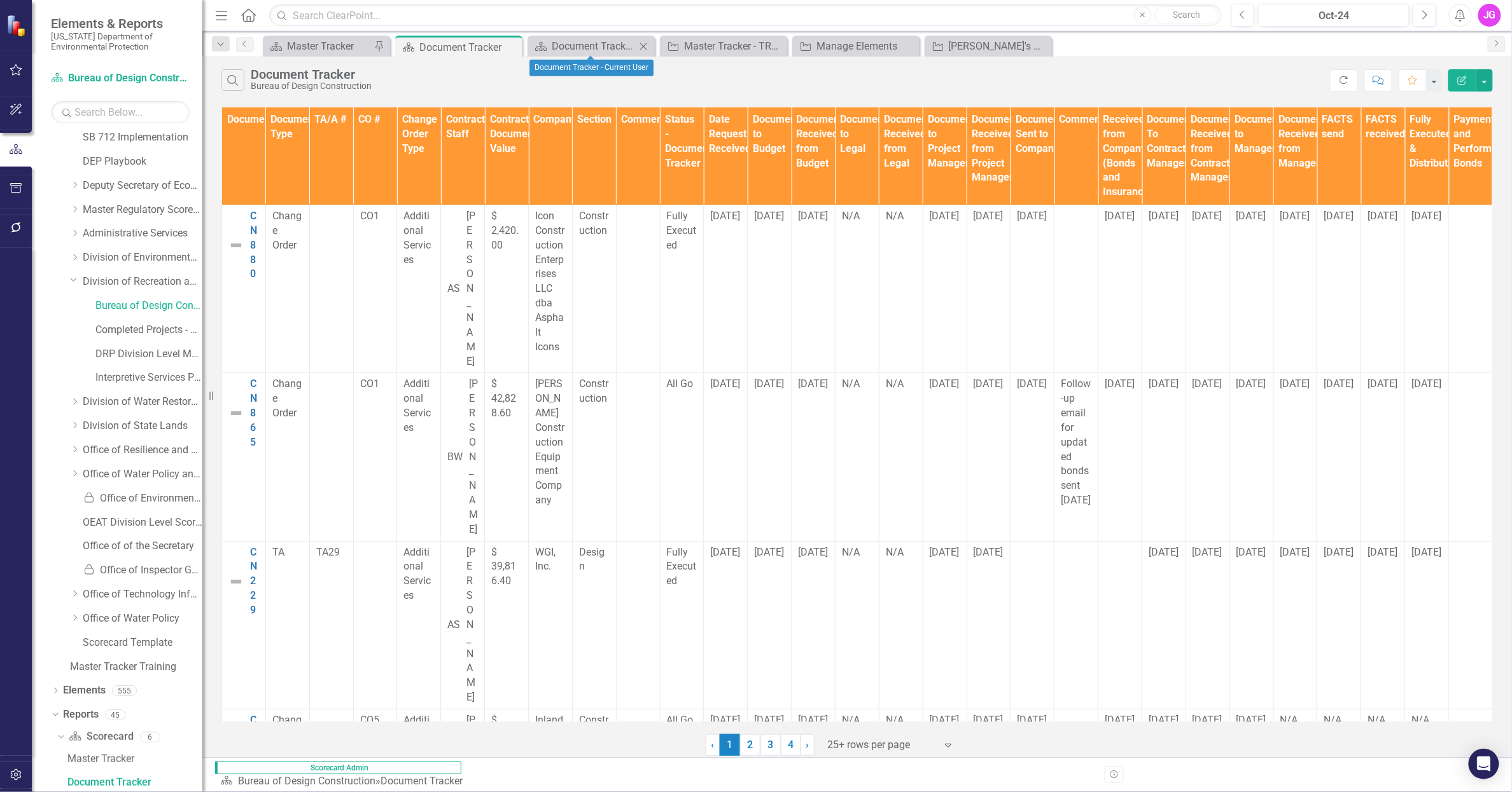
click at [644, 45] on icon at bounding box center [643, 45] width 7 height 7
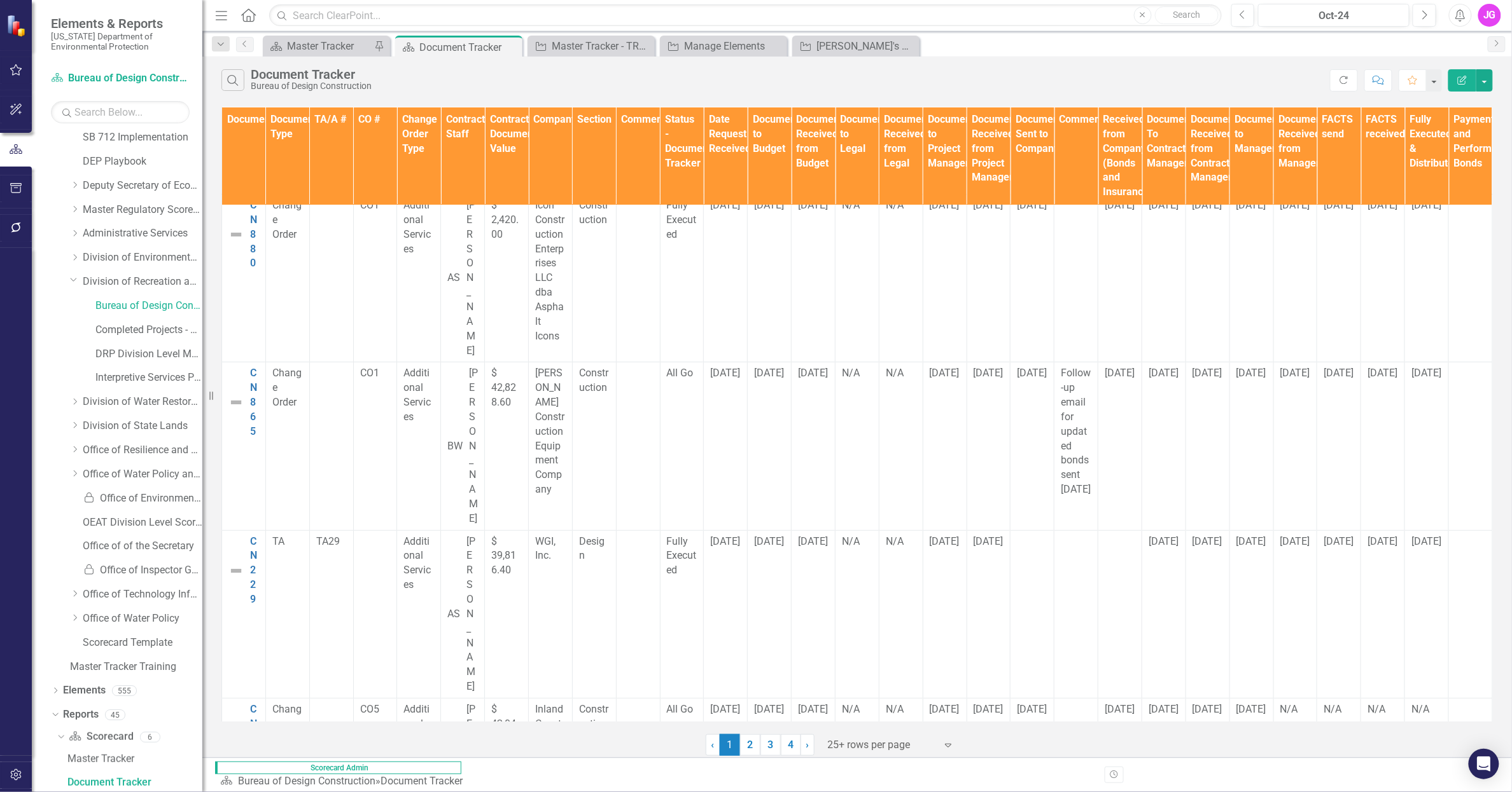
scroll to position [0, 0]
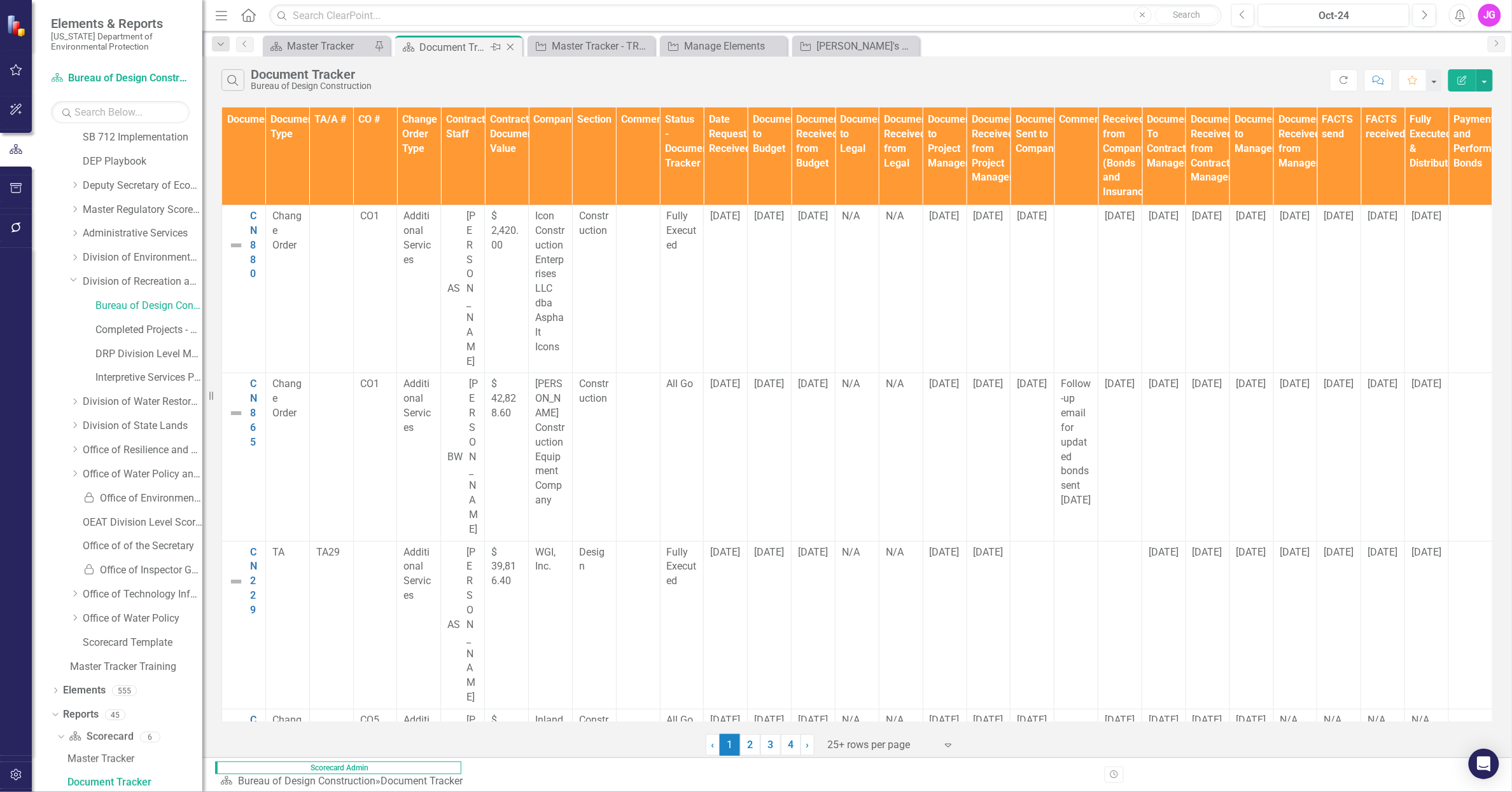
click at [494, 48] on icon "Pin" at bounding box center [495, 46] width 10 height 12
click at [1397, 85] on button "Favorite" at bounding box center [1413, 80] width 28 height 23
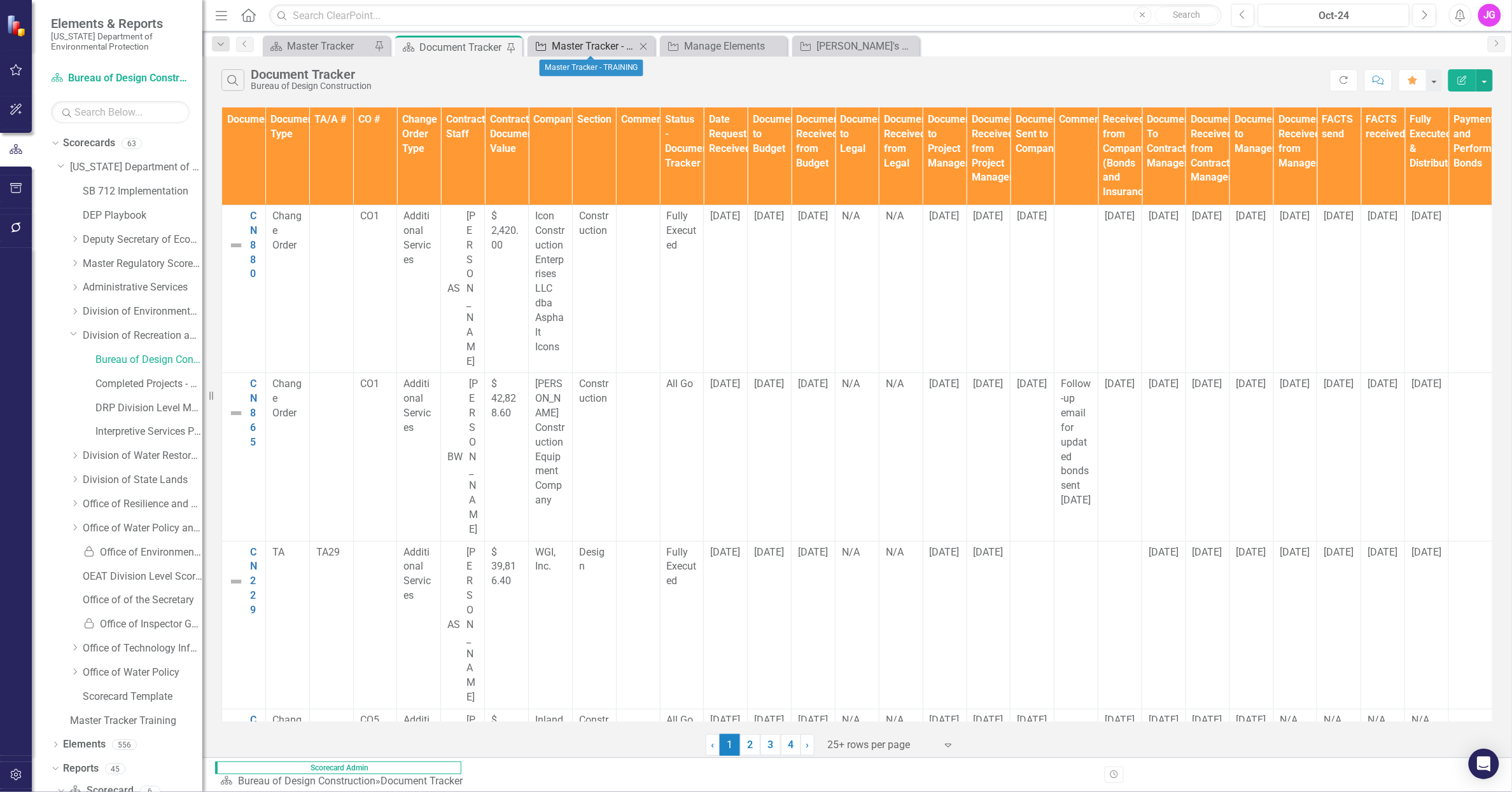
click at [586, 48] on div "Master Tracker - TRAINING" at bounding box center [593, 45] width 84 height 16
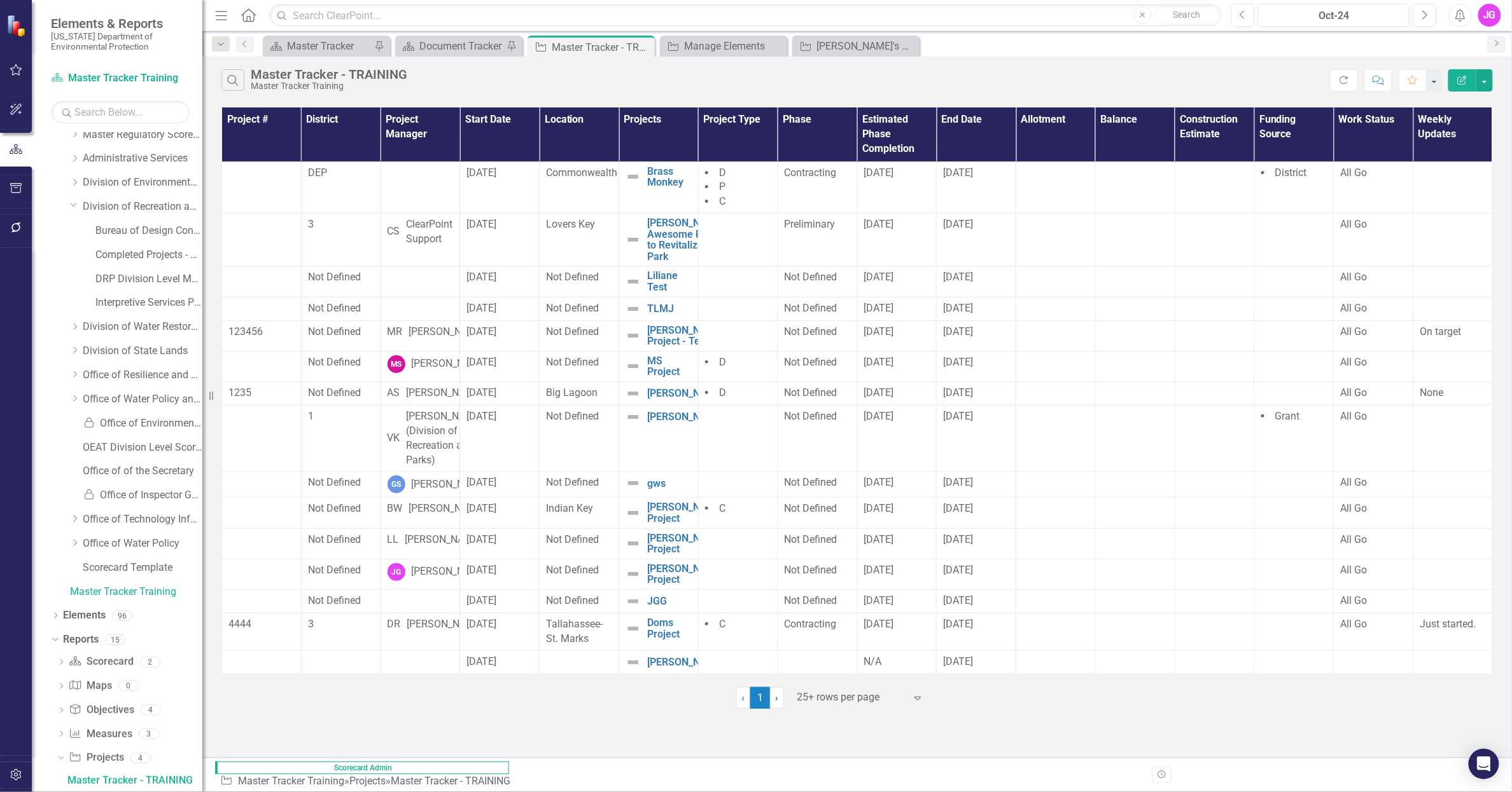
scroll to position [127, 0]
click at [124, 250] on link "Completed Projects - Bureau of Design Construction" at bounding box center [148, 257] width 107 height 14
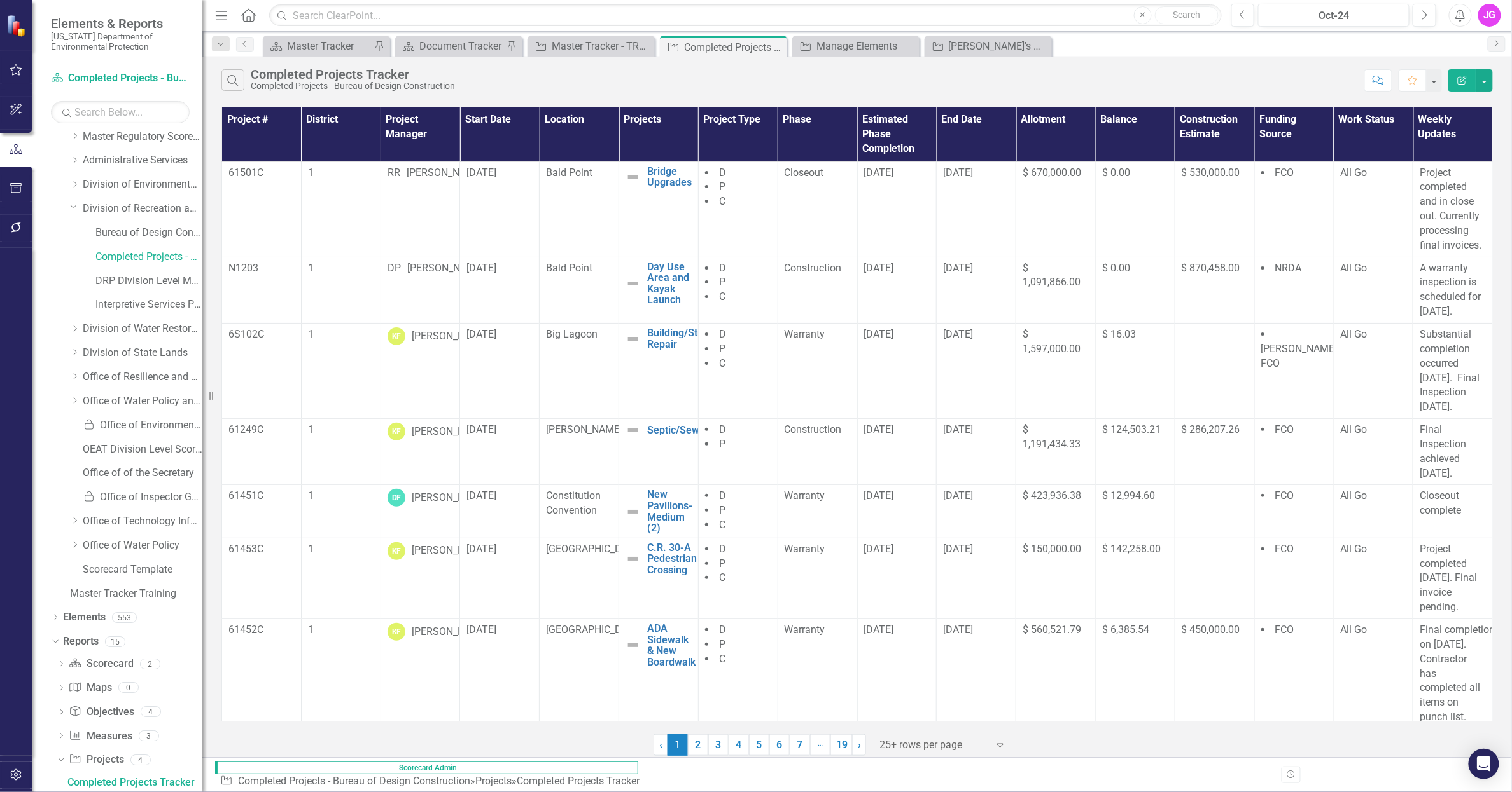
click at [1255, 48] on div "Scorecard Master Tracker Pin Scorecard Document Tracker Pin Project Master Trac…" at bounding box center [871, 46] width 1221 height 21
click at [139, 231] on link "Bureau of Design Construction" at bounding box center [148, 232] width 107 height 14
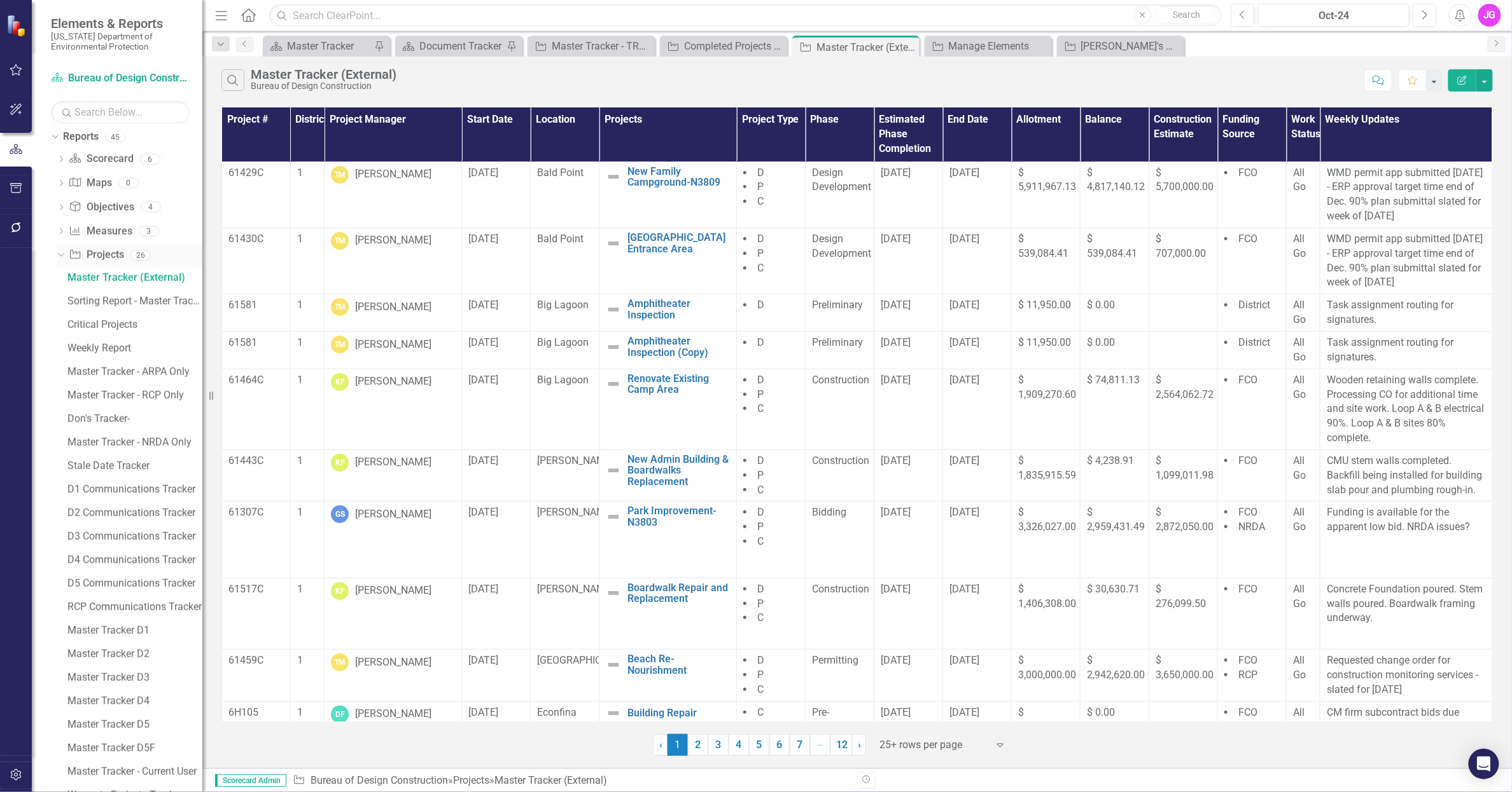
scroll to position [292, 0]
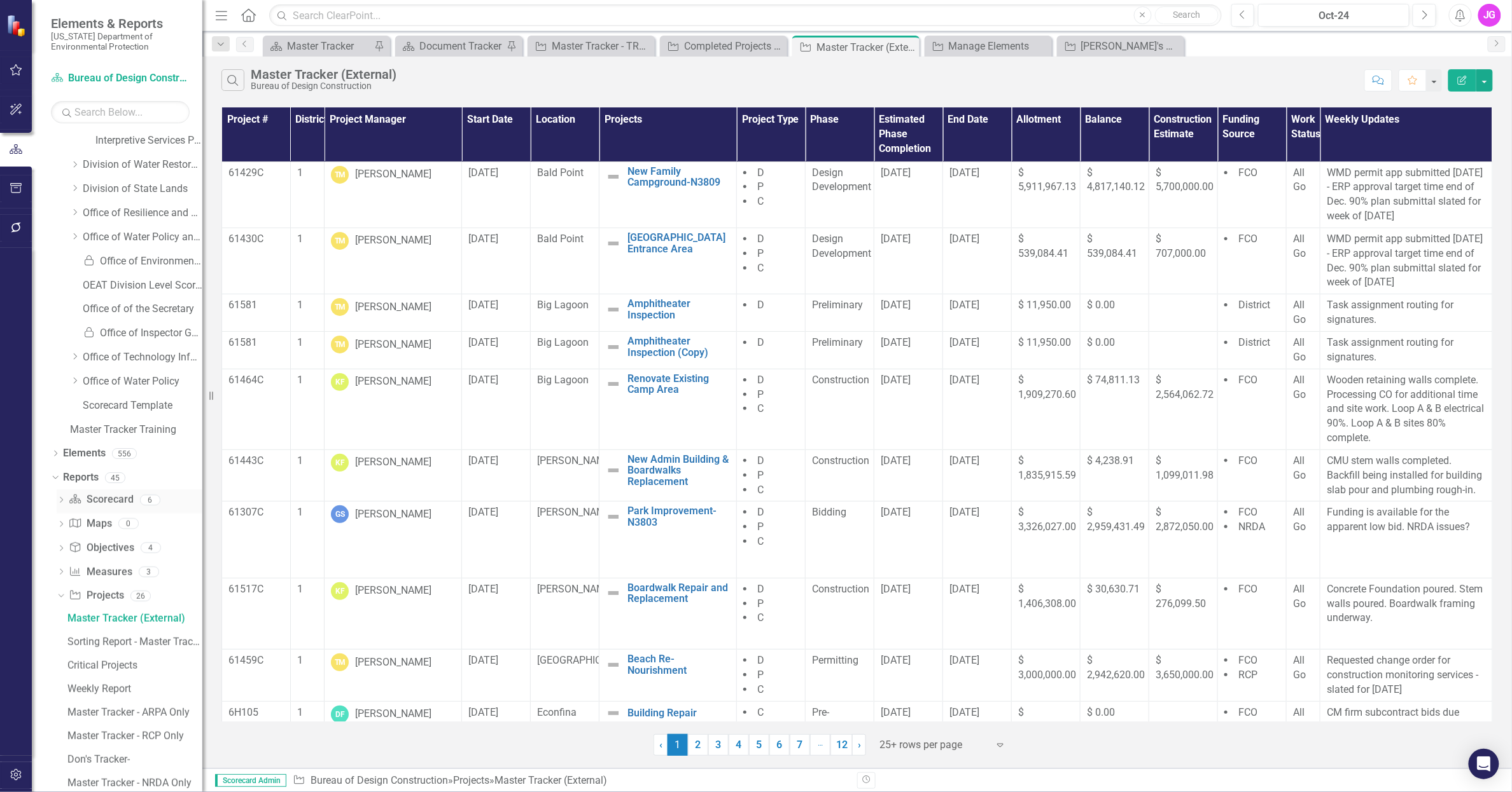
click at [61, 502] on icon "Dropdown" at bounding box center [60, 501] width 8 height 7
click at [126, 589] on div "Project Manager Updates" at bounding box center [134, 593] width 135 height 11
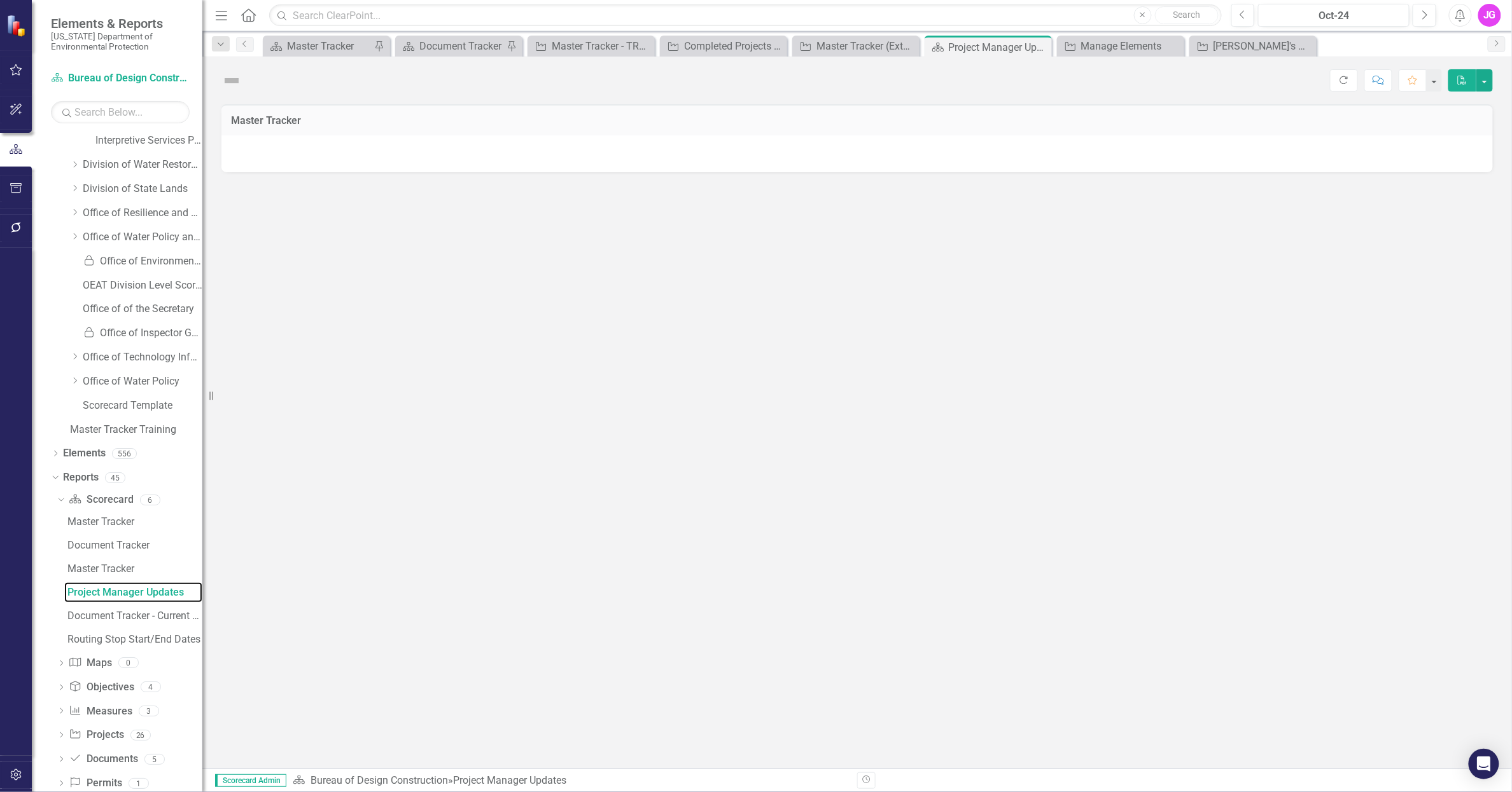
scroll to position [102, 0]
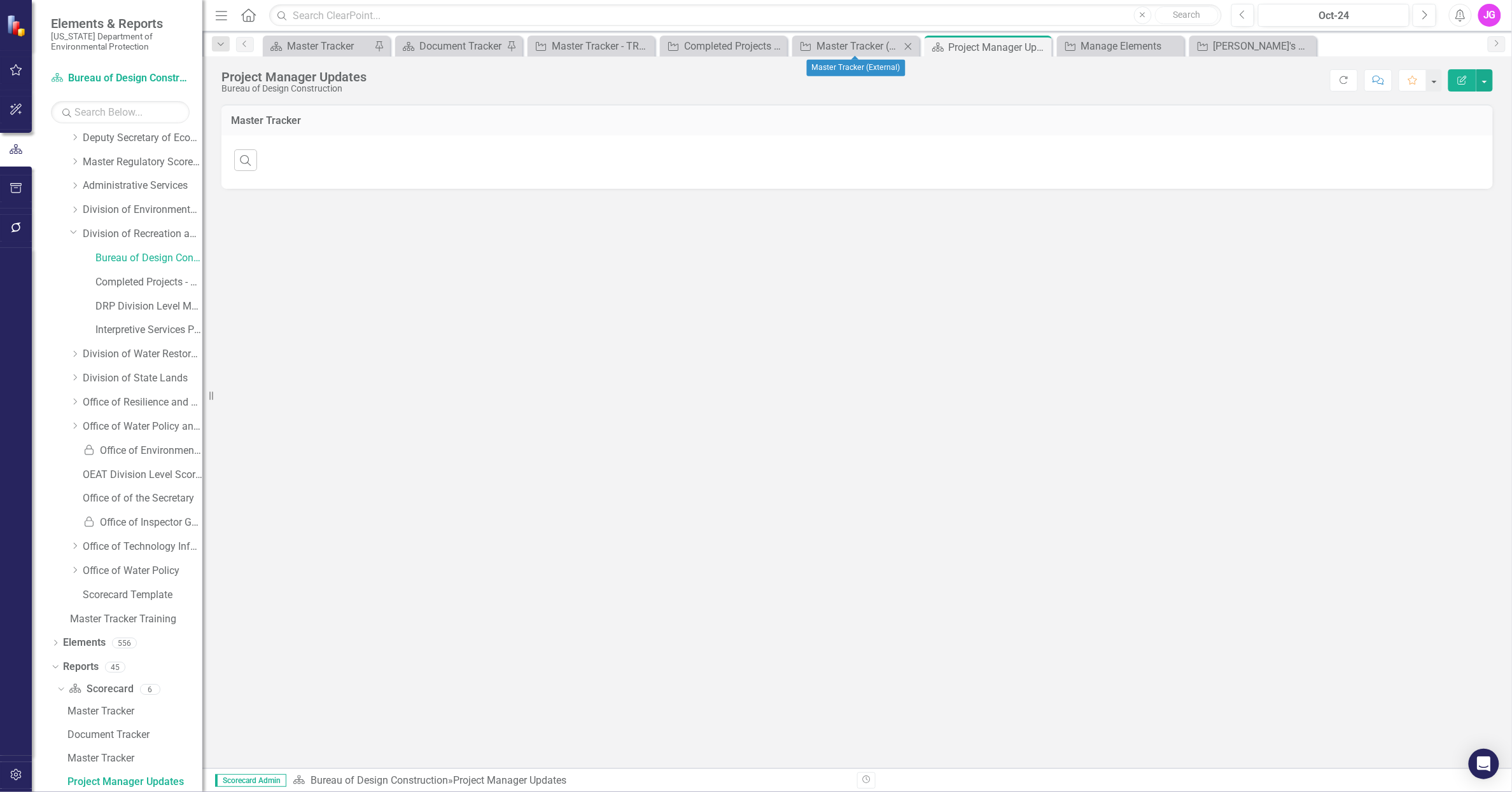
click at [907, 46] on icon "Close" at bounding box center [908, 46] width 12 height 10
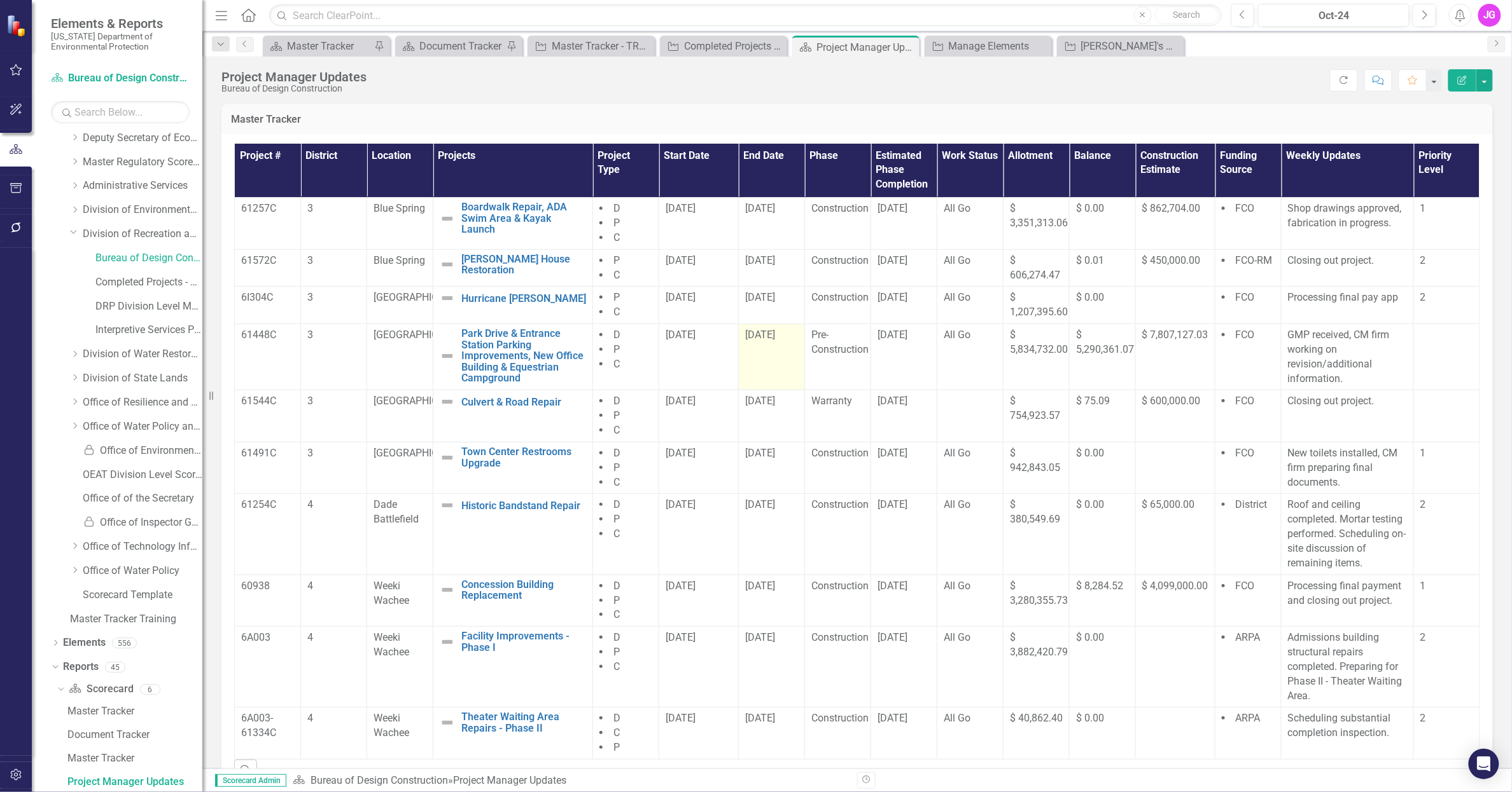
scroll to position [0, 0]
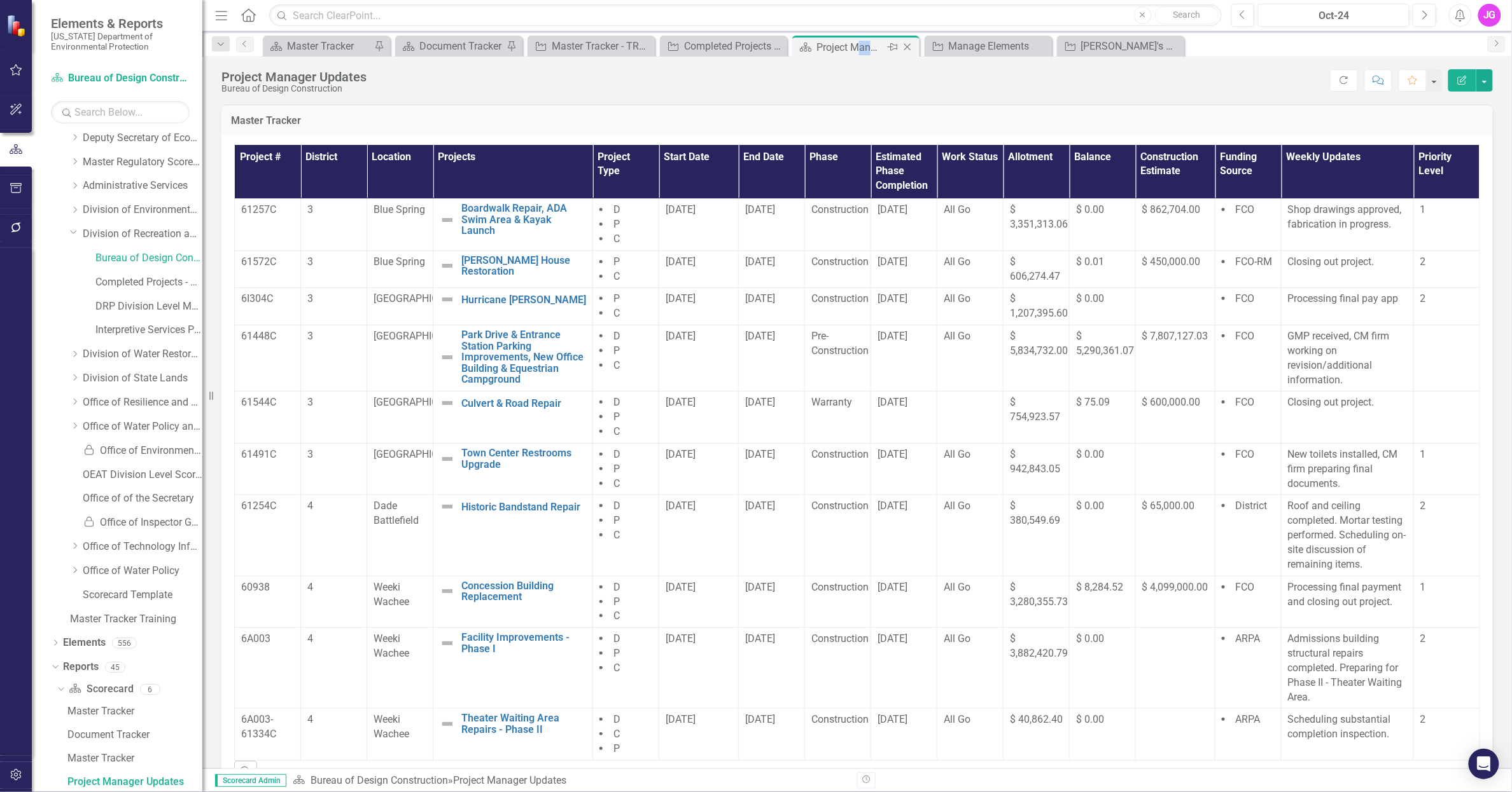
drag, startPoint x: 855, startPoint y: 48, endPoint x: 873, endPoint y: 54, distance: 19.0
click at [873, 54] on div "Project Manager Updates" at bounding box center [850, 47] width 68 height 16
drag, startPoint x: 873, startPoint y: 54, endPoint x: 838, endPoint y: 83, distance: 45.5
click at [840, 93] on div "Project Manager Updates Bureau of Design Construction Score: N/A Oct-24 Complet…" at bounding box center [857, 76] width 1309 height 38
drag, startPoint x: 804, startPoint y: 46, endPoint x: 777, endPoint y: 52, distance: 27.7
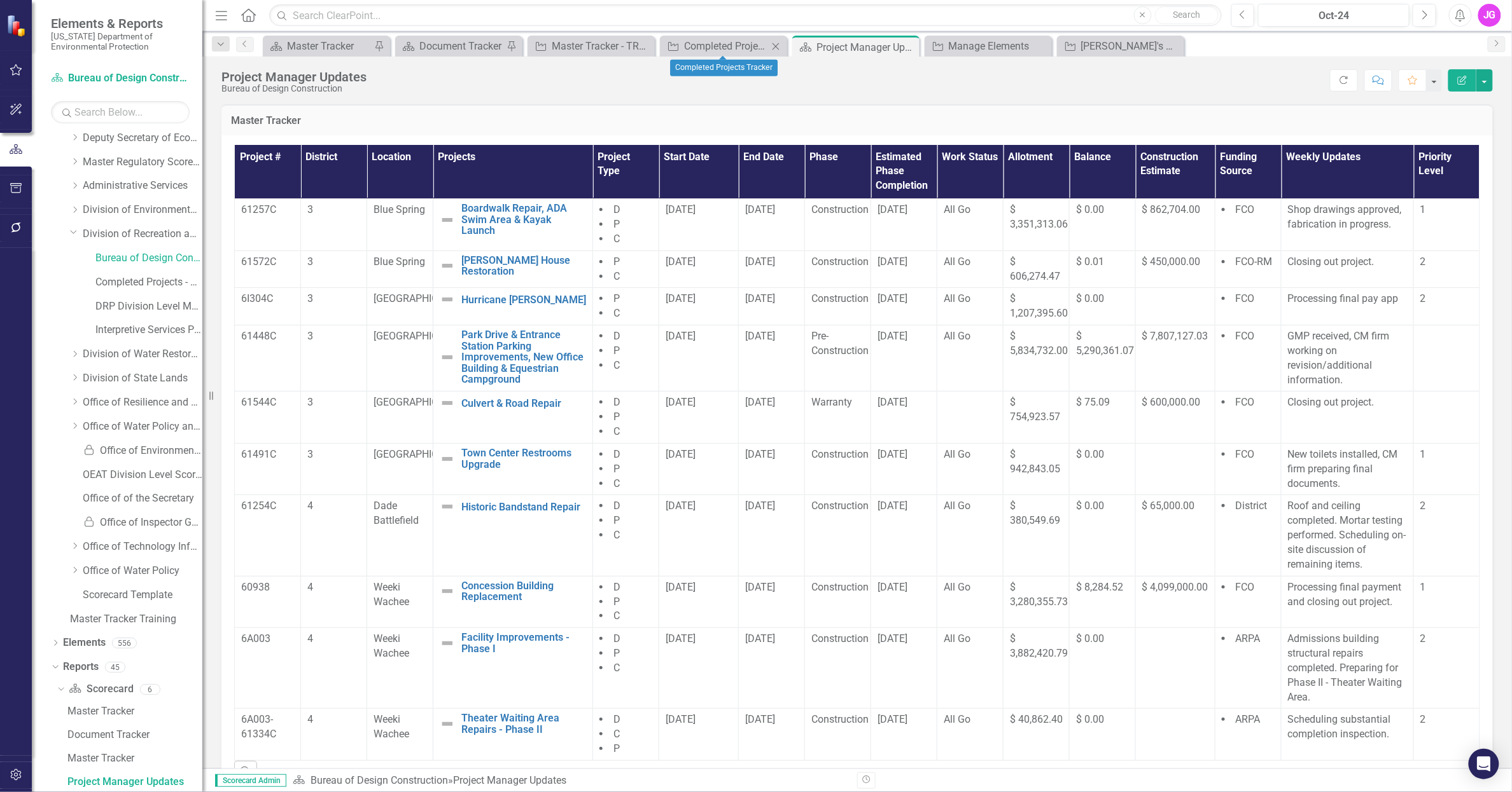
click at [777, 51] on div "Scorecard Master Tracker Pin Scorecard Document Tracker Pin Project Master Trac…" at bounding box center [871, 46] width 1221 height 21
drag, startPoint x: 850, startPoint y: 93, endPoint x: 883, endPoint y: 50, distance: 54.2
click at [851, 91] on div "Project Manager Updates Bureau of Design Construction Score: N/A Oct-24 Complet…" at bounding box center [857, 76] width 1309 height 38
click at [890, 45] on icon "Pin" at bounding box center [892, 46] width 10 height 12
drag, startPoint x: 412, startPoint y: 47, endPoint x: 500, endPoint y: 96, distance: 100.7
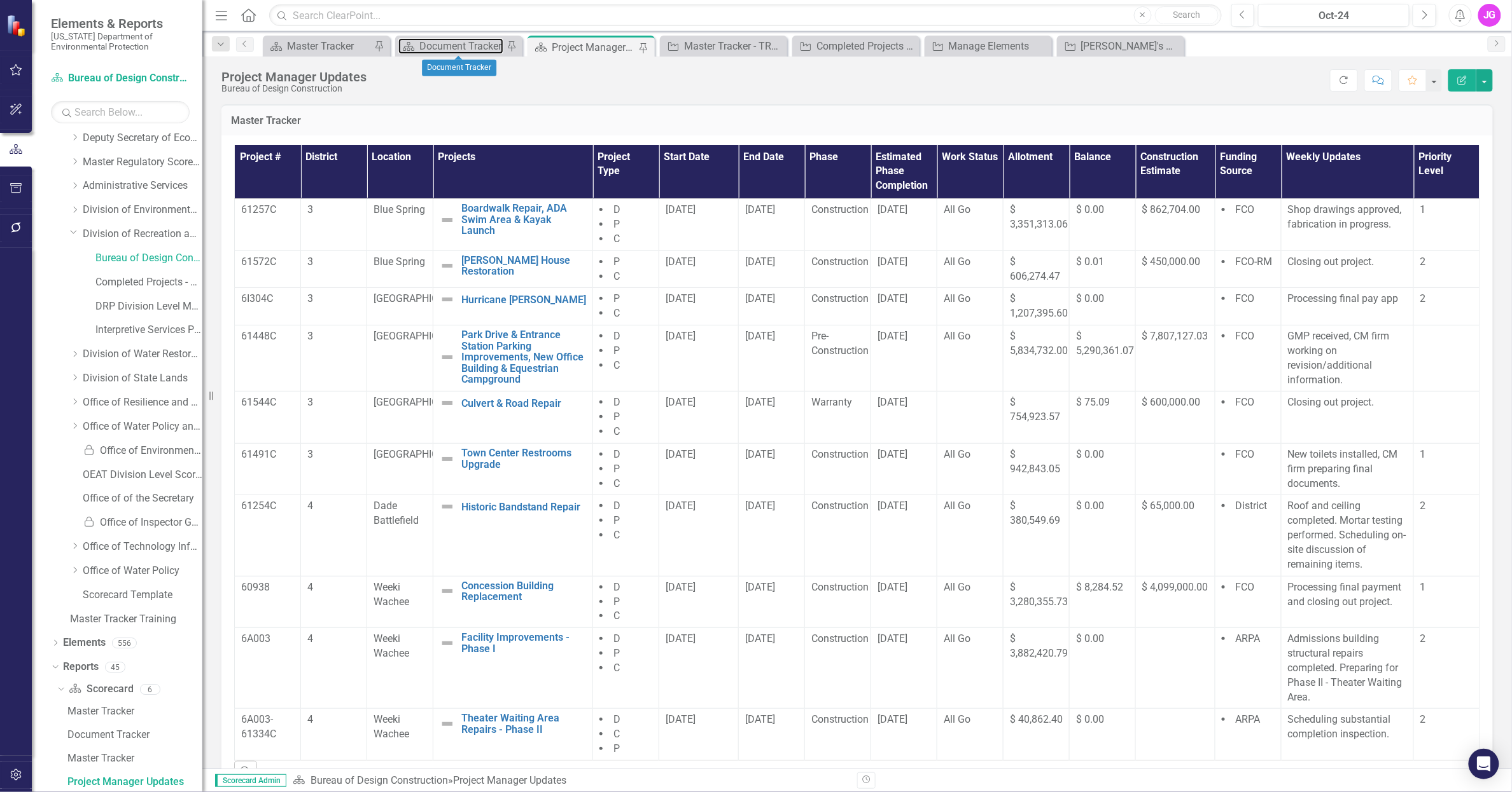
click at [500, 96] on div "Menu Home Search Close Search Previous Oct-24 Next Alerts JG User Edit Profile …" at bounding box center [857, 396] width 1309 height 792
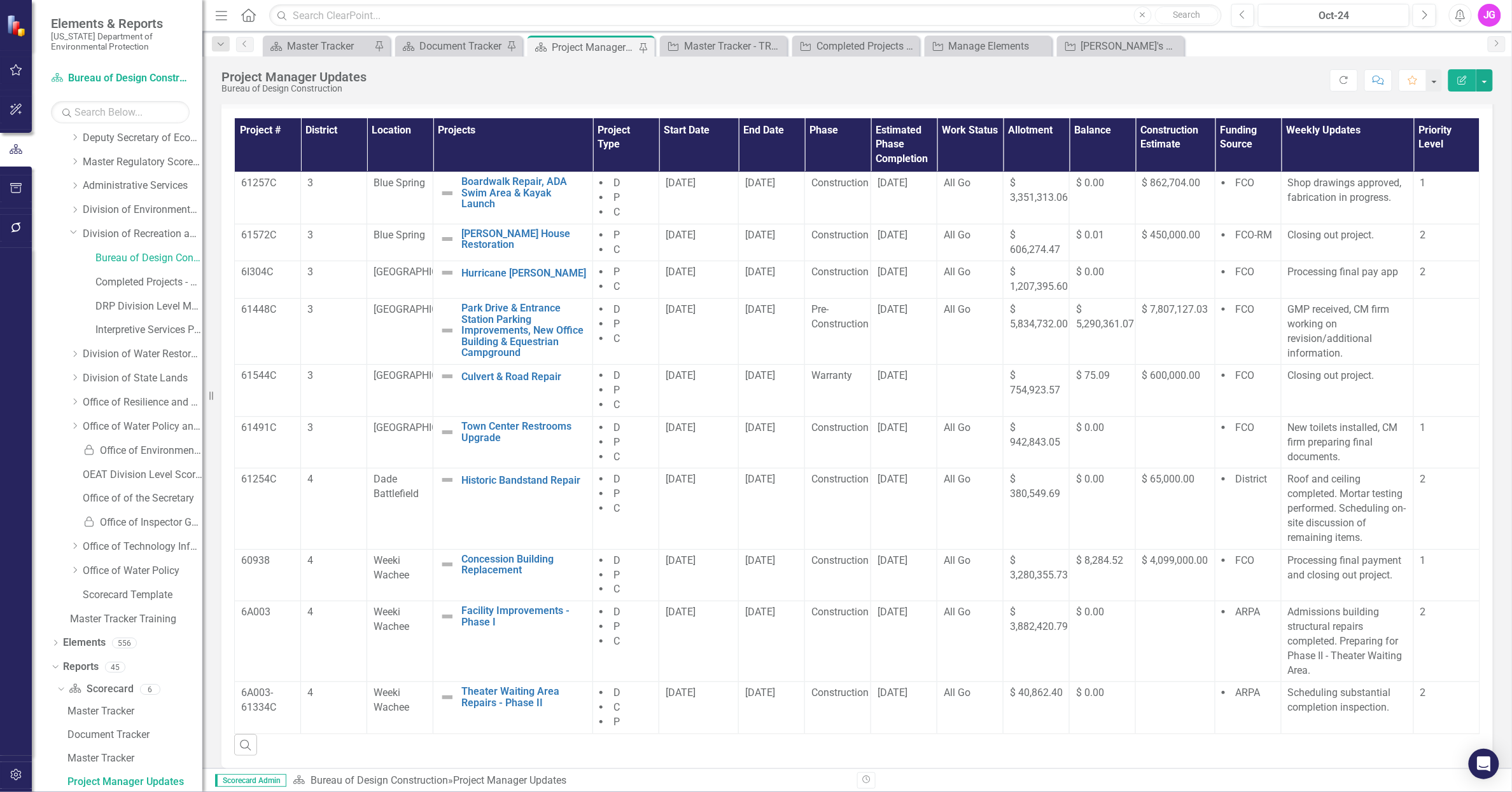
click at [1226, 54] on div "Scorecard Master Tracker Pin Scorecard Document Tracker Pin Scorecard Project M…" at bounding box center [871, 46] width 1221 height 21
drag, startPoint x: 1241, startPoint y: 85, endPoint x: 1025, endPoint y: 116, distance: 218.2
click at [1241, 85] on div "Score: N/A Oct-24 Completed Refresh Comment Favorite Edit Report" at bounding box center [933, 79] width 1120 height 22
click at [10, 110] on icon "button" at bounding box center [16, 109] width 13 height 10
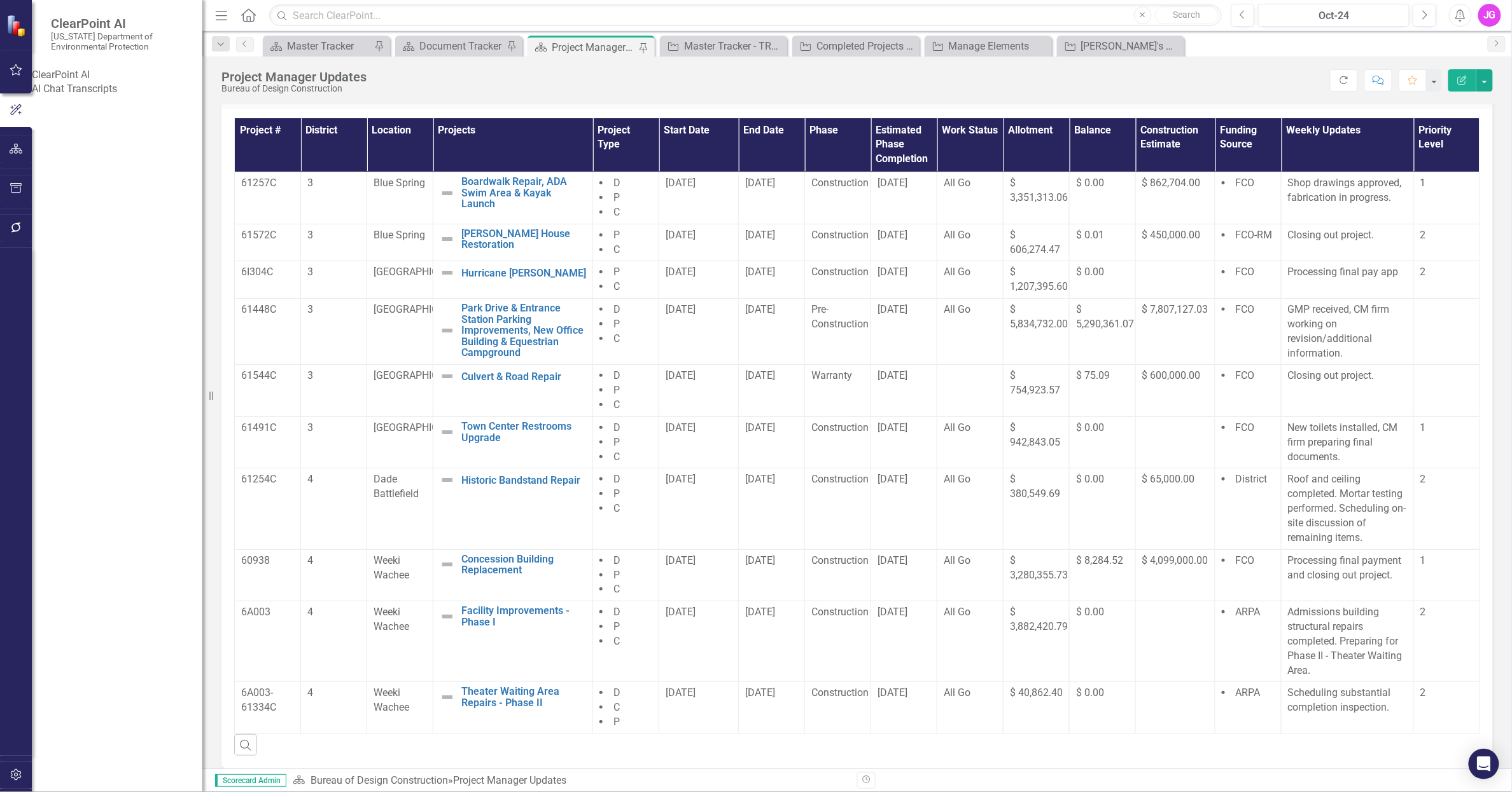
click at [94, 77] on div "ClearPoint AI" at bounding box center [117, 75] width 171 height 14
click at [93, 96] on link "AI Chat Transcripts" at bounding box center [117, 89] width 171 height 14
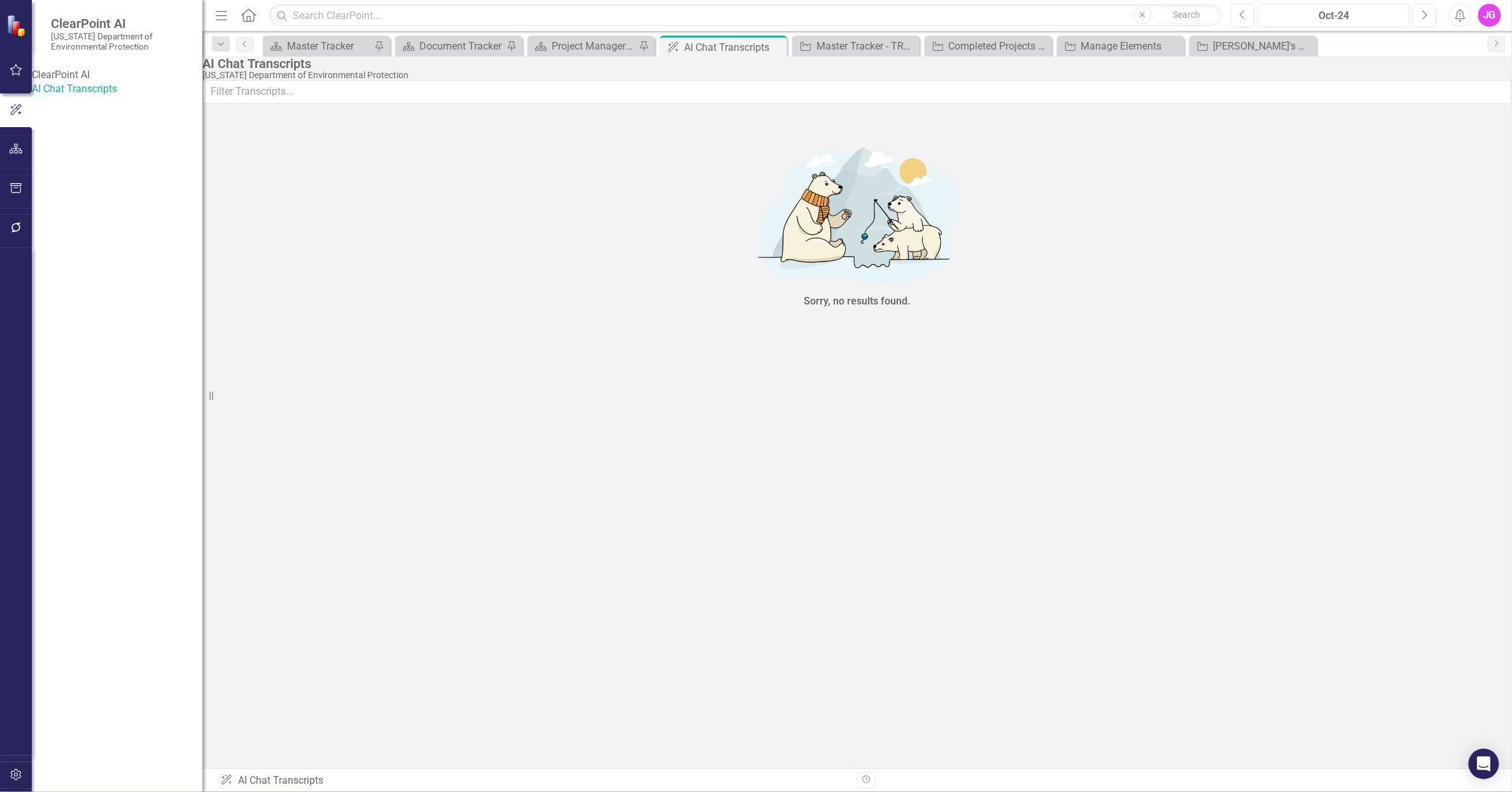
click at [85, 71] on div "ClearPoint AI" at bounding box center [117, 75] width 171 height 14
click at [102, 68] on div "ClearPoint AI" at bounding box center [117, 75] width 171 height 14
click at [20, 73] on icon "button" at bounding box center [16, 70] width 13 height 10
click at [87, 150] on link "My Favorites" at bounding box center [117, 142] width 171 height 14
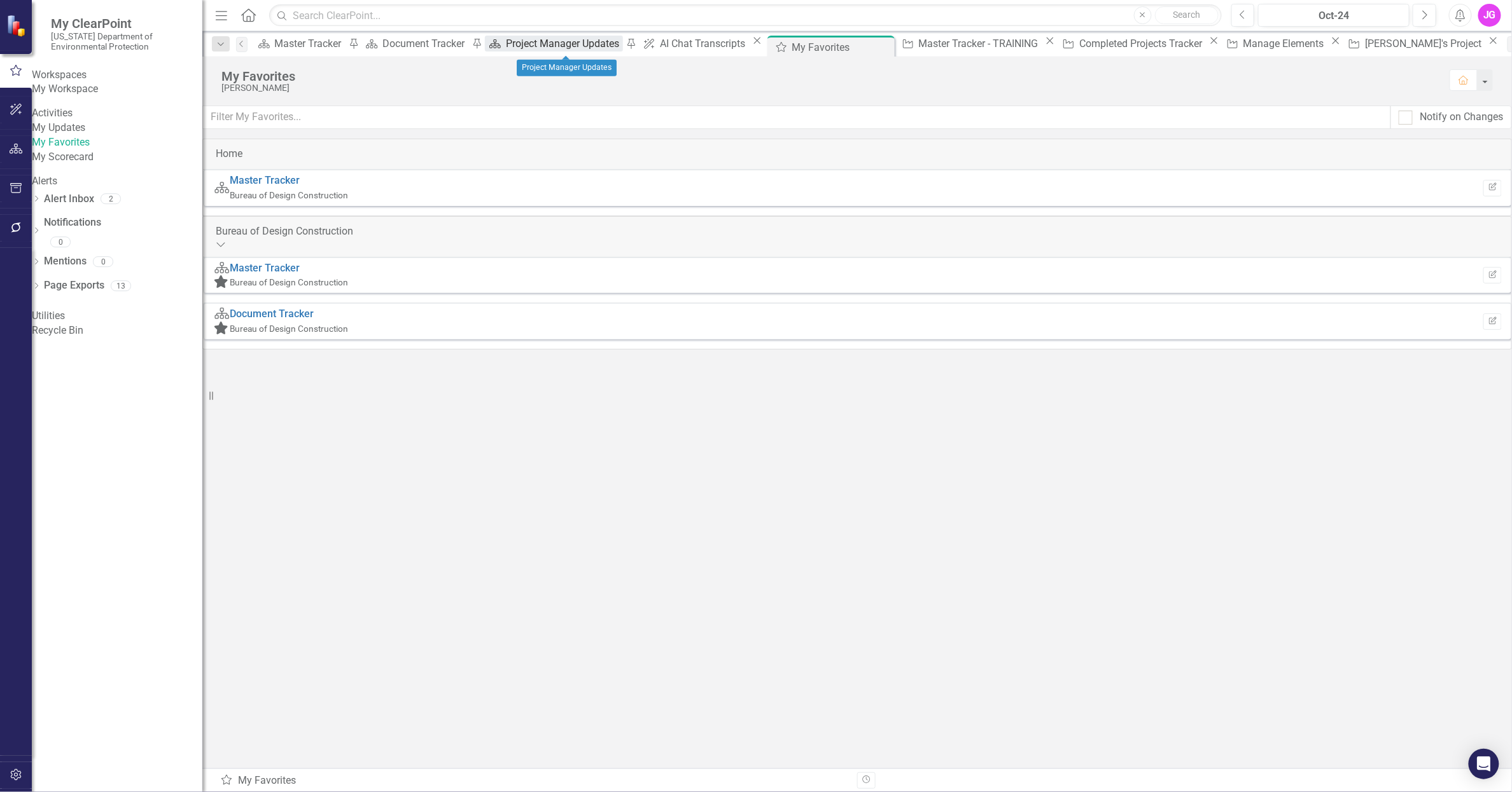
click at [547, 42] on div "Project Manager Updates" at bounding box center [565, 43] width 117 height 16
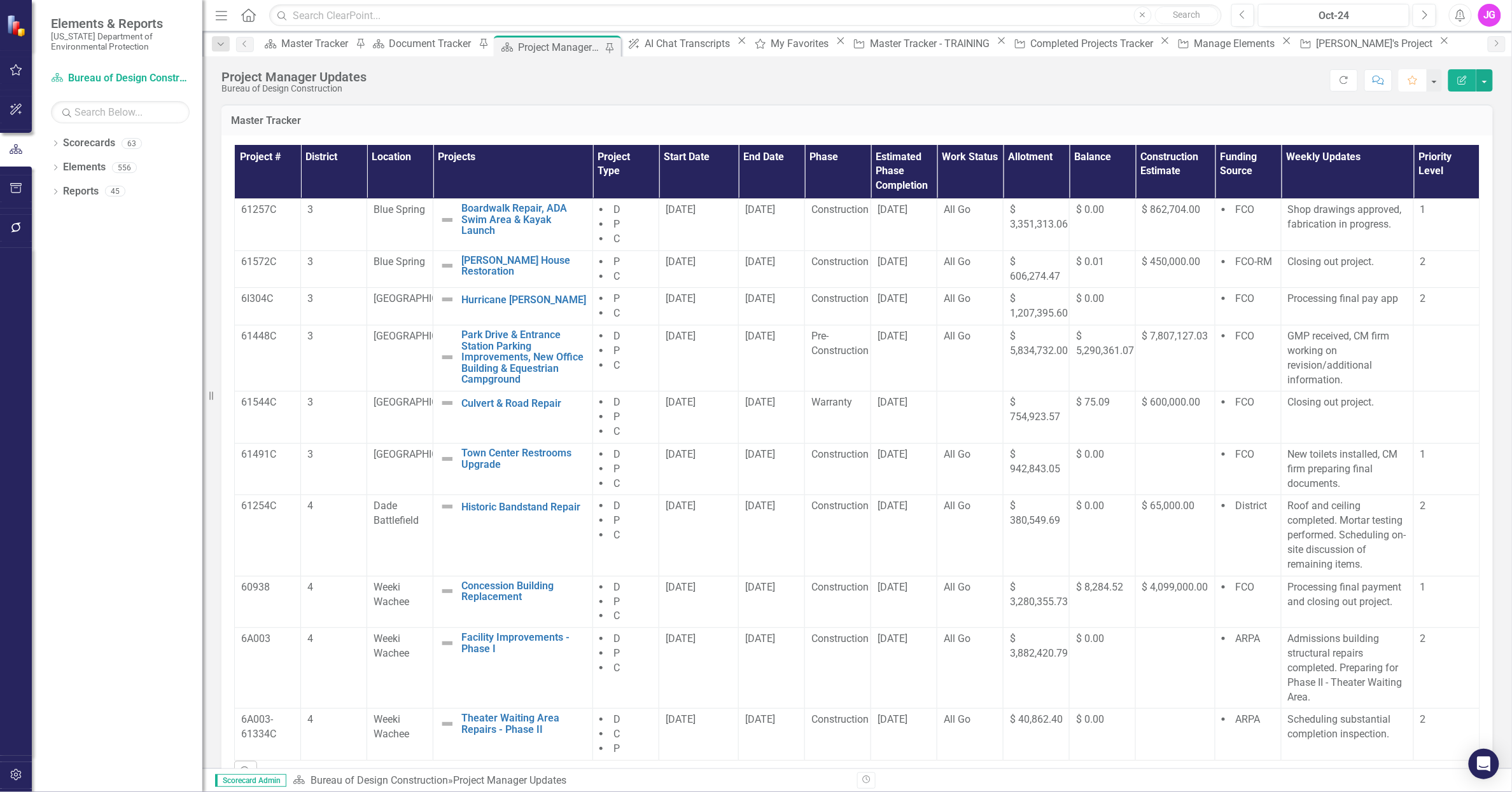
click at [1418, 83] on icon "Favorite" at bounding box center [1413, 79] width 11 height 8
click at [17, 69] on icon "button" at bounding box center [16, 70] width 13 height 10
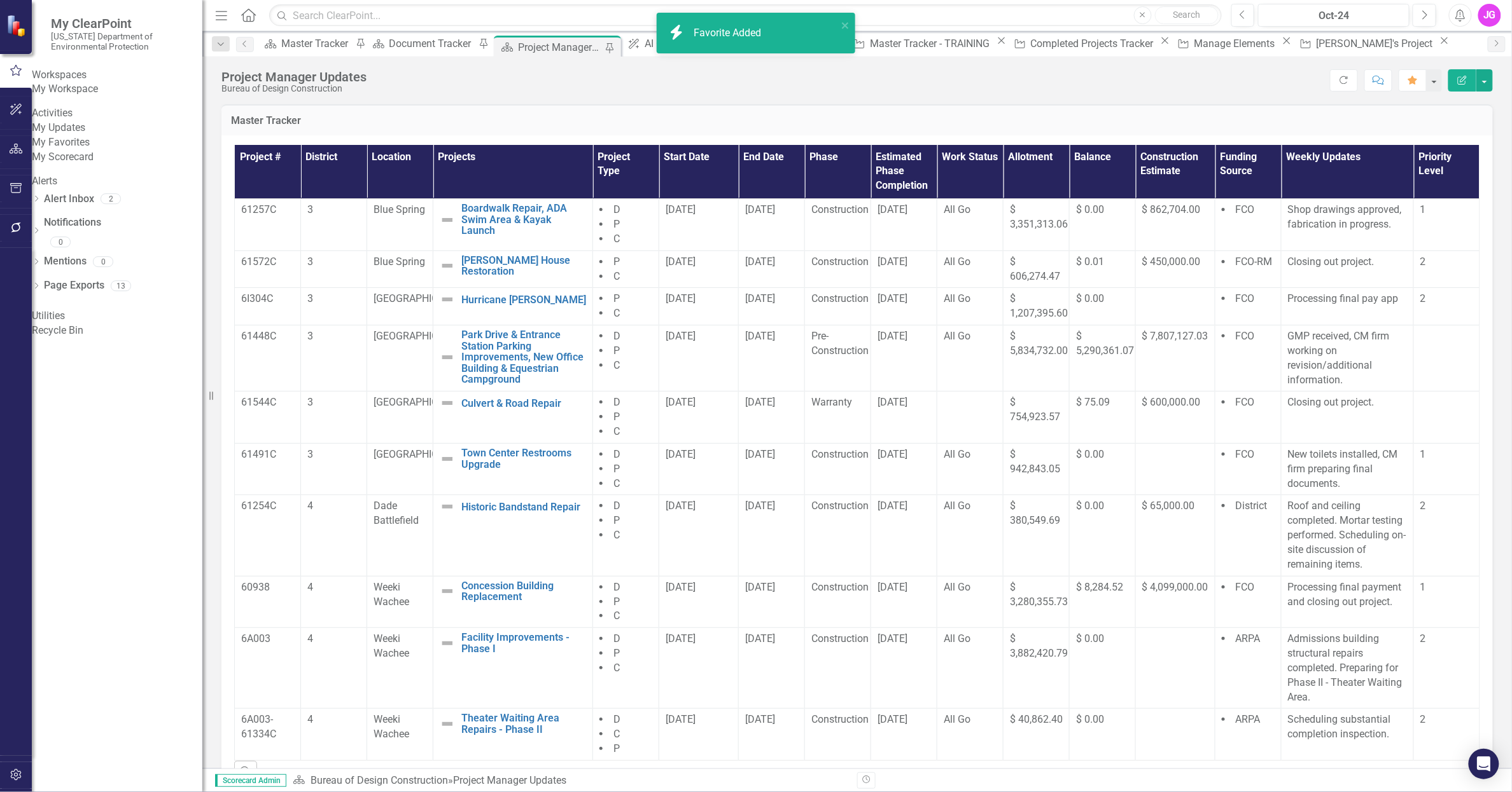
click at [93, 164] on link "My Scorecard" at bounding box center [117, 157] width 171 height 14
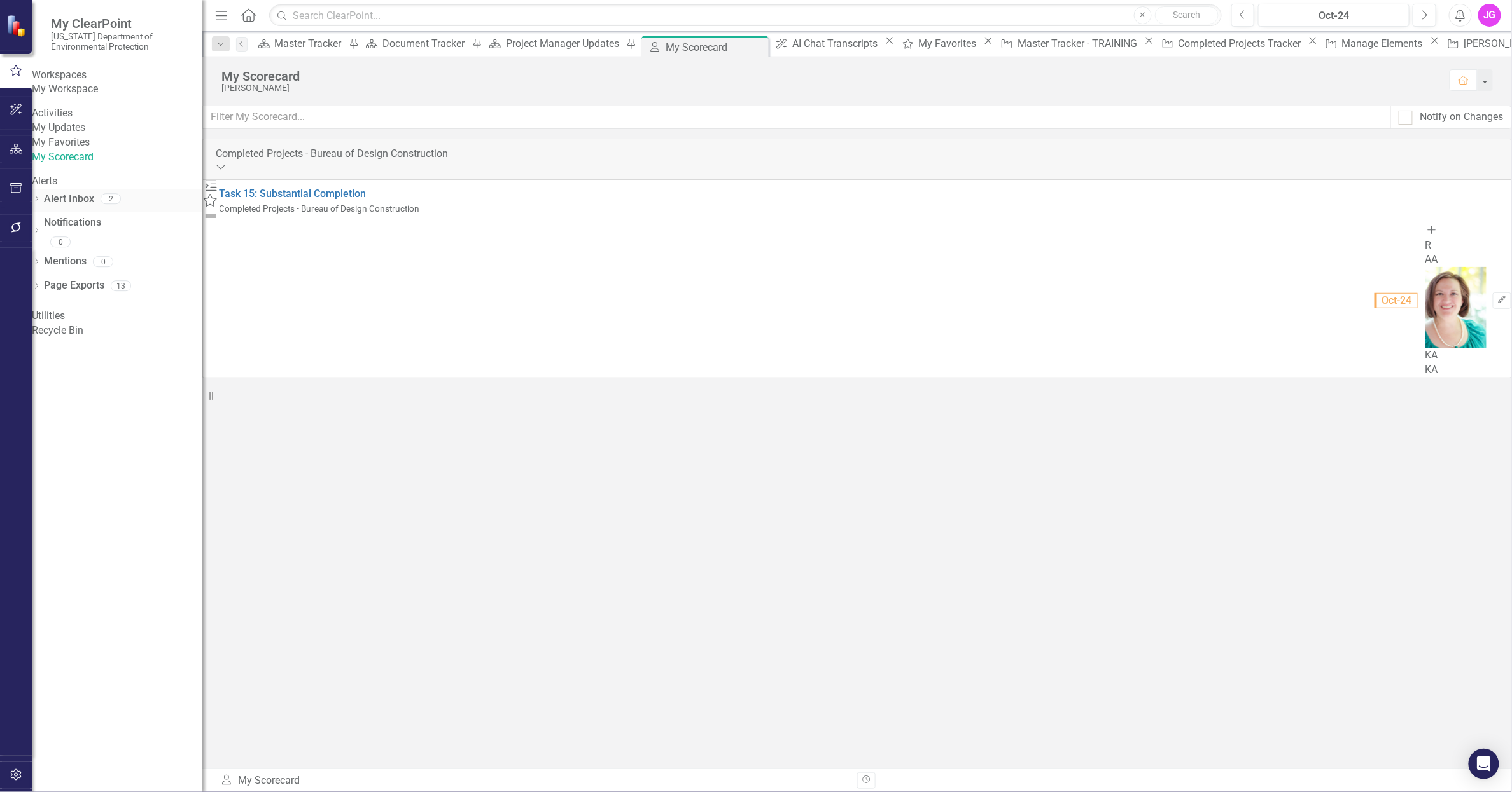
click at [93, 207] on link "Alert Inbox" at bounding box center [68, 198] width 50 height 14
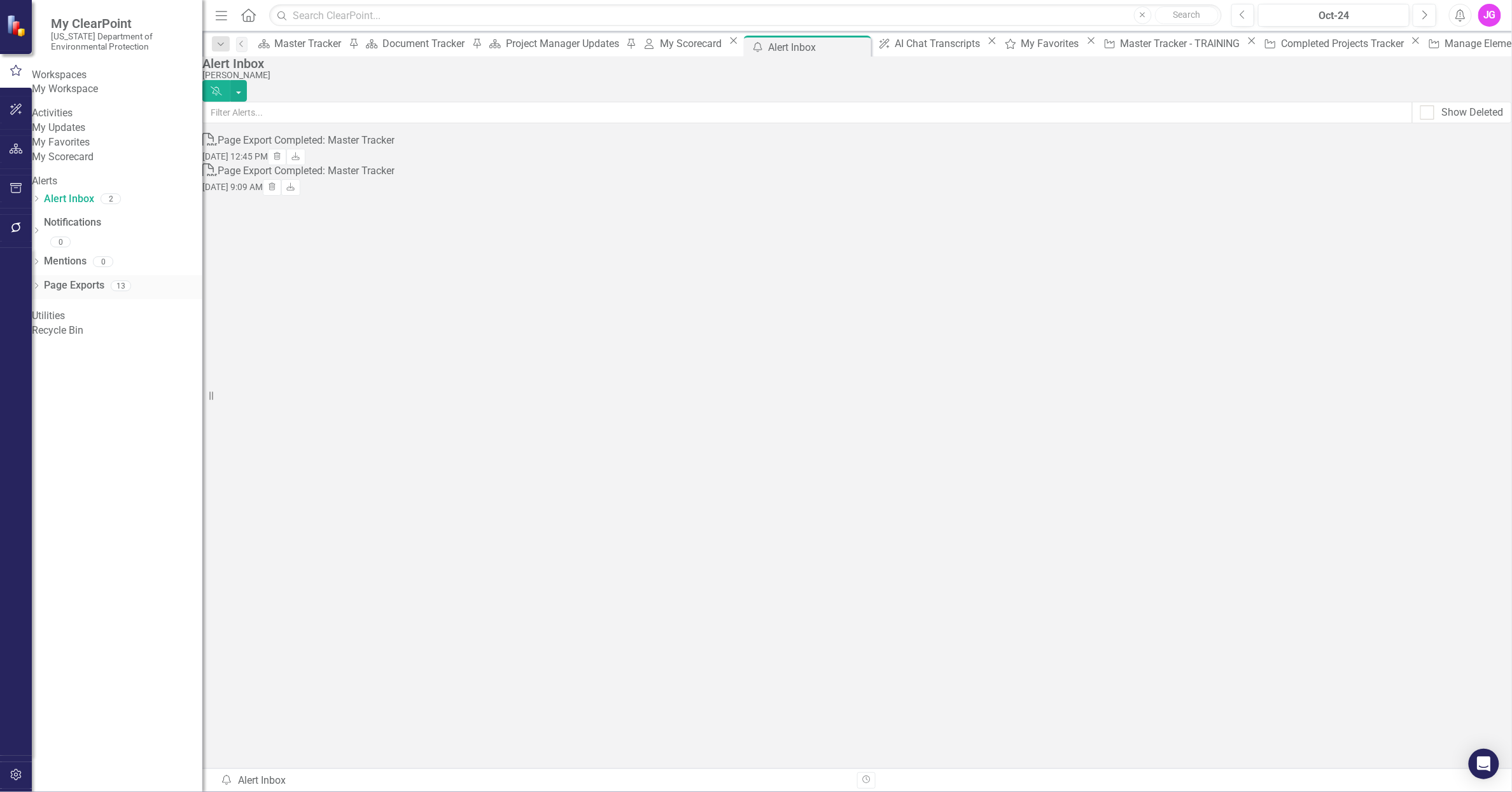
click at [93, 294] on link "Page Exports" at bounding box center [74, 285] width 60 height 14
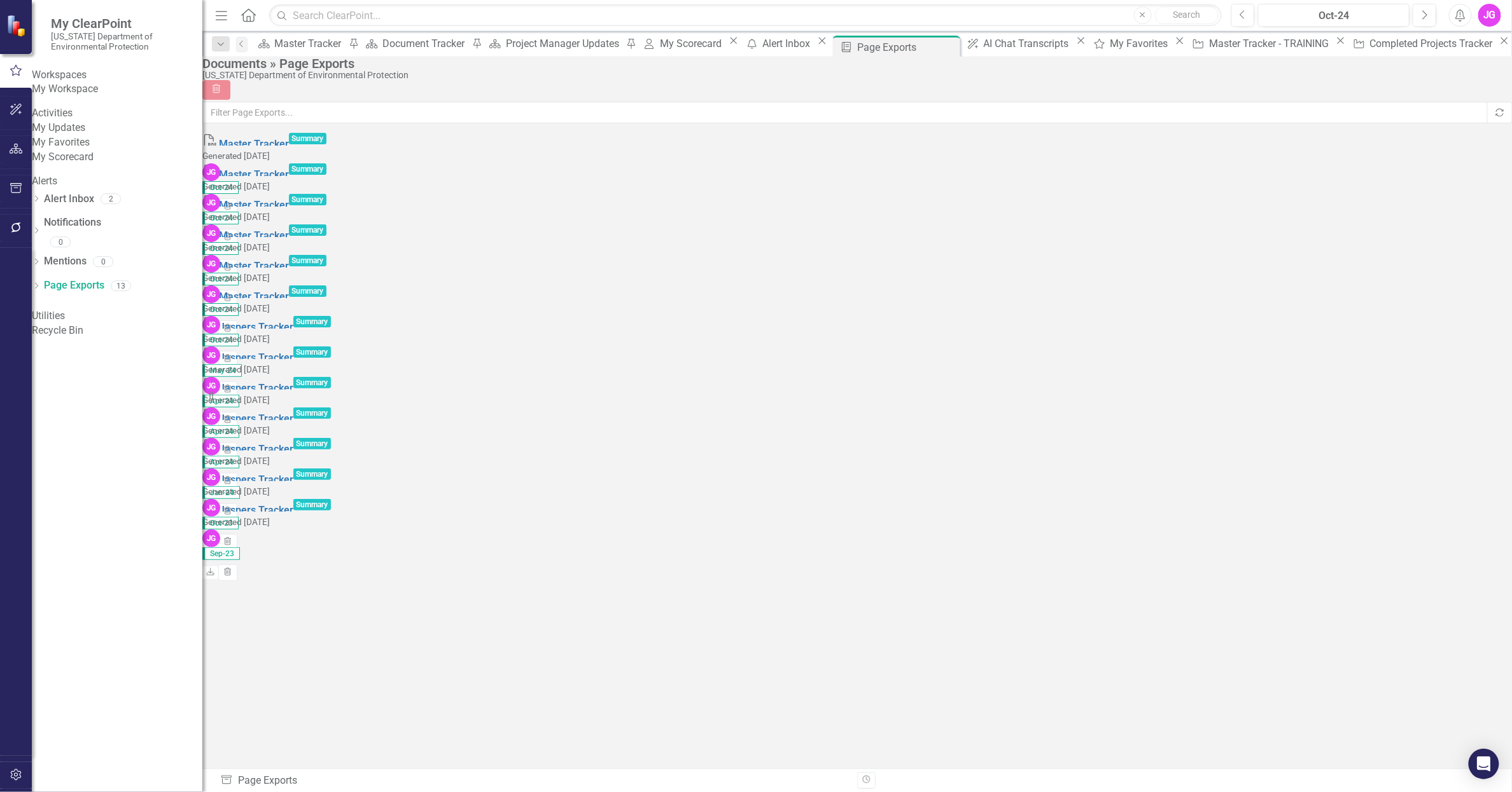
click at [75, 135] on link "My Updates" at bounding box center [117, 127] width 171 height 14
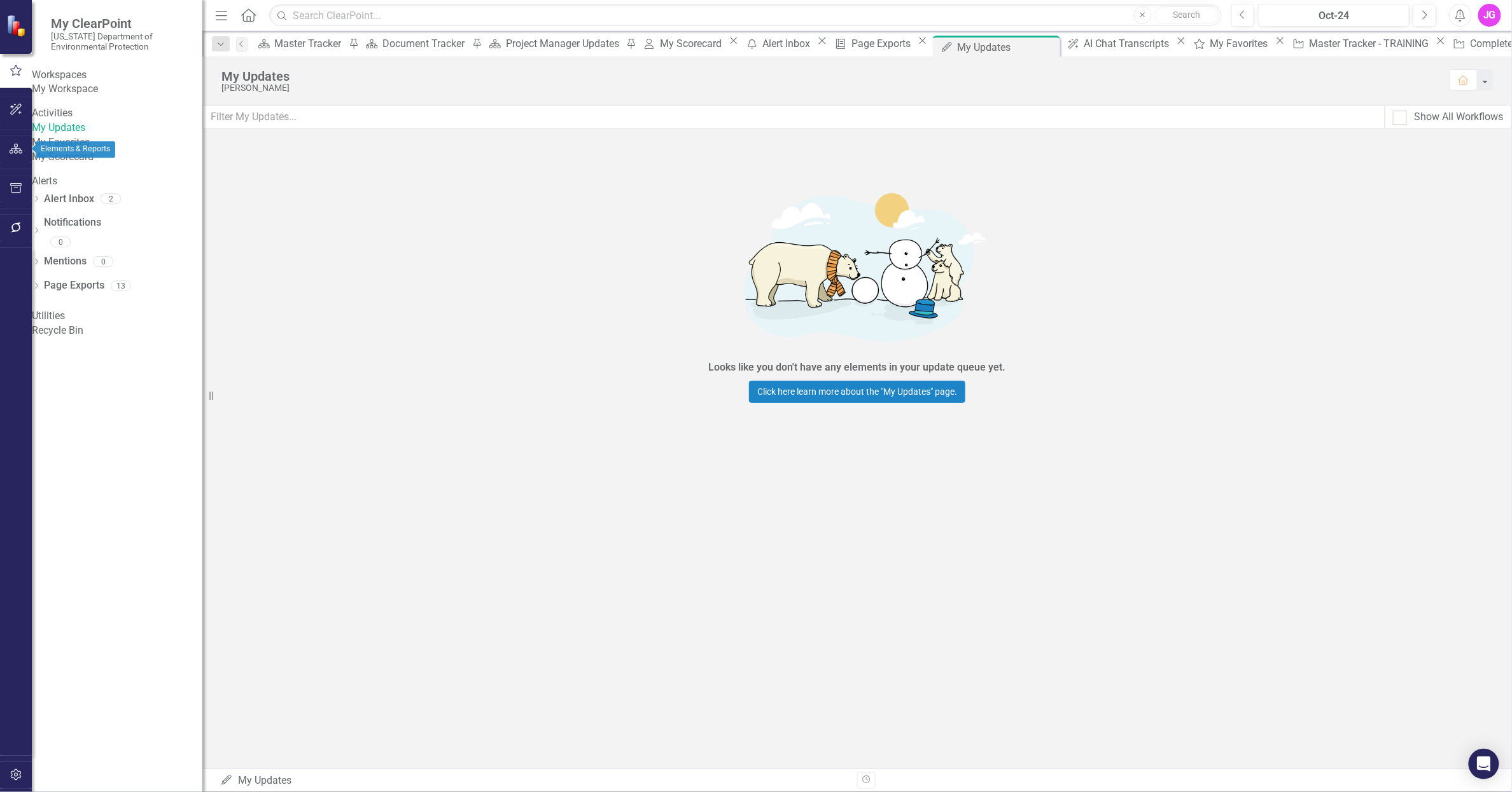
click at [10, 148] on icon "button" at bounding box center [16, 148] width 13 height 10
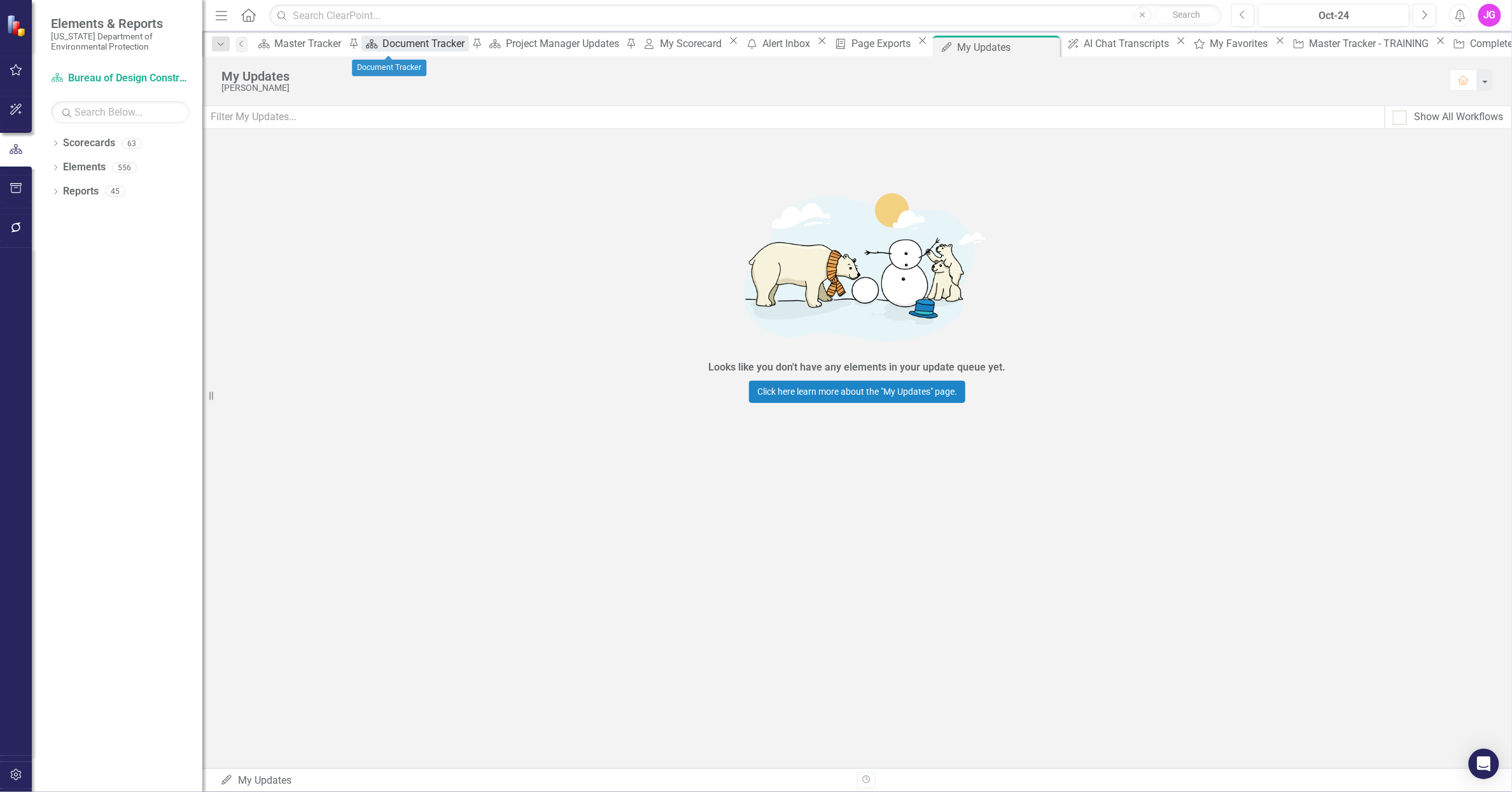
click at [387, 48] on div "Document Tracker" at bounding box center [425, 43] width 86 height 16
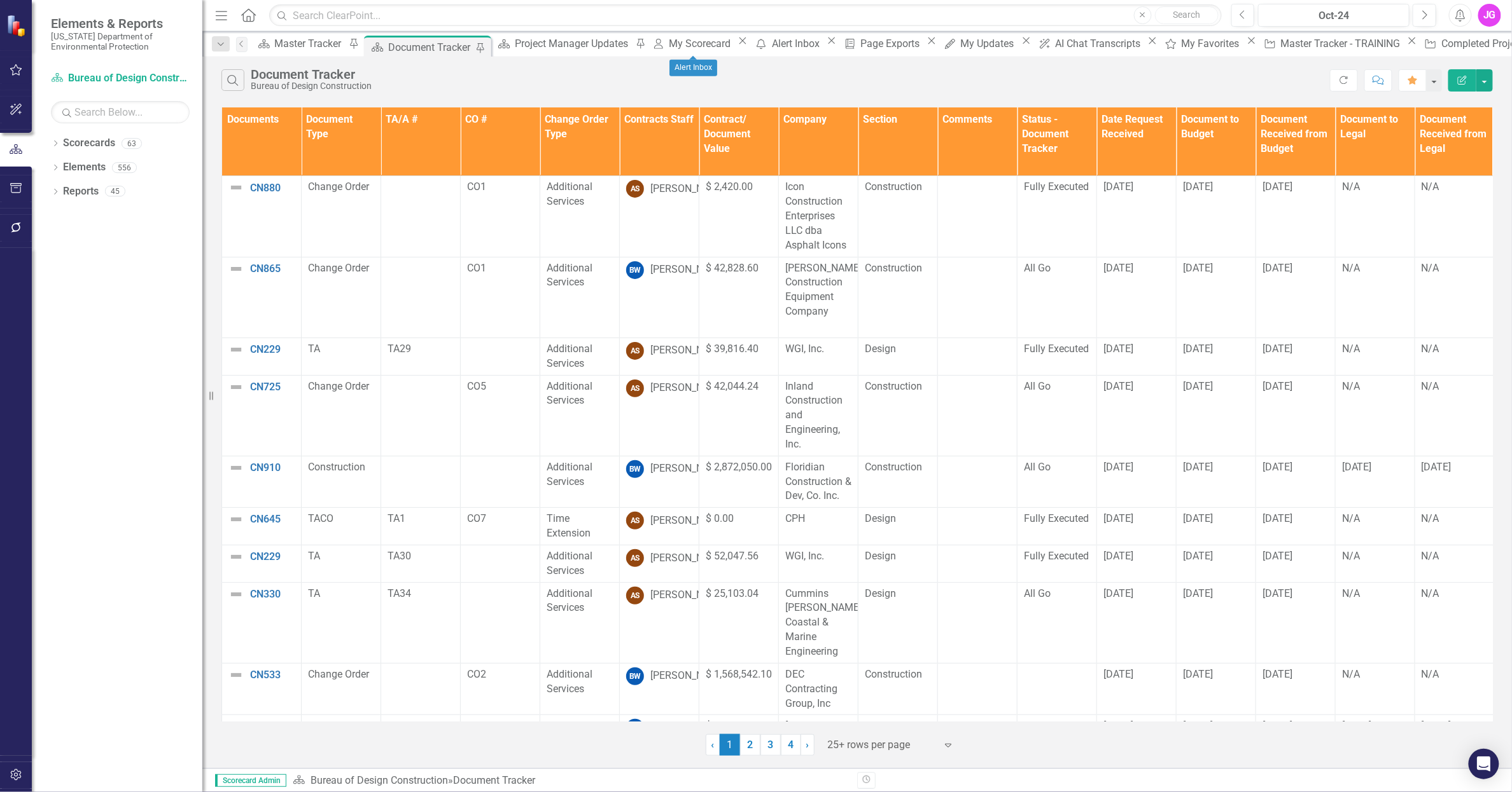
click at [828, 44] on icon at bounding box center [831, 41] width 7 height 7
click at [736, 46] on icon "Close" at bounding box center [741, 41] width 12 height 10
click at [734, 46] on icon "Close" at bounding box center [739, 41] width 12 height 10
drag, startPoint x: 711, startPoint y: 43, endPoint x: 1454, endPoint y: 211, distance: 761.8
click at [731, 43] on icon at bounding box center [734, 41] width 7 height 7
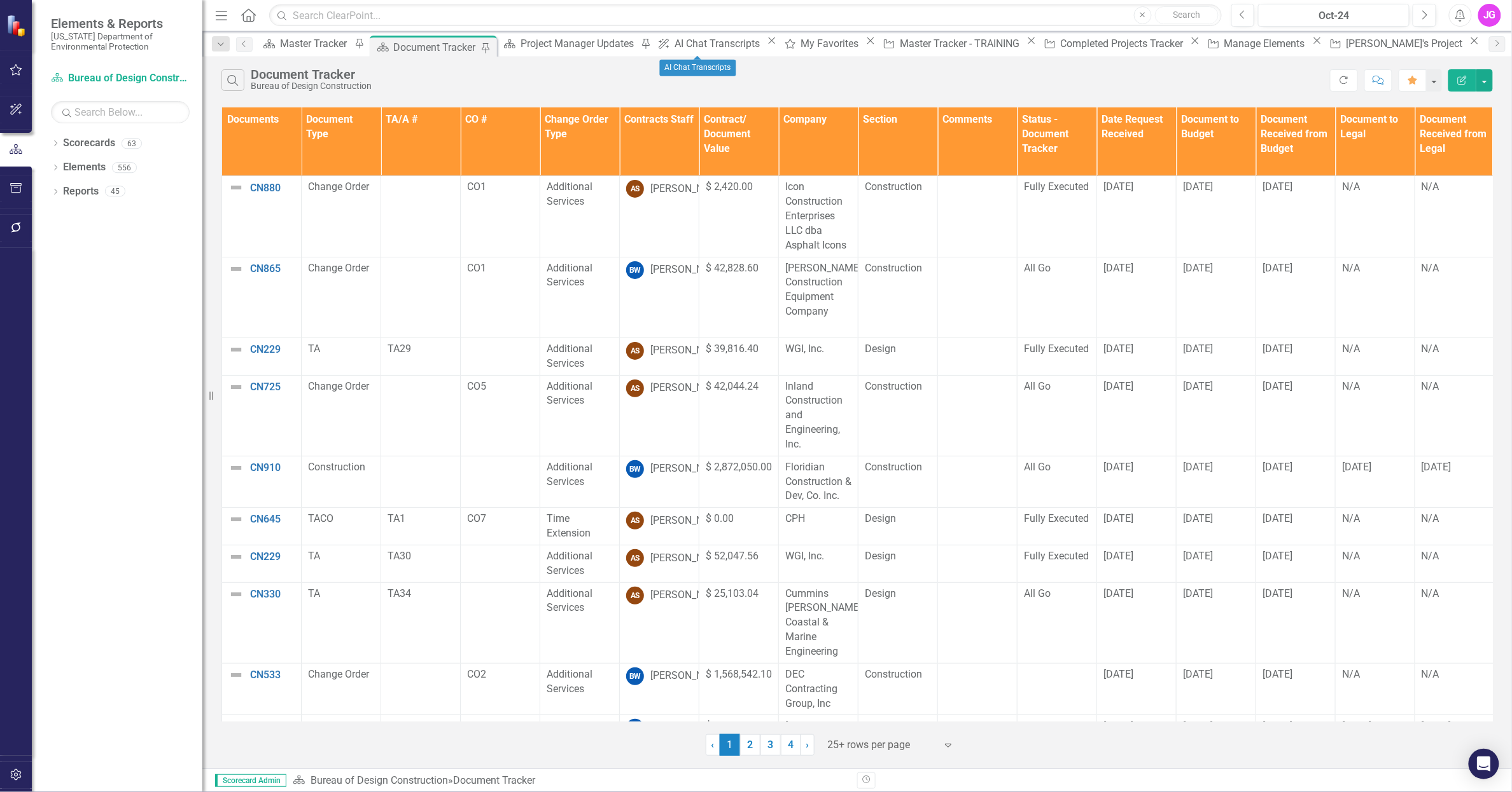
click at [765, 44] on icon "Close" at bounding box center [771, 41] width 12 height 10
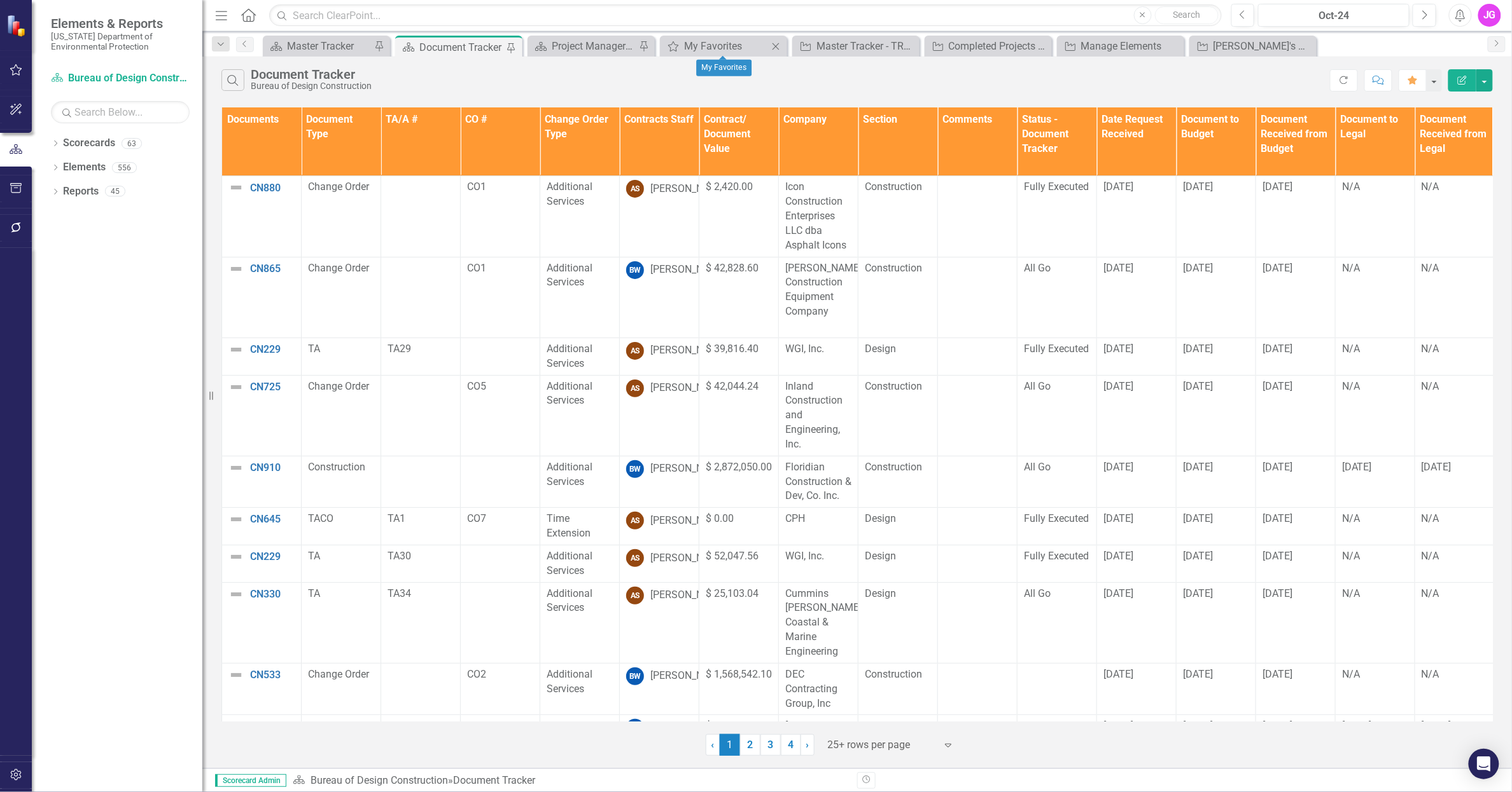
click at [777, 47] on icon "Close" at bounding box center [775, 46] width 12 height 10
click at [777, 46] on icon "Close" at bounding box center [775, 46] width 12 height 10
click at [0, 0] on icon "Close" at bounding box center [0, 0] width 0 height 0
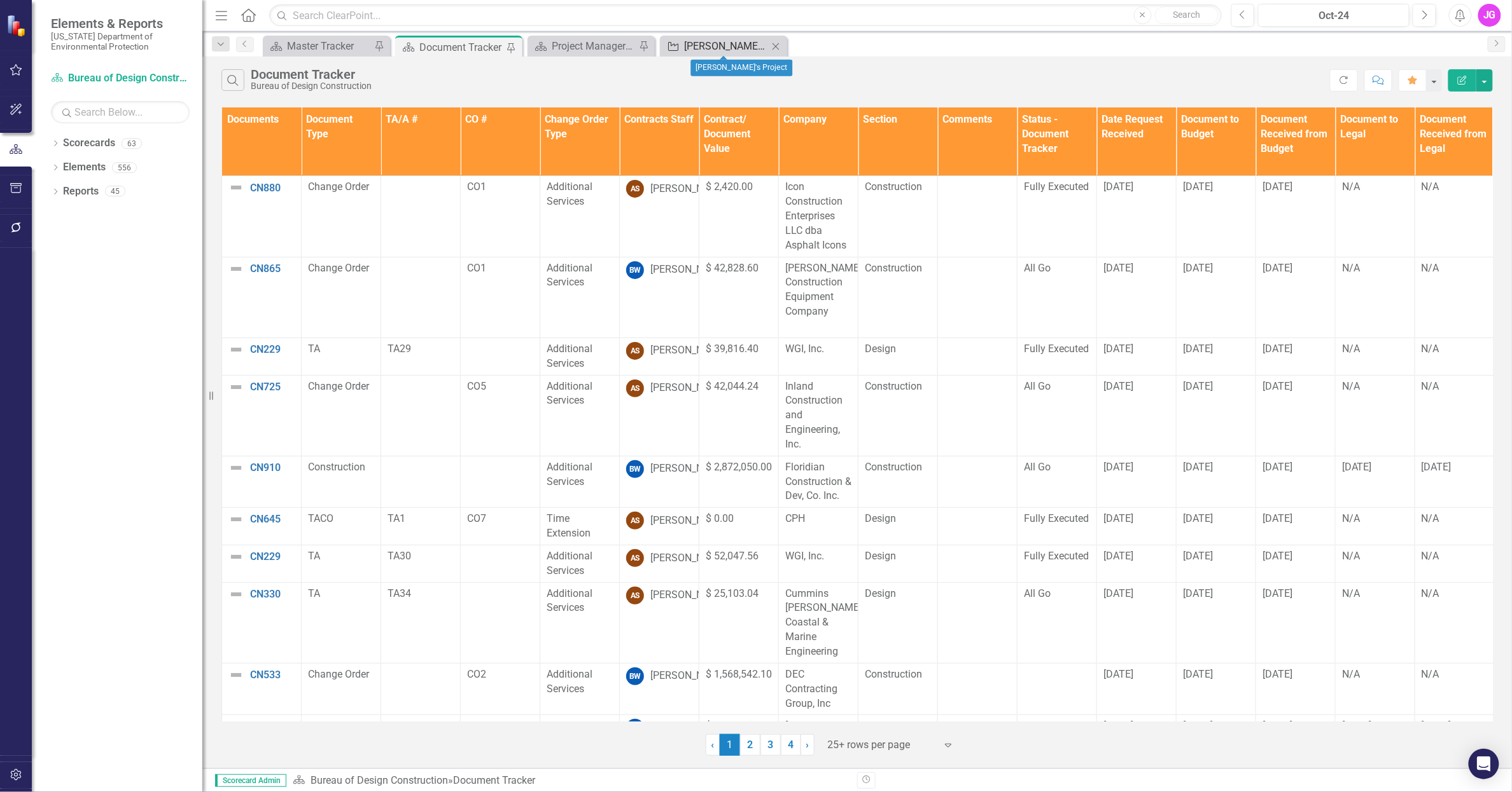
click at [709, 46] on div "[PERSON_NAME]'s Project" at bounding box center [725, 45] width 84 height 16
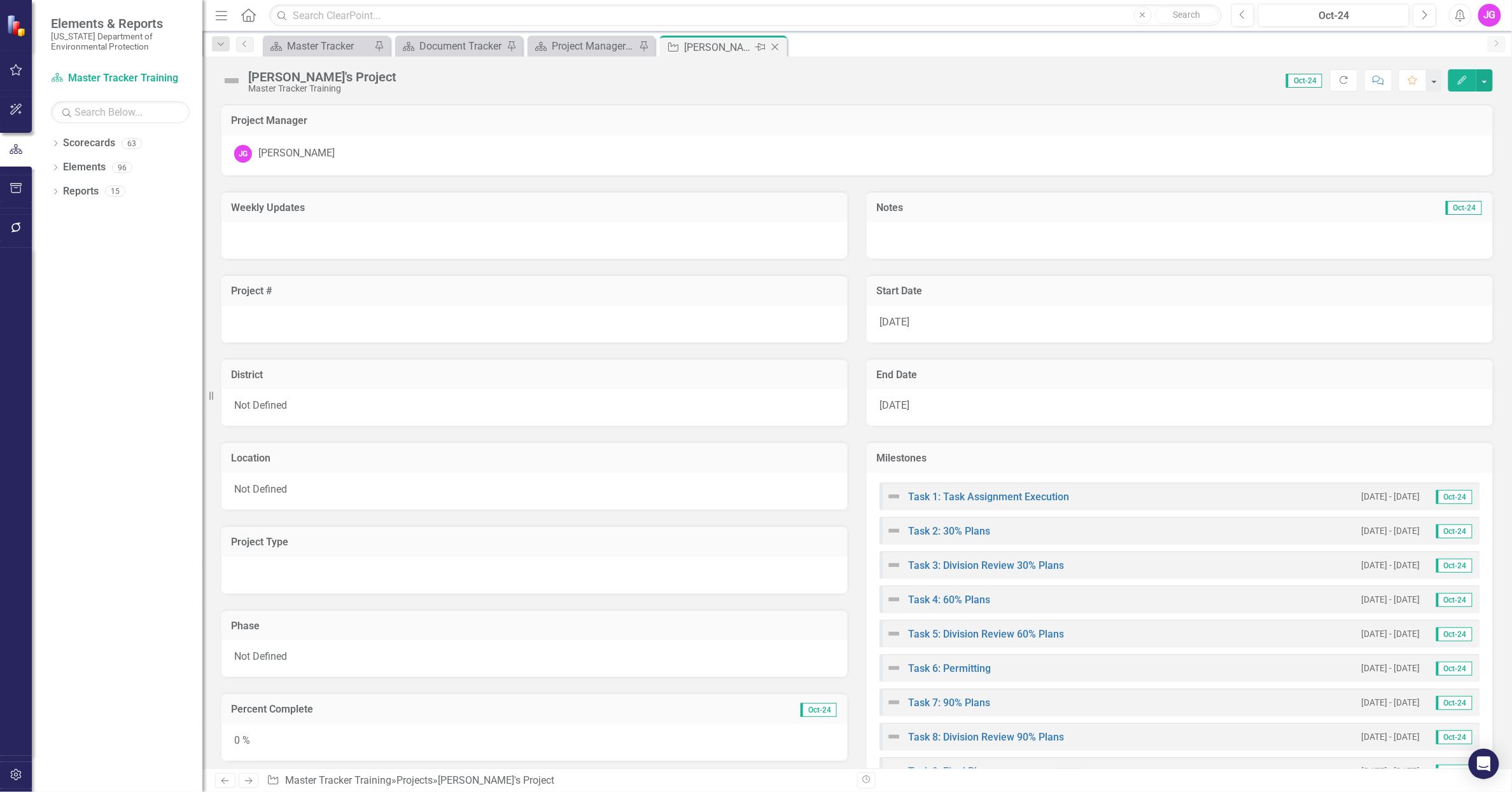
click at [775, 46] on icon at bounding box center [774, 46] width 7 height 7
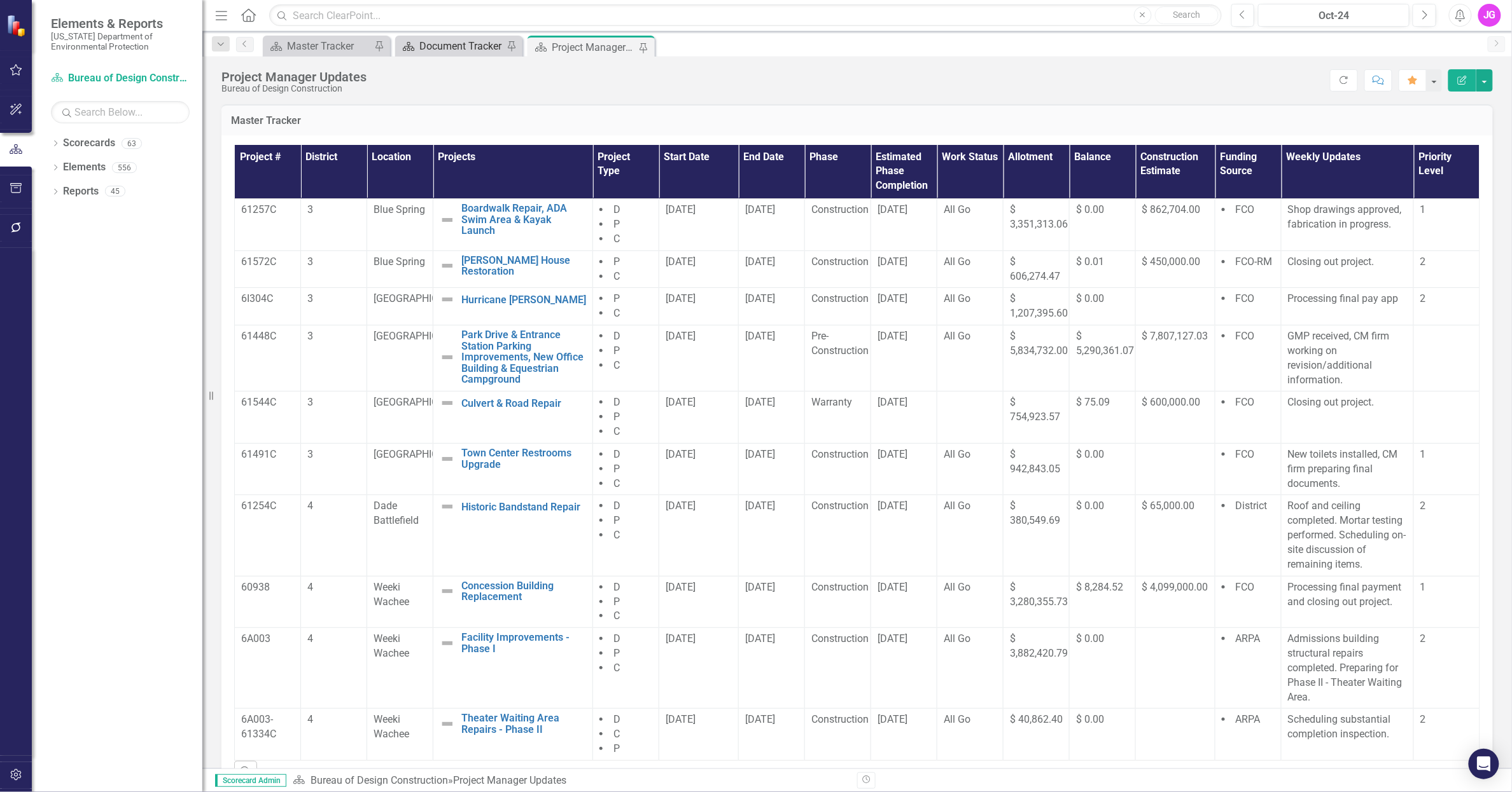
click at [453, 46] on div "Document Tracker" at bounding box center [461, 45] width 84 height 16
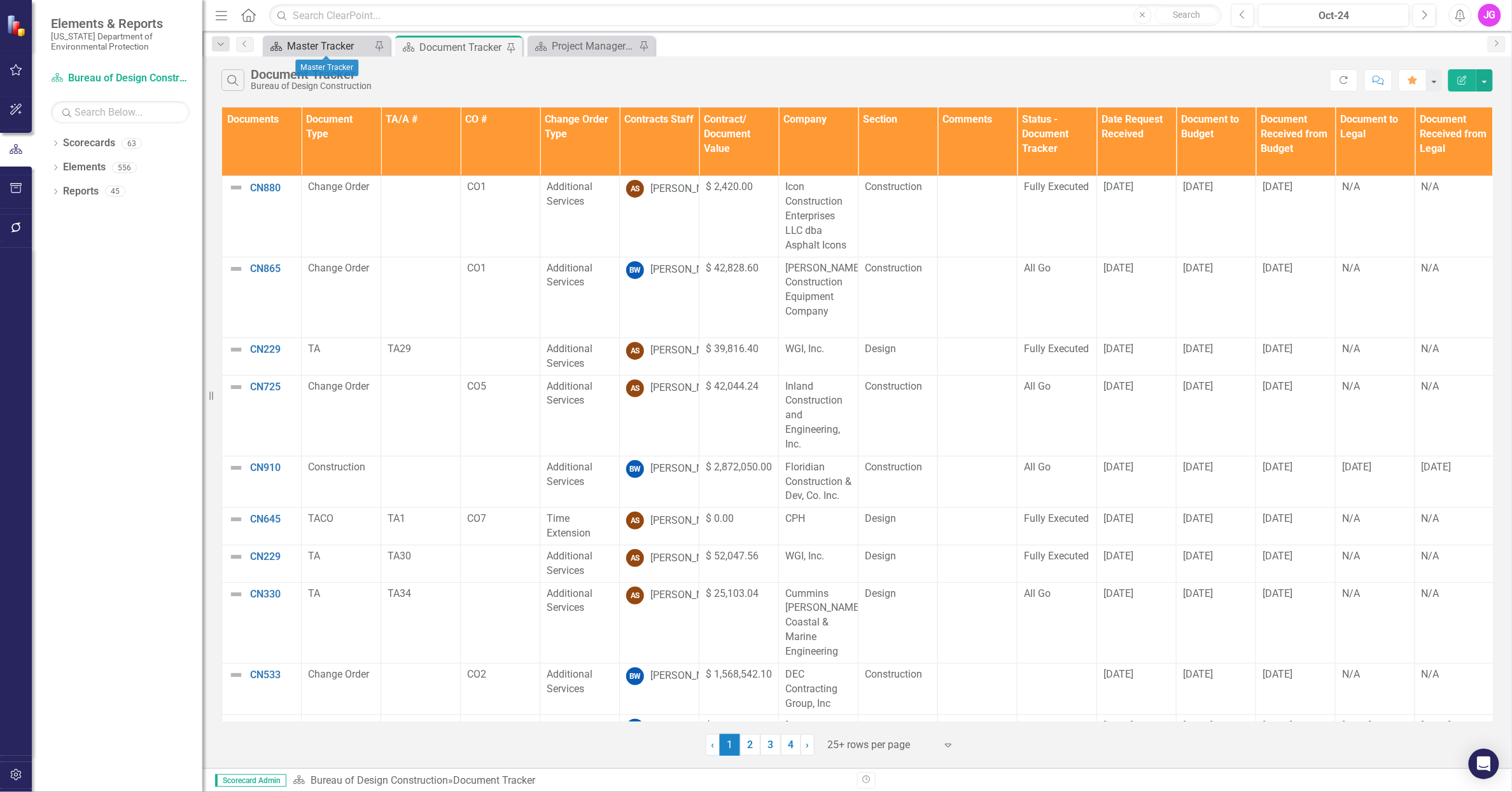
click at [294, 52] on div "Master Tracker" at bounding box center [329, 45] width 84 height 16
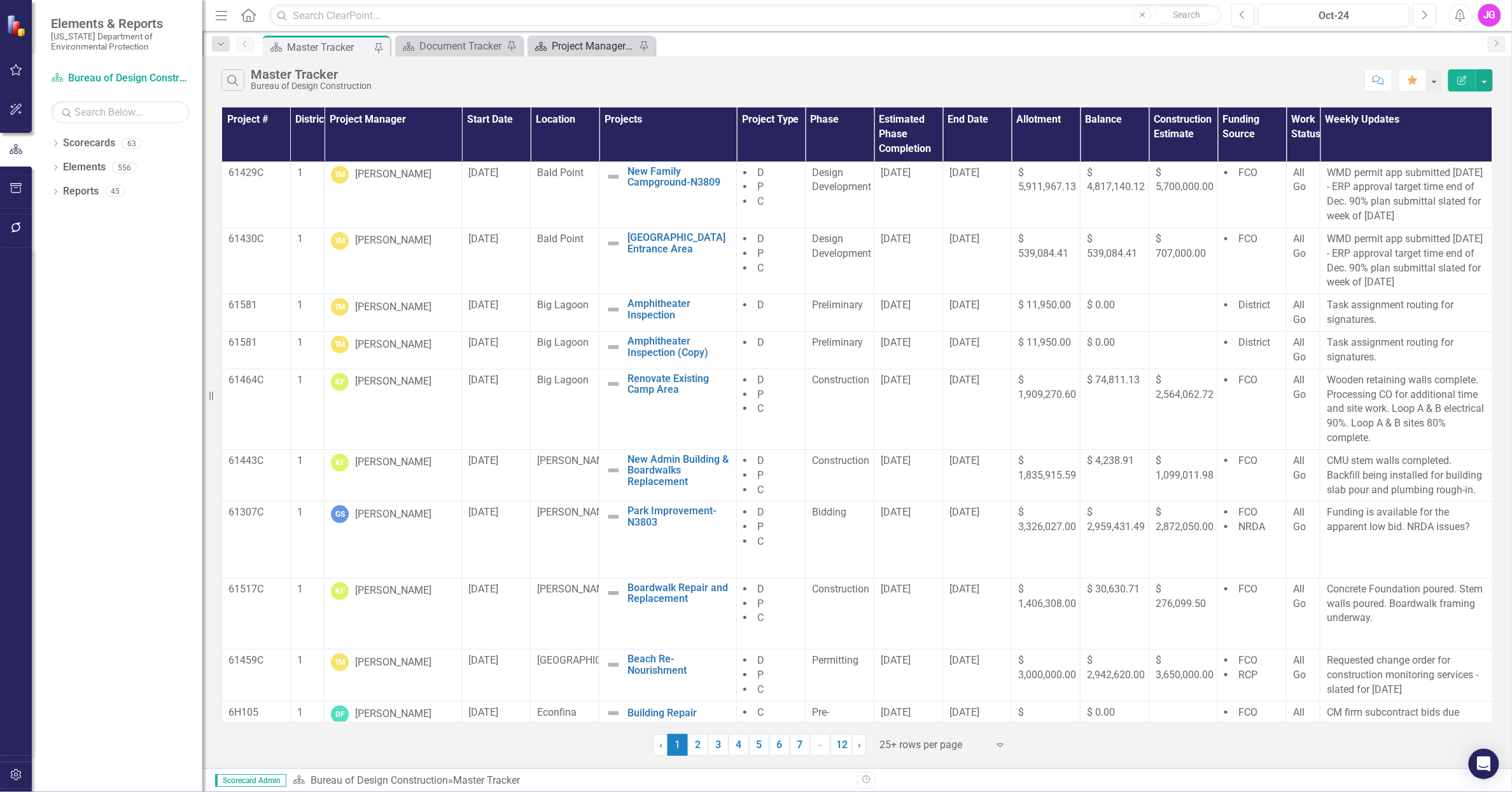
click at [574, 41] on div "Project Manager Updates" at bounding box center [593, 45] width 84 height 16
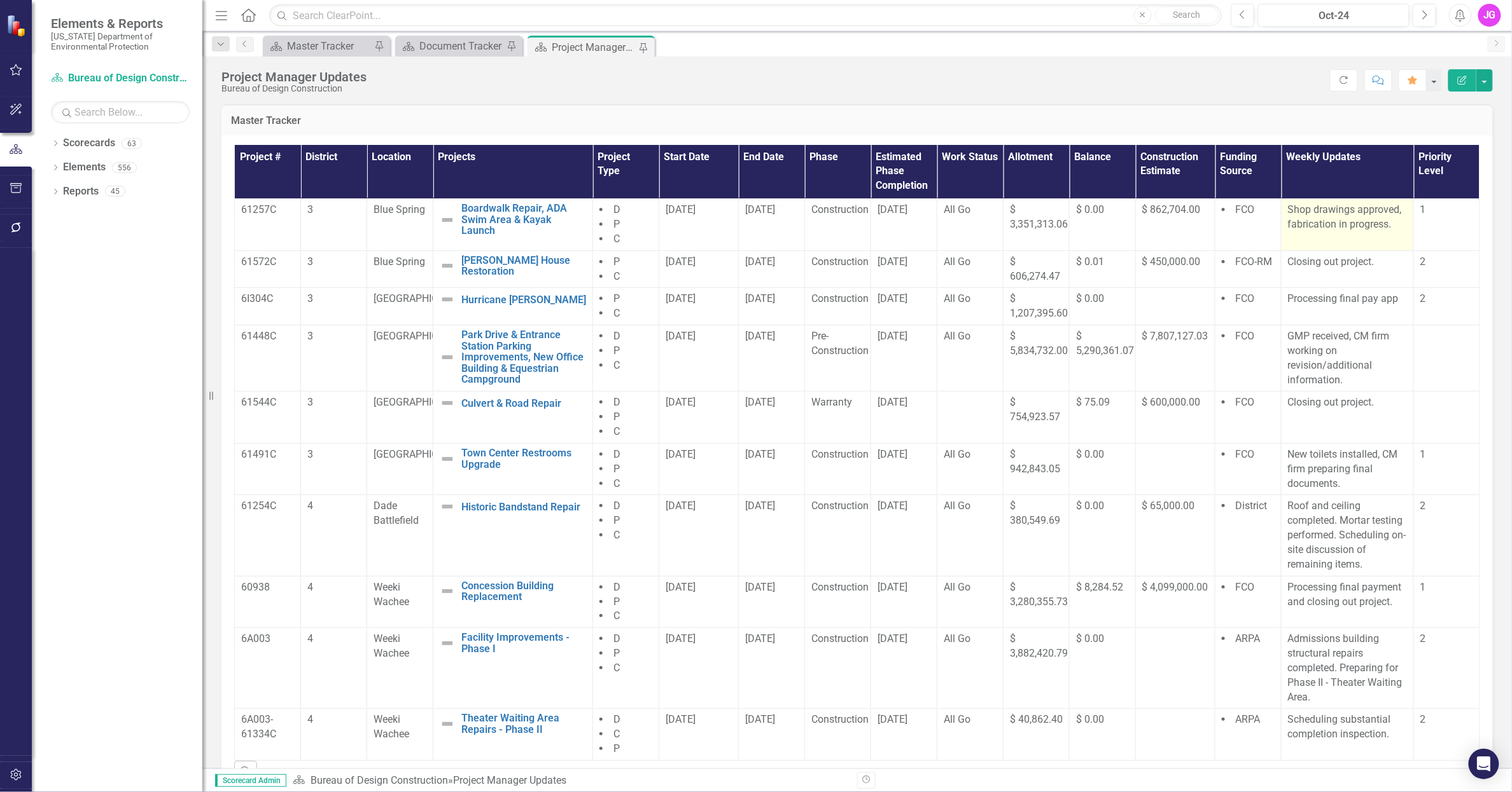
click at [1309, 221] on p "Shop drawings approved, fabrication in progress." at bounding box center [1348, 217] width 119 height 29
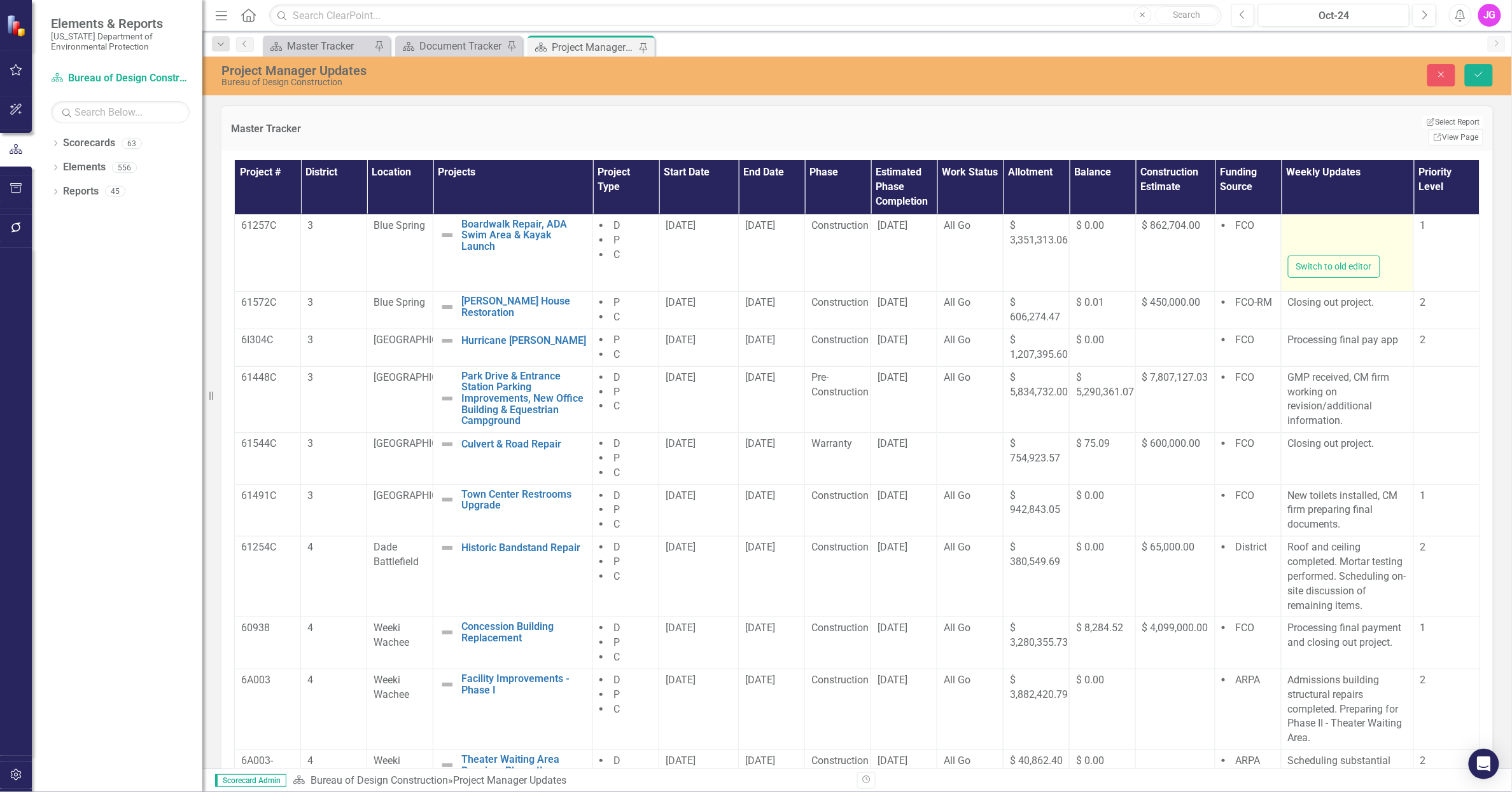
type textarea "<p>Shop drawings approved, fabrication in progress.&nbsp;</p>"
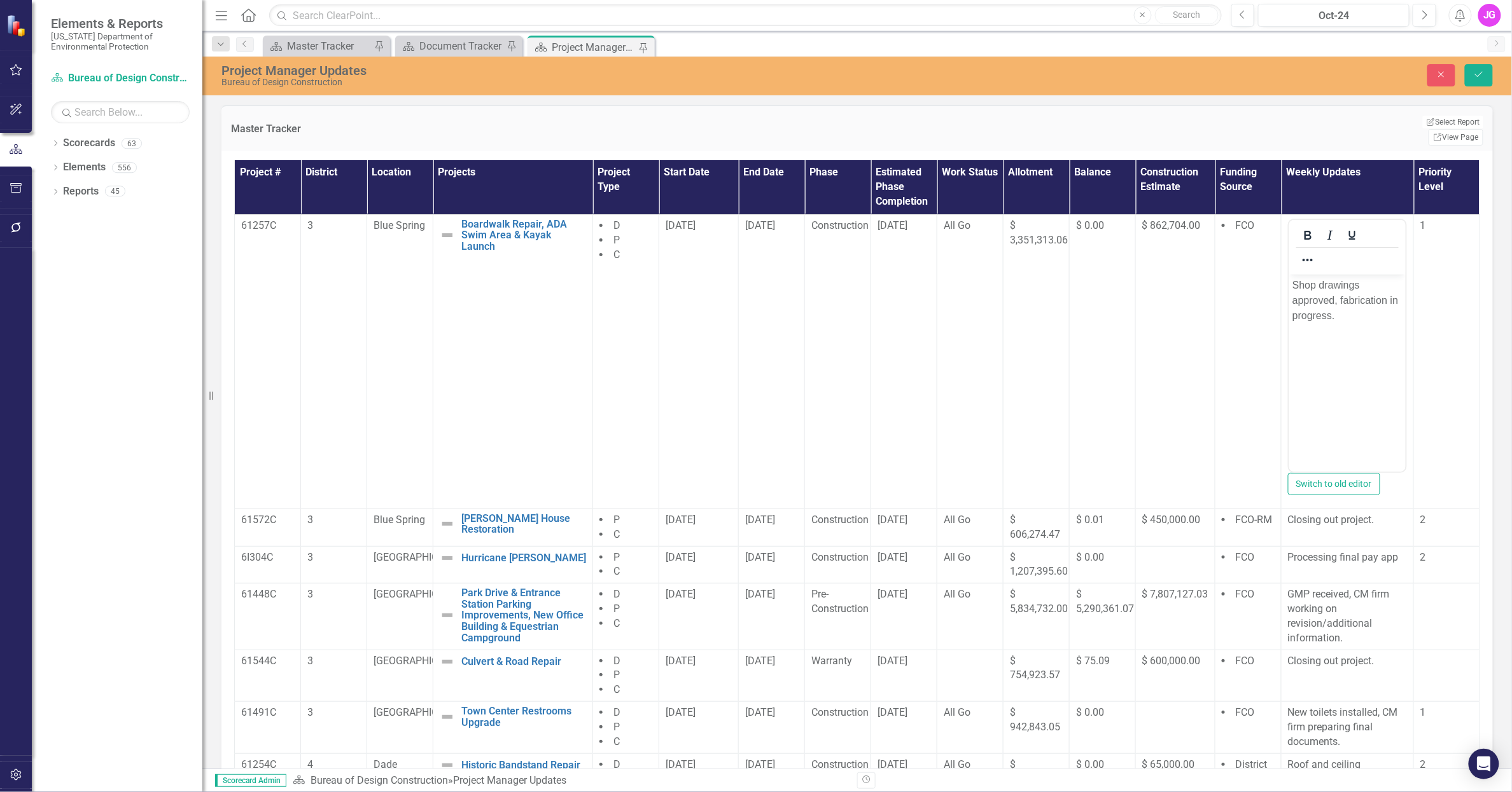
click at [1400, 306] on p "Shop drawings approved, fabrication in progress." at bounding box center [1347, 300] width 110 height 46
click at [1370, 321] on p "[PERSON_NAME] fabrication in progress, expected completion by" at bounding box center [1347, 300] width 110 height 46
click at [1387, 321] on p "[PERSON_NAME] fabrication in progress, expected completion by" at bounding box center [1347, 300] width 110 height 46
click at [1484, 73] on icon "Save" at bounding box center [1479, 74] width 11 height 8
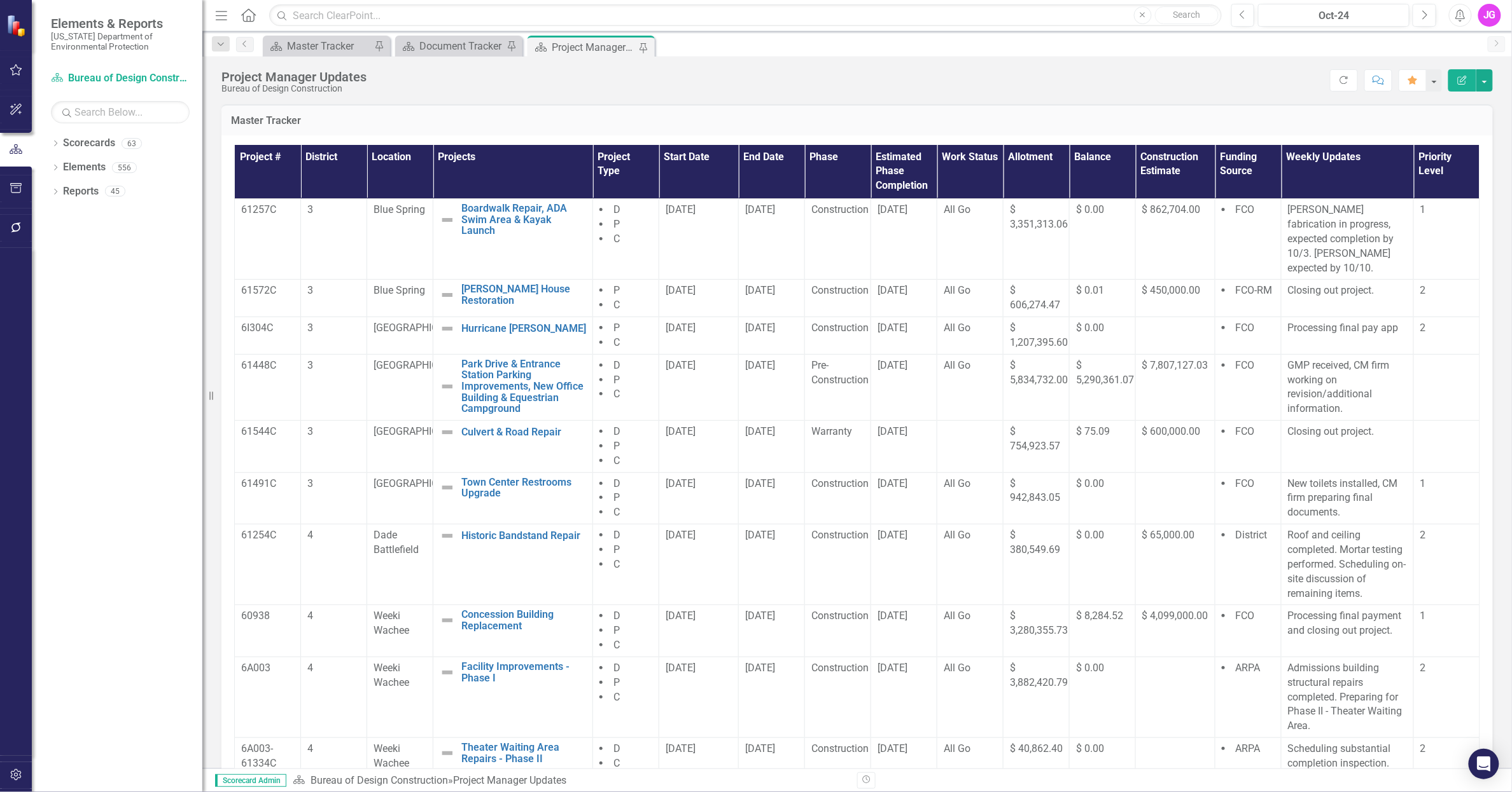
click at [1219, 52] on div "Scorecard Master Tracker Pin Scorecard Document Tracker Pin Scorecard Project M…" at bounding box center [871, 46] width 1221 height 21
click at [442, 46] on div "Document Tracker" at bounding box center [461, 45] width 84 height 16
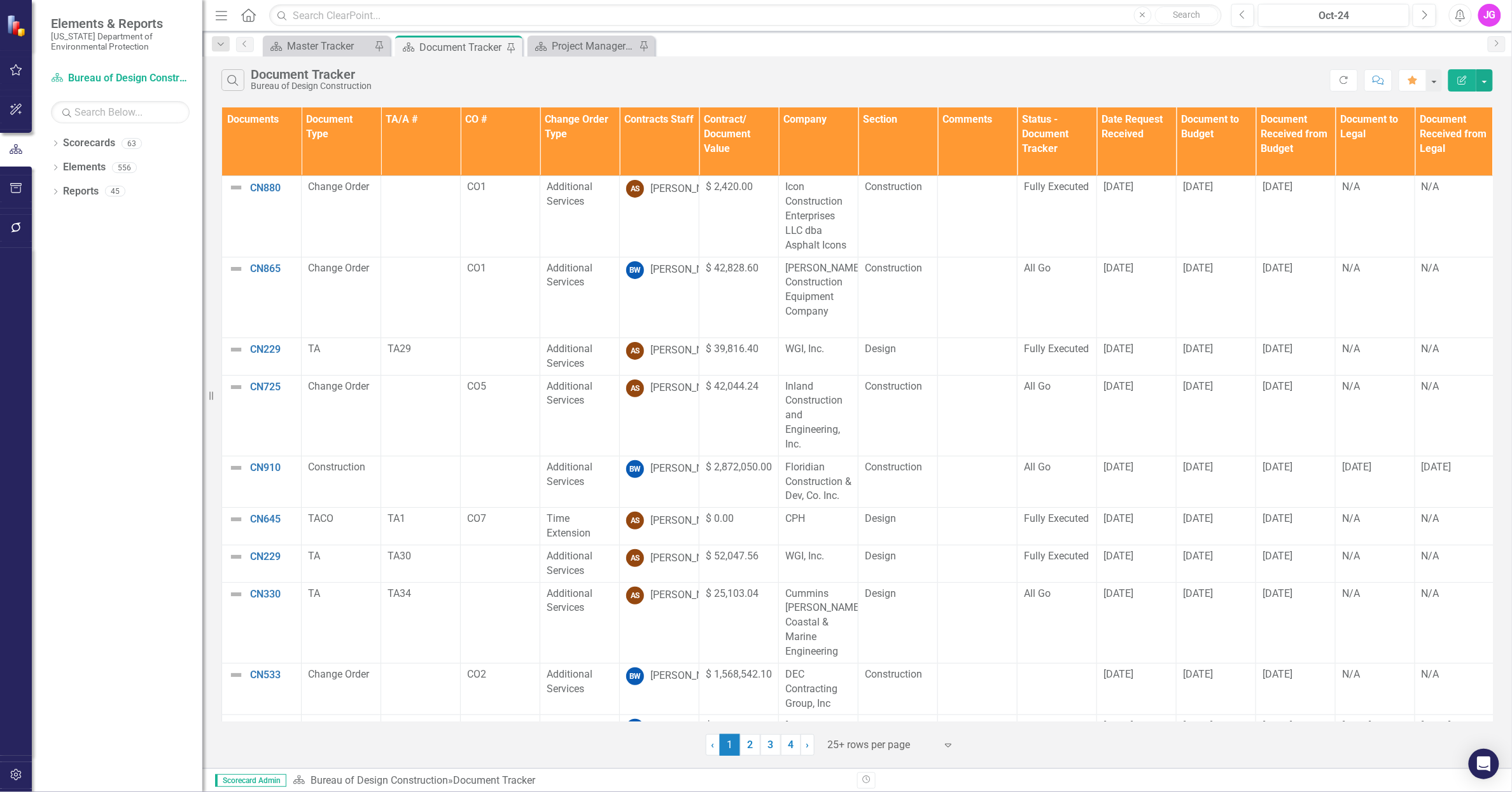
click at [403, 87] on div "Search Document Tracker Bureau of Design Construction" at bounding box center [775, 79] width 1109 height 22
click at [435, 85] on div "Search Document Tracker Bureau of Design Construction" at bounding box center [775, 79] width 1109 height 22
click at [235, 79] on icon "Search" at bounding box center [232, 80] width 14 height 11
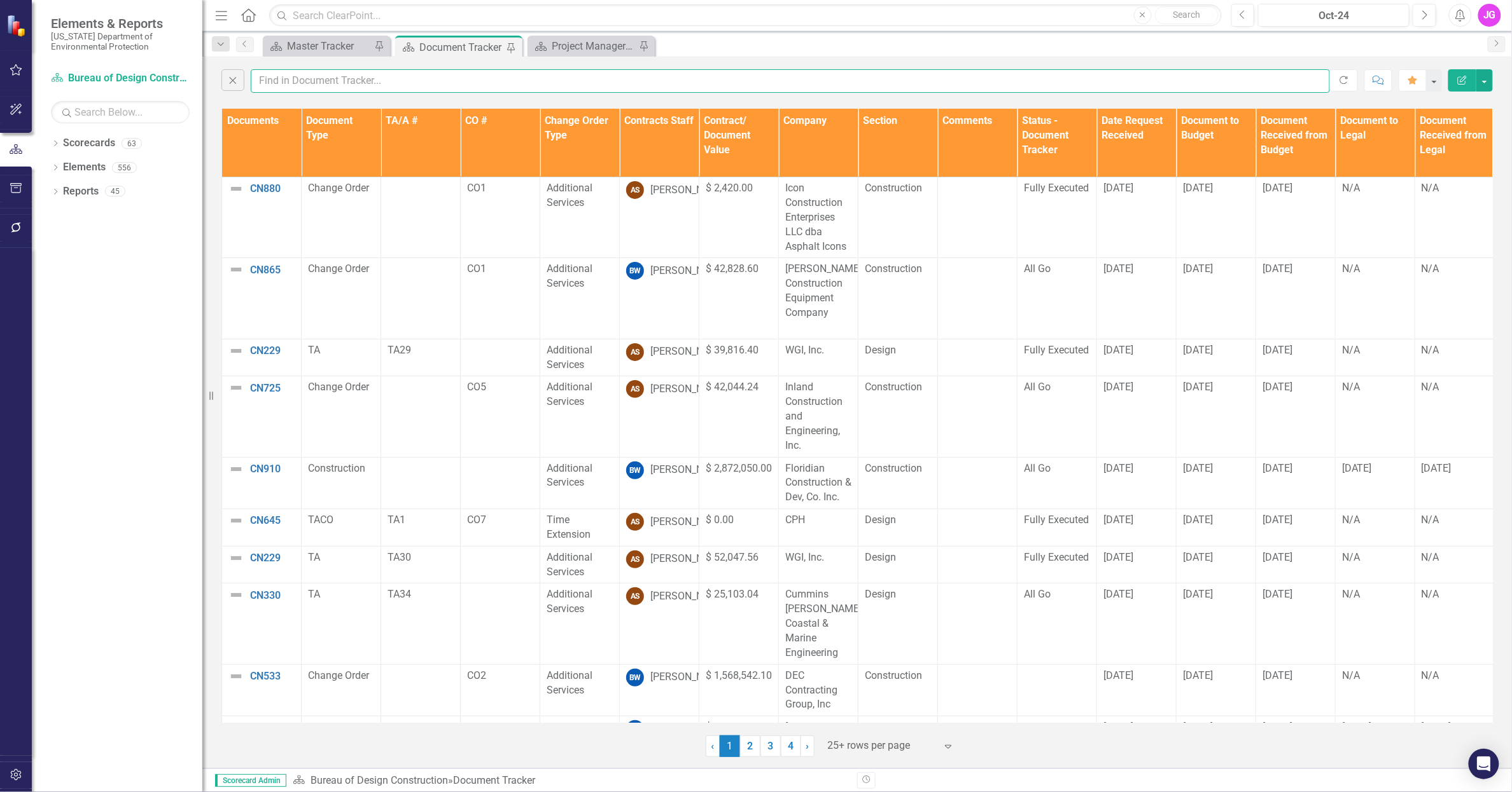
click at [295, 84] on input "text" at bounding box center [790, 80] width 1079 height 24
type input "jasper"
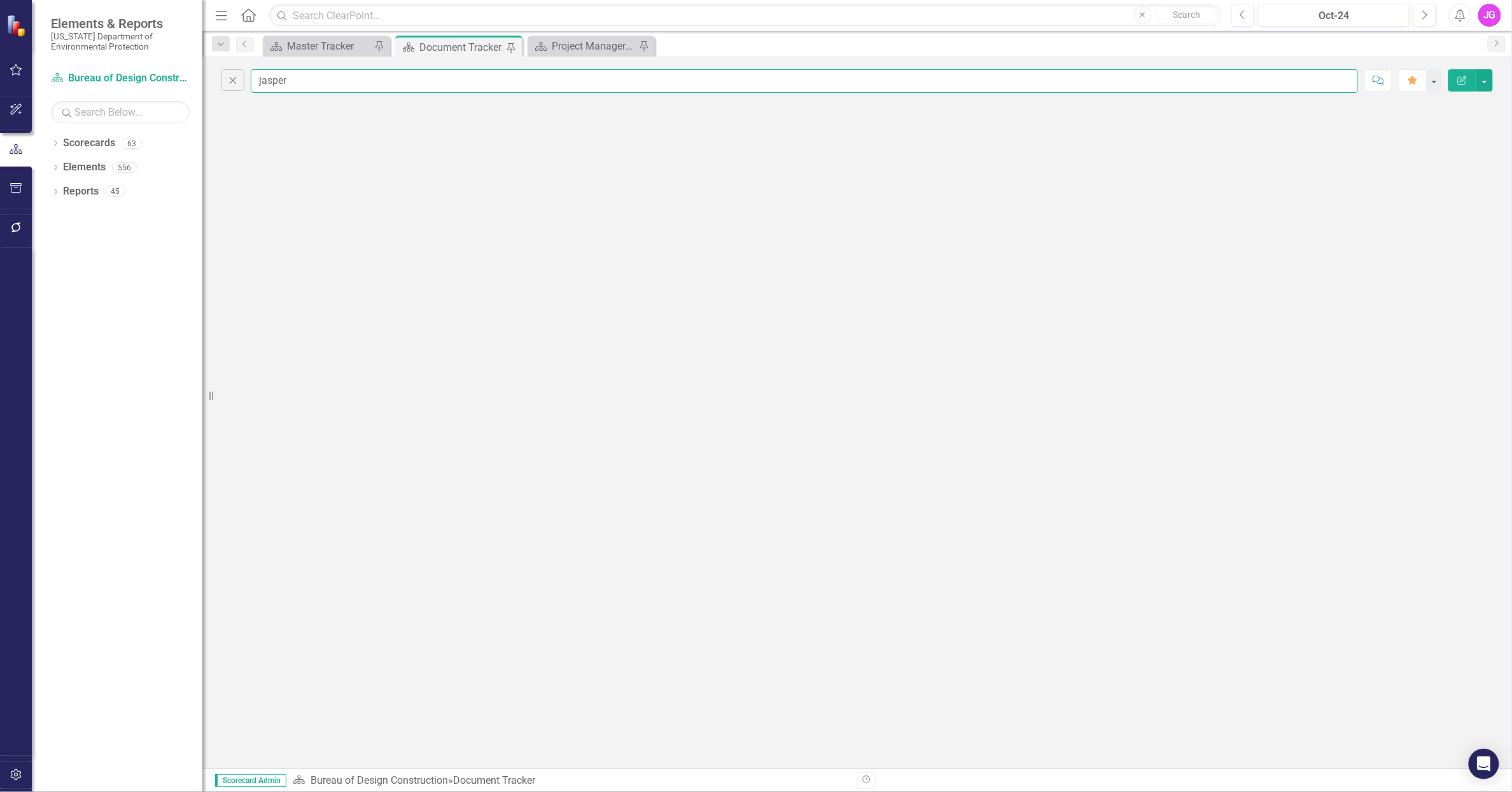
click at [276, 78] on input "jasper" at bounding box center [804, 80] width 1107 height 24
click at [276, 77] on input "jasper" at bounding box center [804, 80] width 1107 height 24
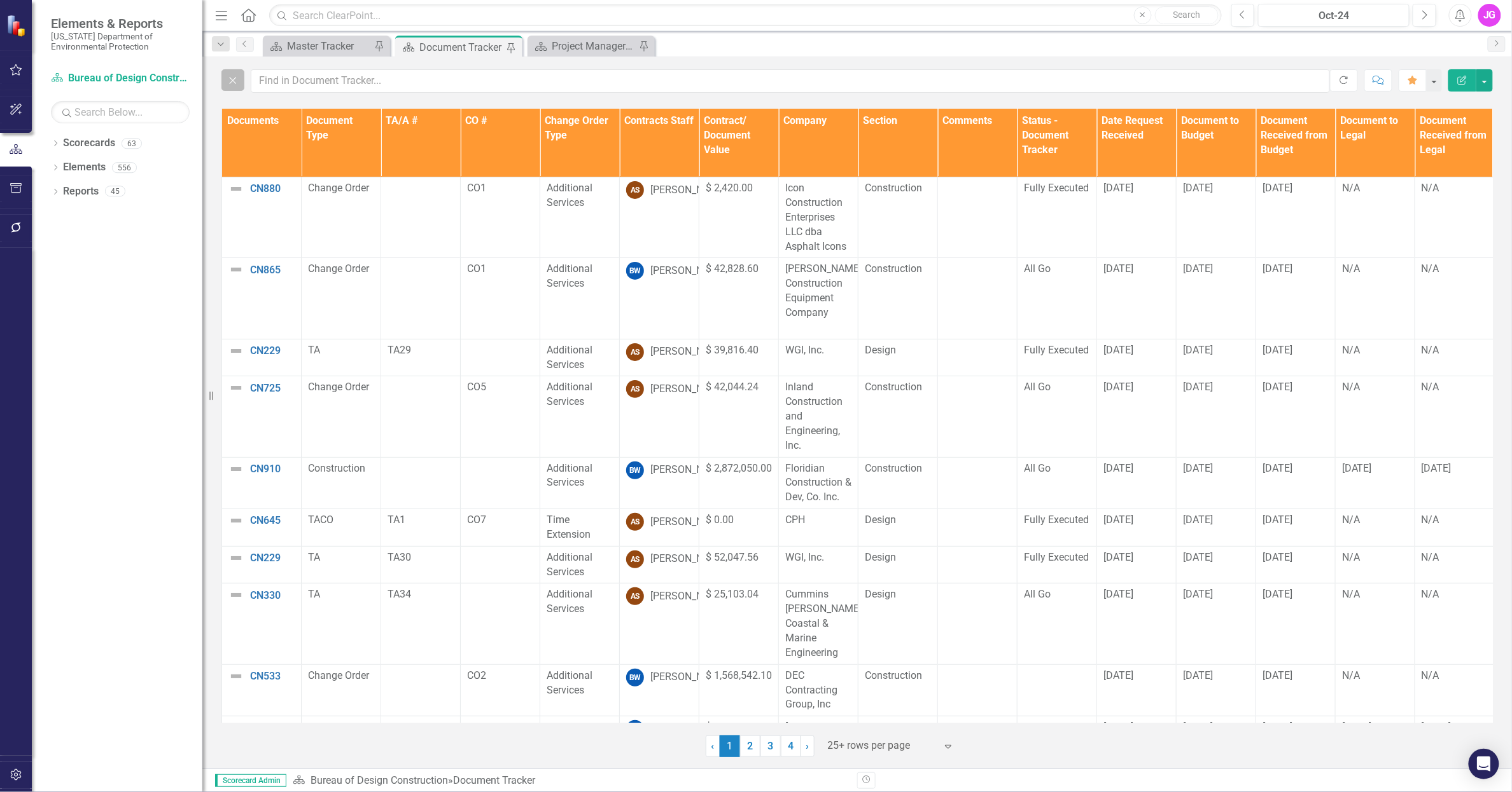
click at [232, 85] on button "Close" at bounding box center [232, 79] width 23 height 22
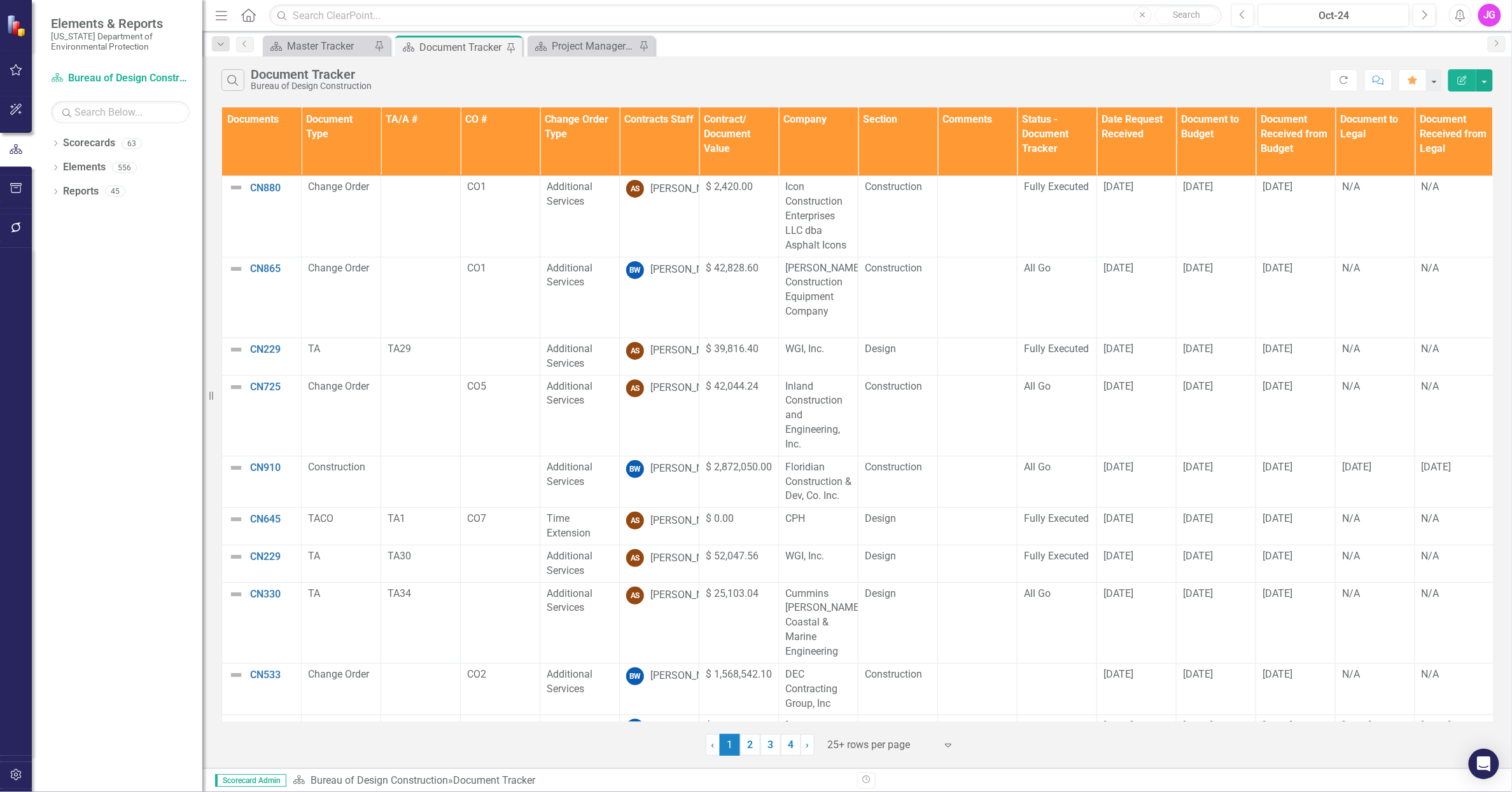
click at [441, 85] on div "Search Document Tracker Bureau of Design Construction" at bounding box center [775, 79] width 1109 height 22
click at [326, 45] on div "Master Tracker" at bounding box center [329, 45] width 84 height 16
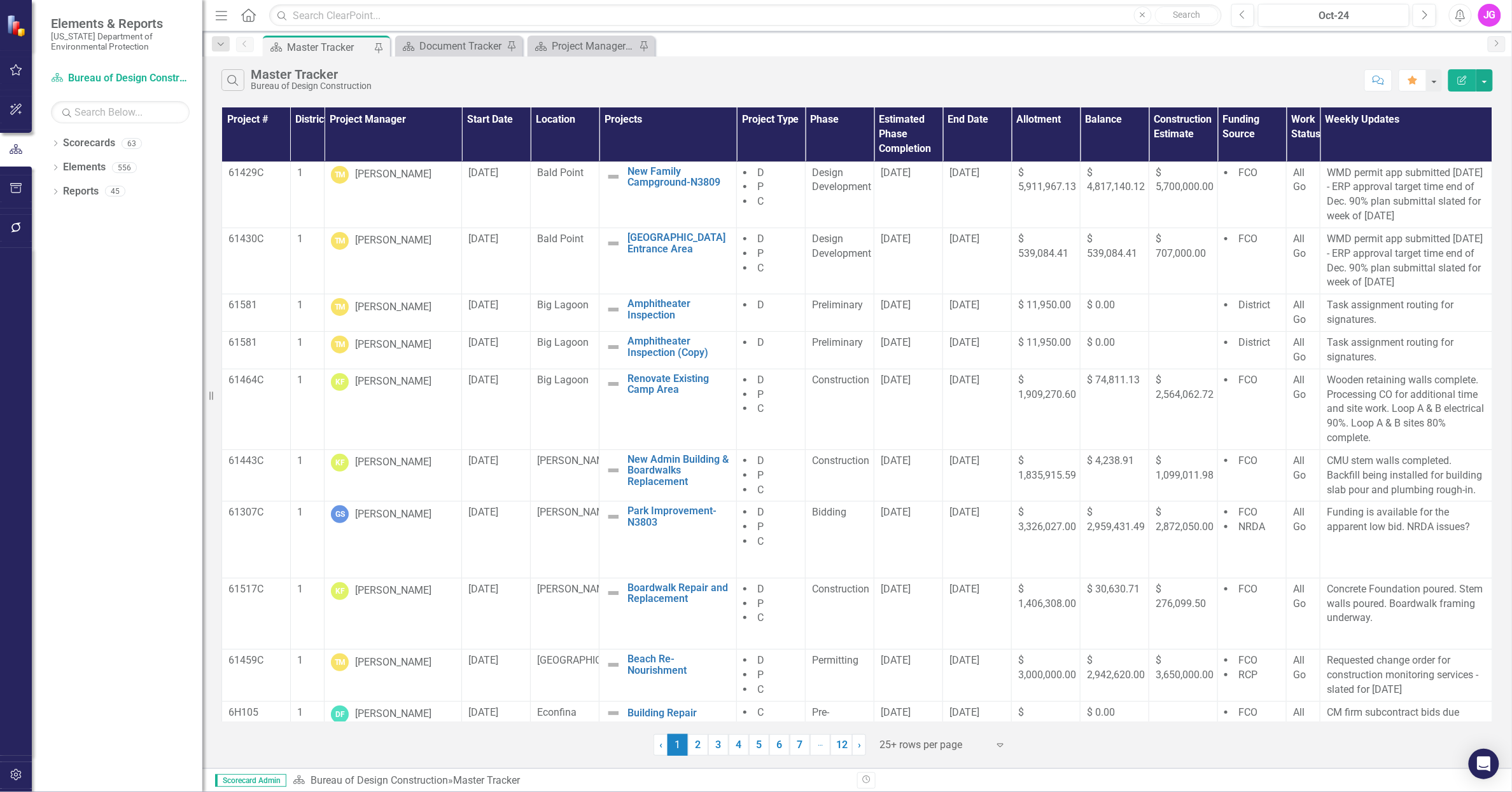
click at [1260, 54] on div "Scorecard Master Tracker Pin Scorecard Document Tracker Pin Scorecard Project M…" at bounding box center [871, 46] width 1221 height 21
click at [560, 48] on div "Project Manager Updates" at bounding box center [593, 45] width 84 height 16
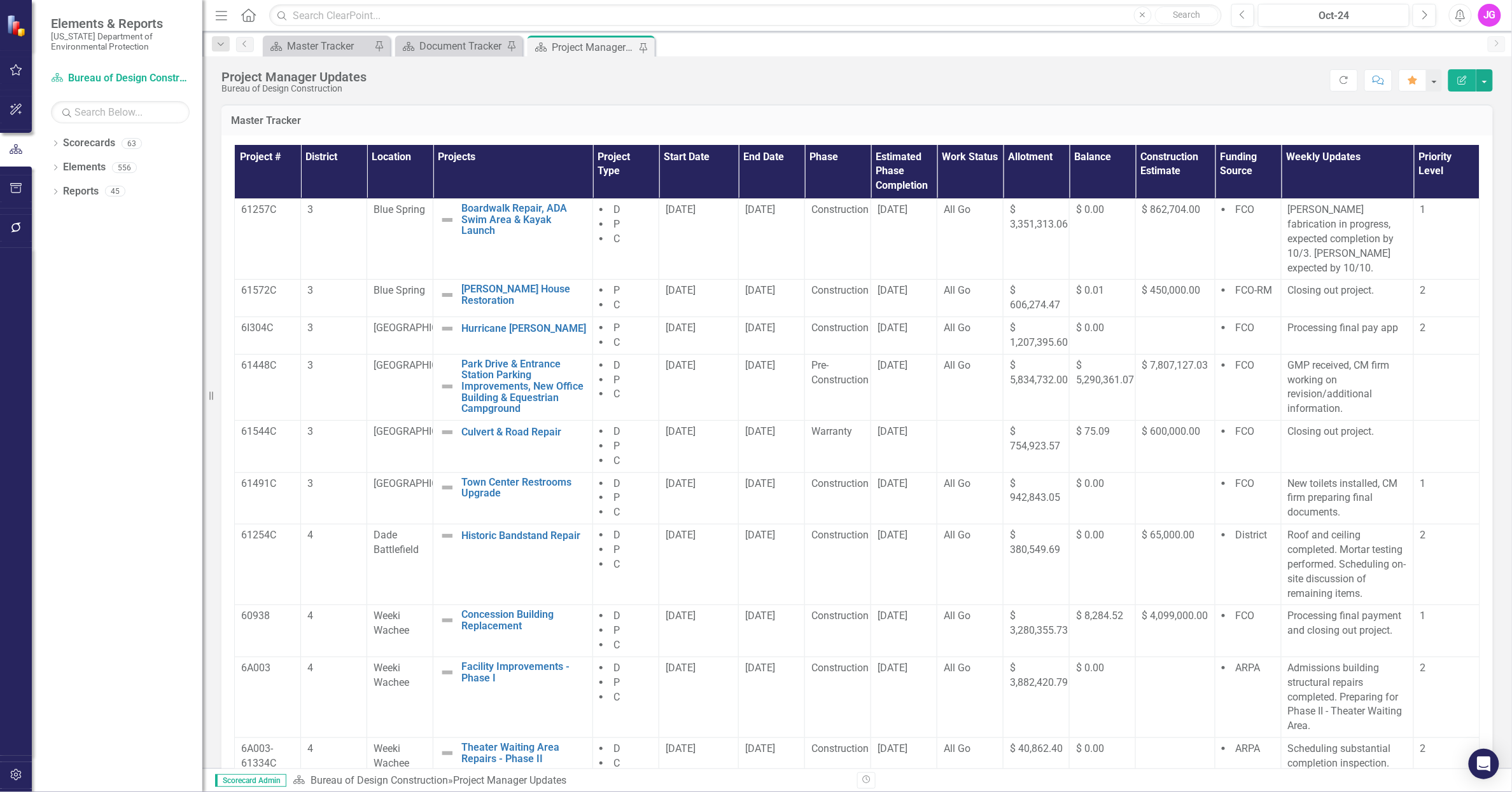
click at [475, 79] on div "Score: N/A Oct-24 Completed Refresh Comment Favorite Edit Report" at bounding box center [933, 79] width 1120 height 22
click at [450, 42] on div "Document Tracker" at bounding box center [461, 45] width 84 height 16
